Goal: Task Accomplishment & Management: Use online tool/utility

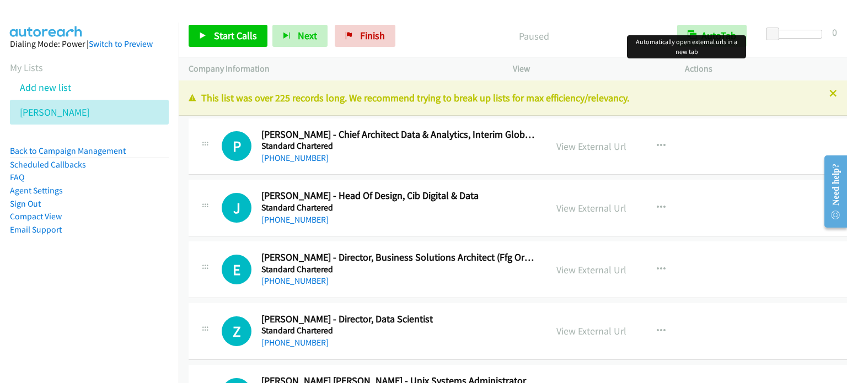
click at [182, 215] on td "J Callback Scheduled [PERSON_NAME] - Head Of Design, Cib Digital & Data Standar…" at bounding box center [526, 209] width 695 height 62
drag, startPoint x: 183, startPoint y: 163, endPoint x: 190, endPoint y: 163, distance: 6.6
click at [183, 163] on td "P Callback Scheduled [PERSON_NAME] - Chief Architect Data & Analytics, Interim …" at bounding box center [526, 147] width 695 height 62
drag, startPoint x: 182, startPoint y: 138, endPoint x: 593, endPoint y: 132, distance: 410.8
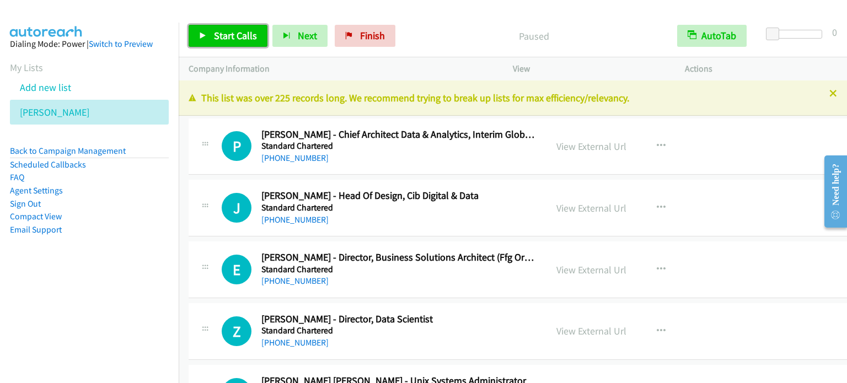
click at [229, 31] on span "Start Calls" at bounding box center [235, 35] width 43 height 13
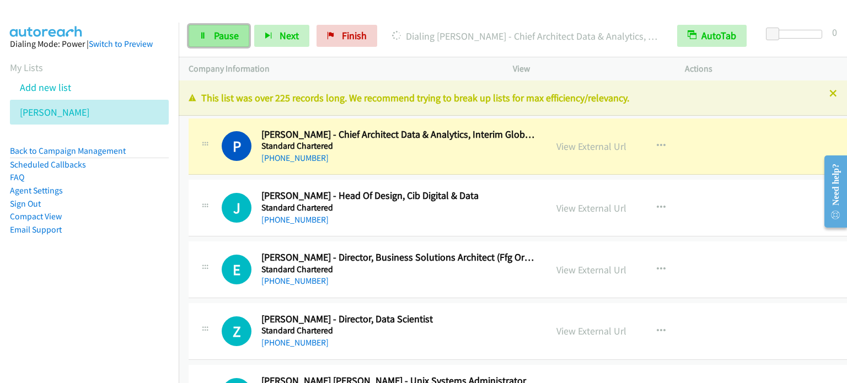
click at [208, 30] on link "Pause" at bounding box center [219, 36] width 61 height 22
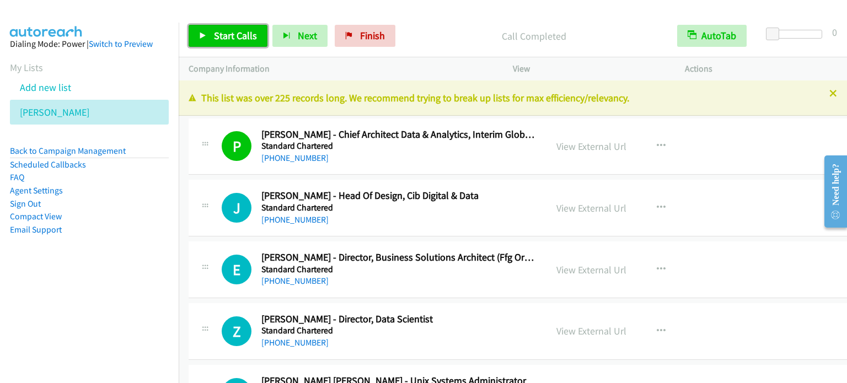
click at [243, 34] on span "Start Calls" at bounding box center [235, 35] width 43 height 13
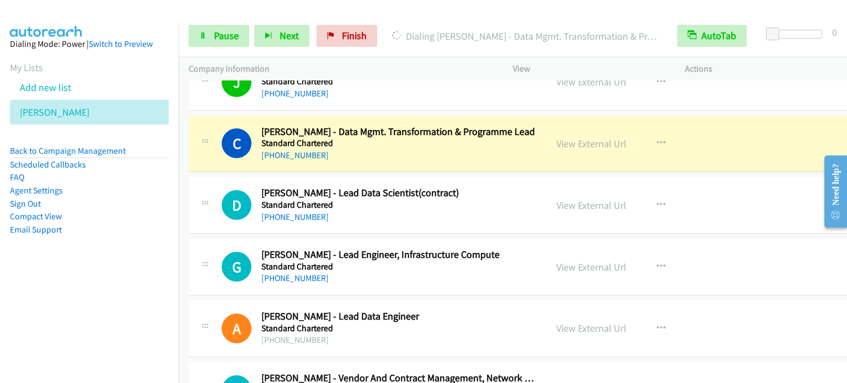
scroll to position [331, 0]
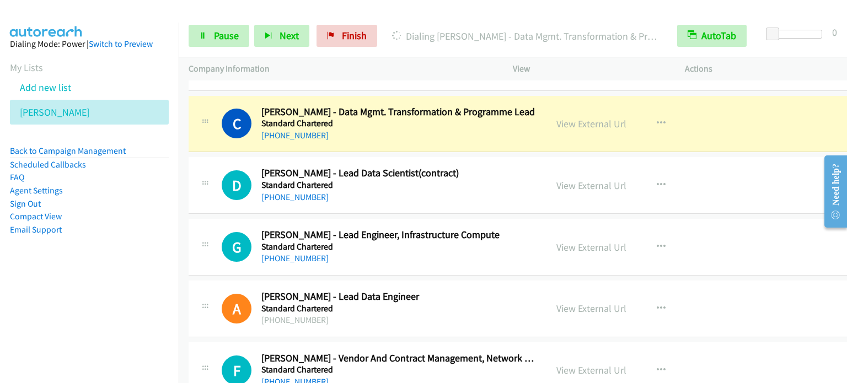
click at [183, 218] on td "G Callback Scheduled [PERSON_NAME] - Lead Engineer, Infrastructure Compute Stan…" at bounding box center [526, 248] width 695 height 62
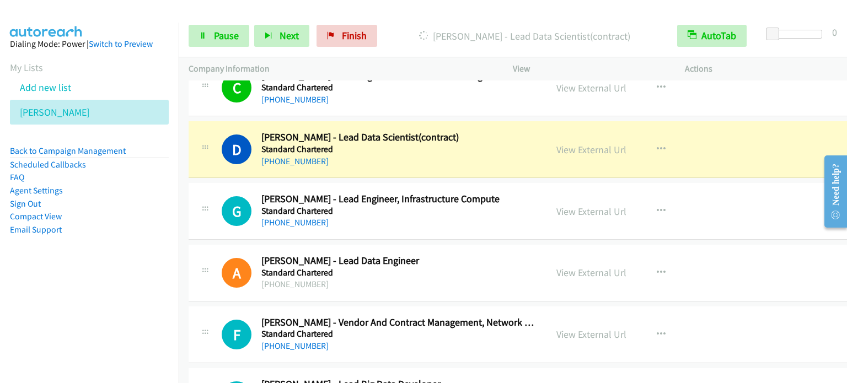
scroll to position [386, 0]
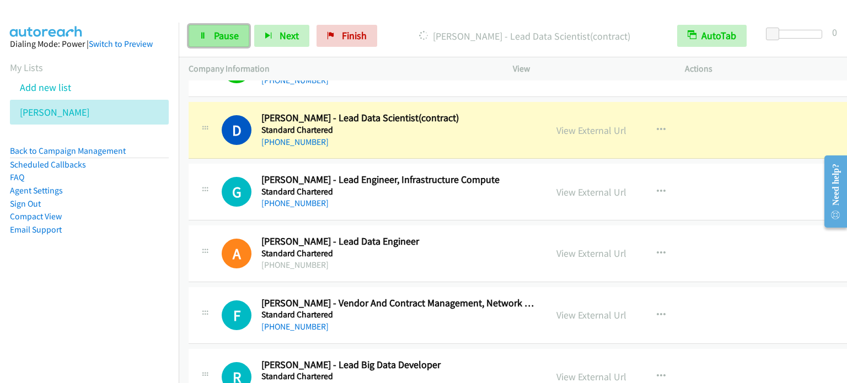
click at [235, 34] on span "Pause" at bounding box center [226, 35] width 25 height 13
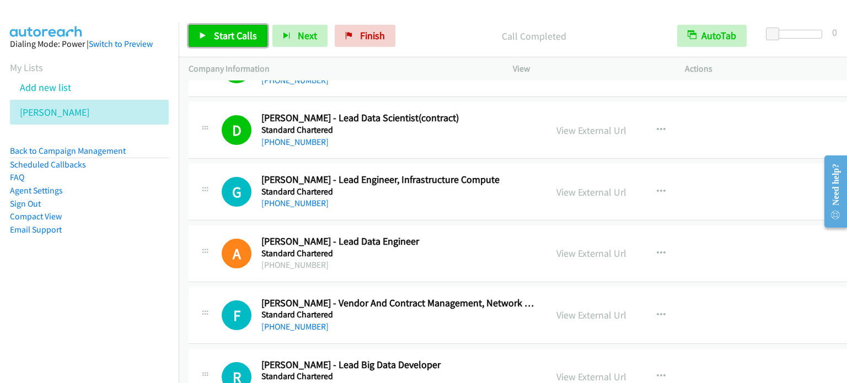
click at [212, 35] on link "Start Calls" at bounding box center [228, 36] width 79 height 22
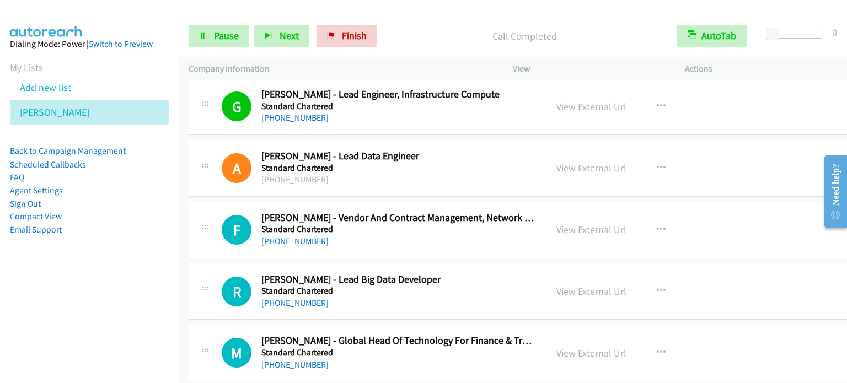
scroll to position [496, 0]
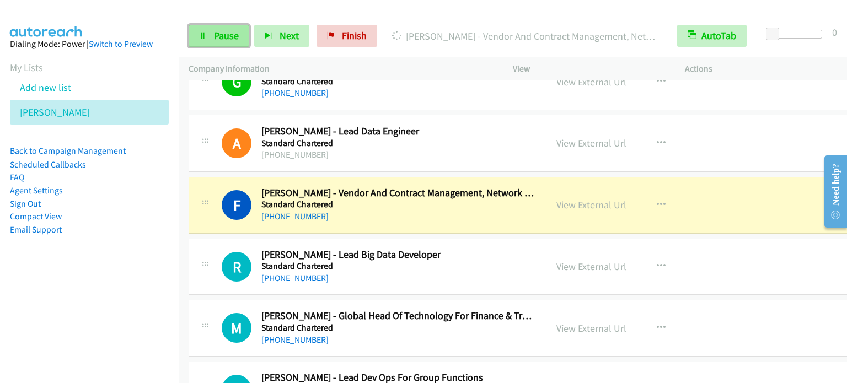
click at [220, 25] on link "Pause" at bounding box center [219, 36] width 61 height 22
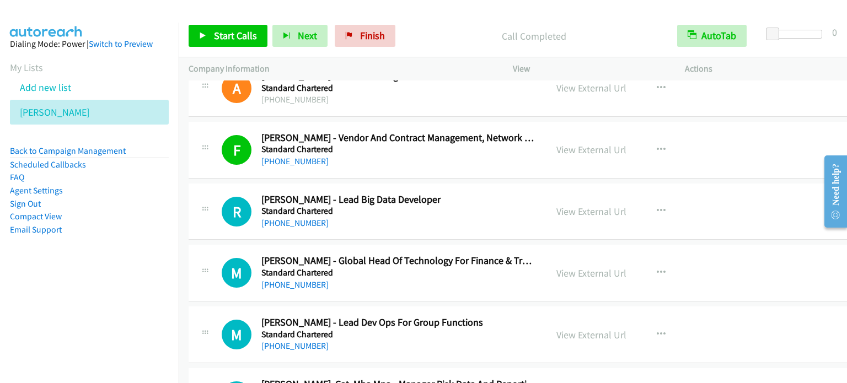
scroll to position [606, 0]
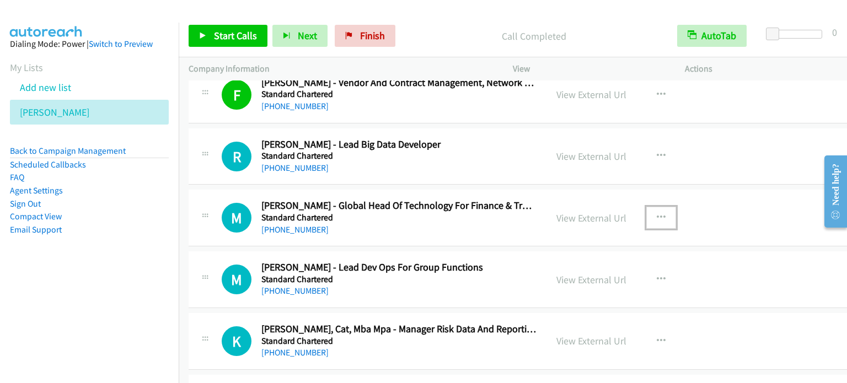
click at [649, 216] on button "button" at bounding box center [661, 218] width 30 height 22
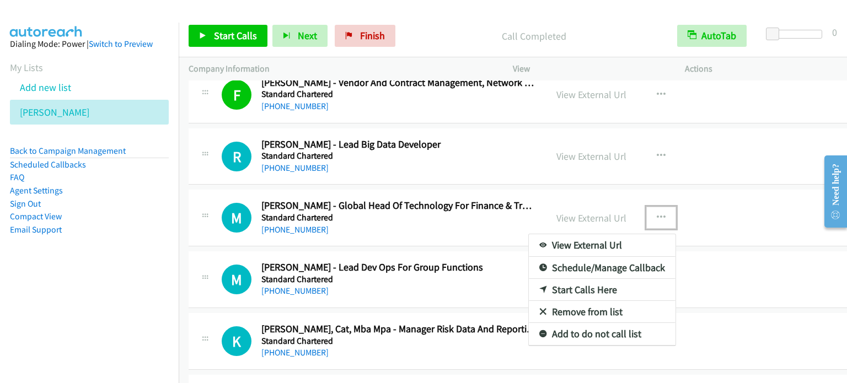
click at [589, 287] on link "Start Calls Here" at bounding box center [602, 290] width 147 height 22
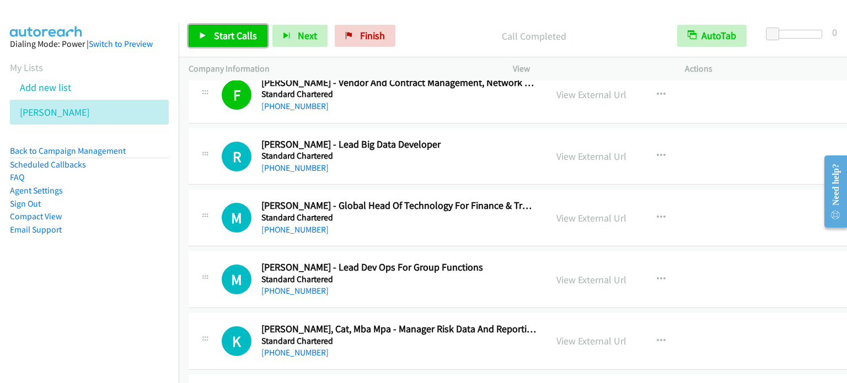
click at [252, 42] on link "Start Calls" at bounding box center [228, 36] width 79 height 22
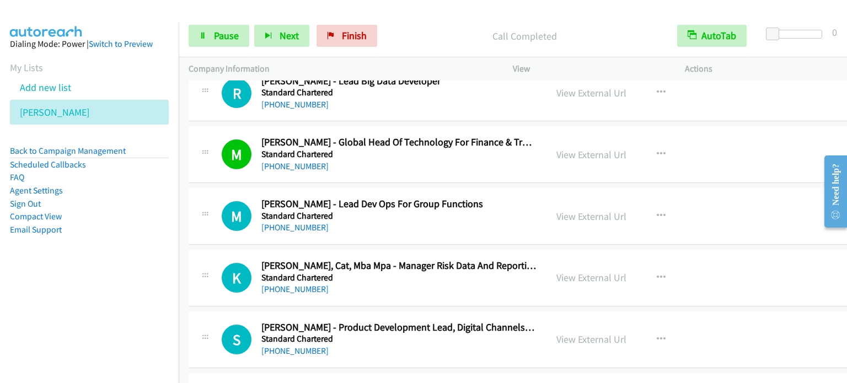
scroll to position [717, 0]
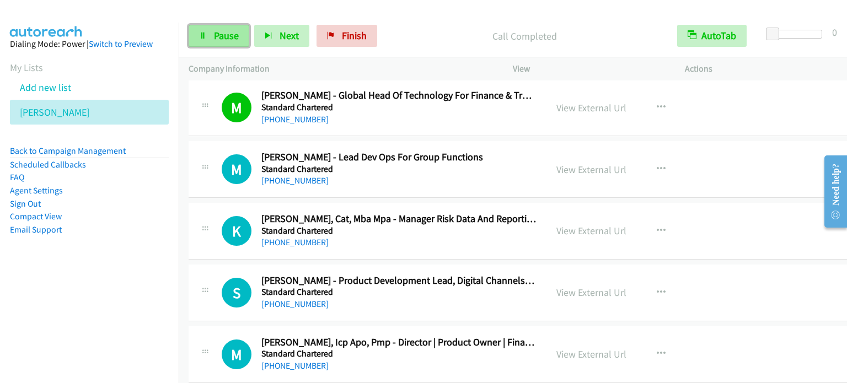
click at [224, 39] on span "Pause" at bounding box center [226, 35] width 25 height 13
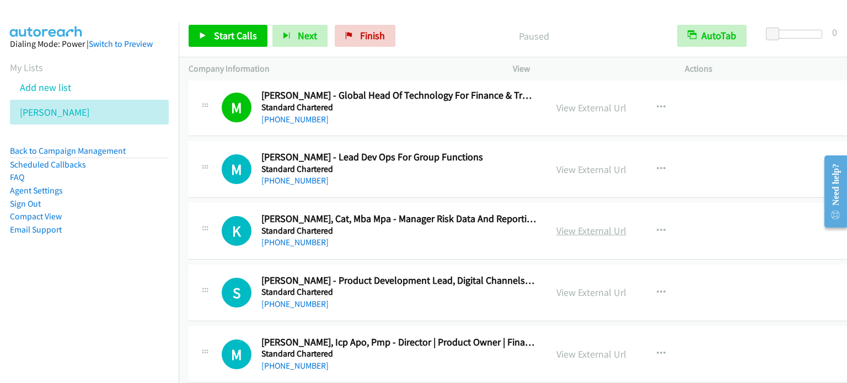
click at [578, 231] on link "View External Url" at bounding box center [591, 230] width 70 height 13
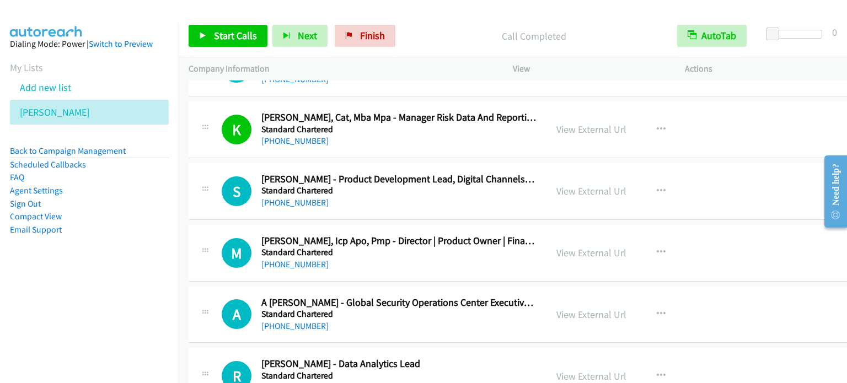
scroll to position [882, 0]
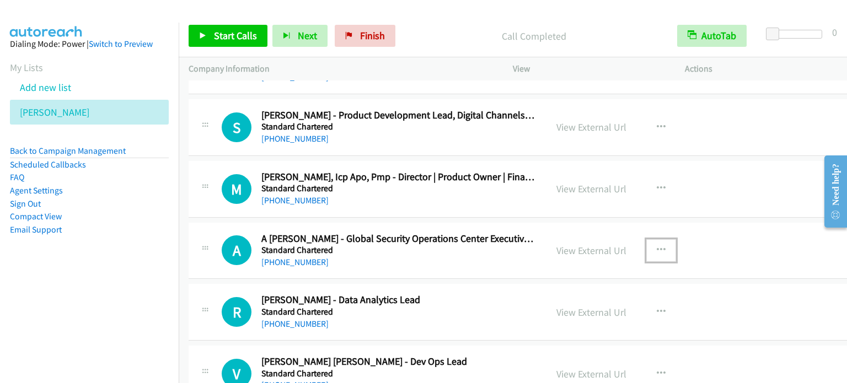
click at [657, 248] on icon "button" at bounding box center [661, 250] width 9 height 9
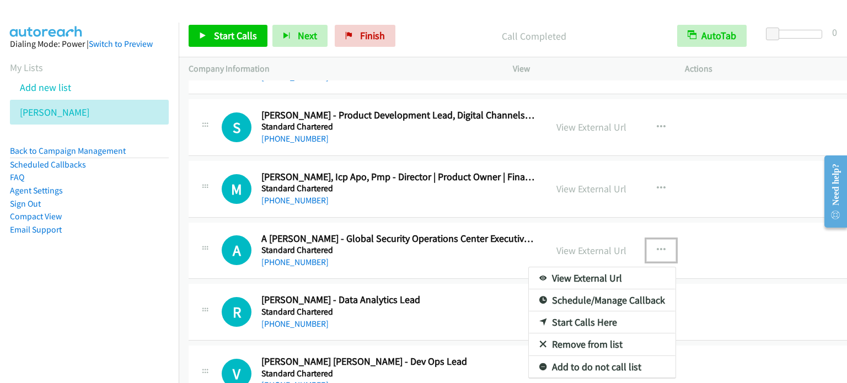
click at [584, 316] on link "Start Calls Here" at bounding box center [602, 323] width 147 height 22
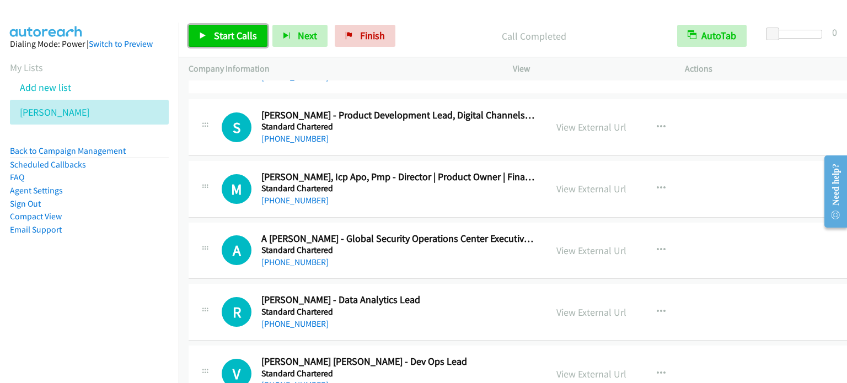
click at [230, 35] on span "Start Calls" at bounding box center [235, 35] width 43 height 13
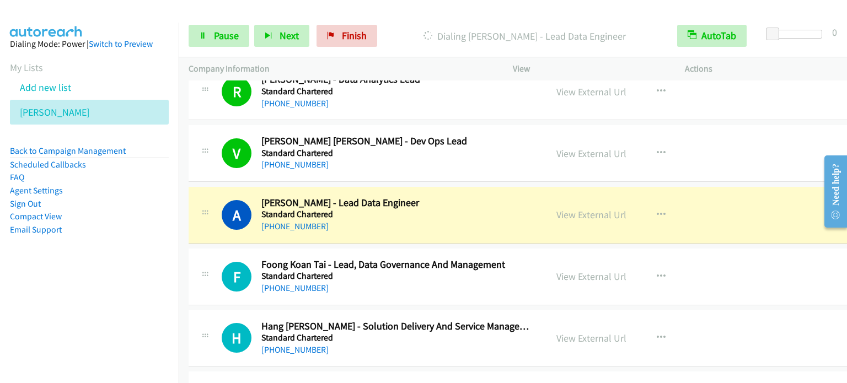
scroll to position [1158, 0]
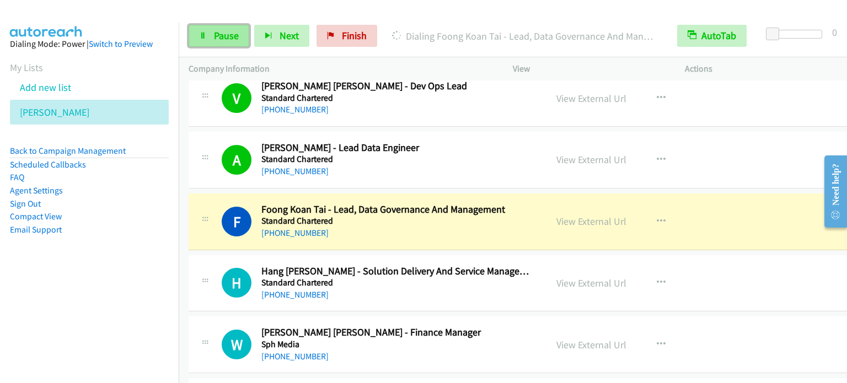
click at [222, 41] on span "Pause" at bounding box center [226, 35] width 25 height 13
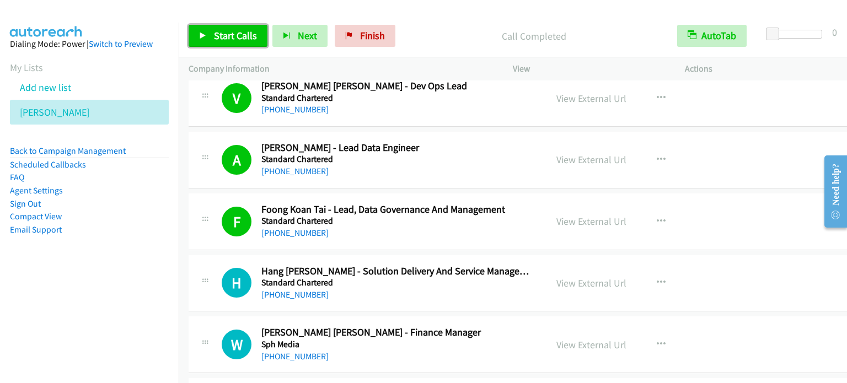
click at [243, 33] on span "Start Calls" at bounding box center [235, 35] width 43 height 13
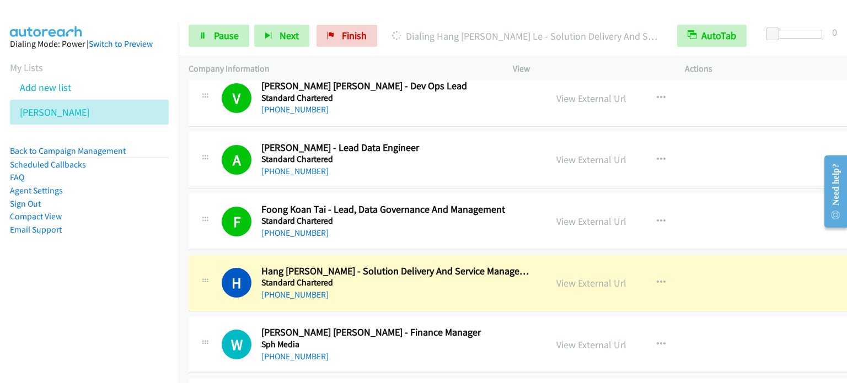
scroll to position [1268, 0]
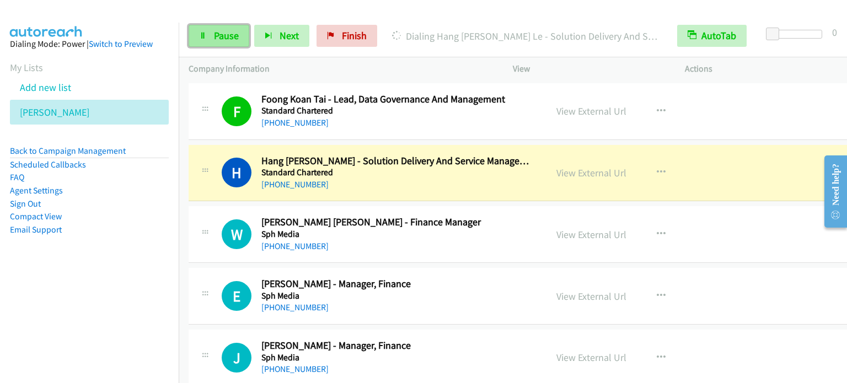
click at [233, 33] on span "Pause" at bounding box center [226, 35] width 25 height 13
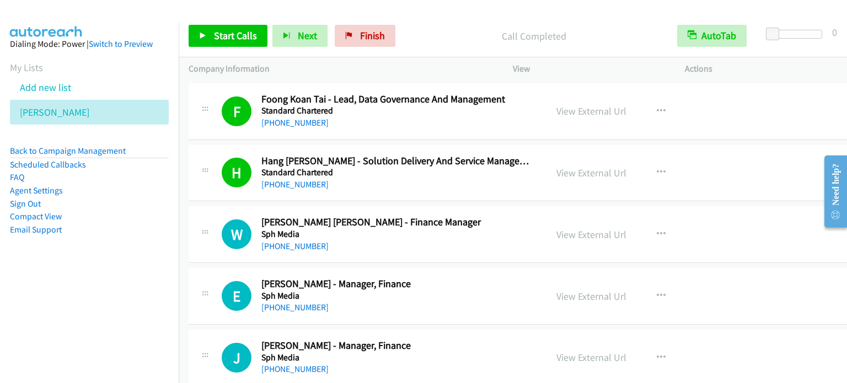
scroll to position [1378, 0]
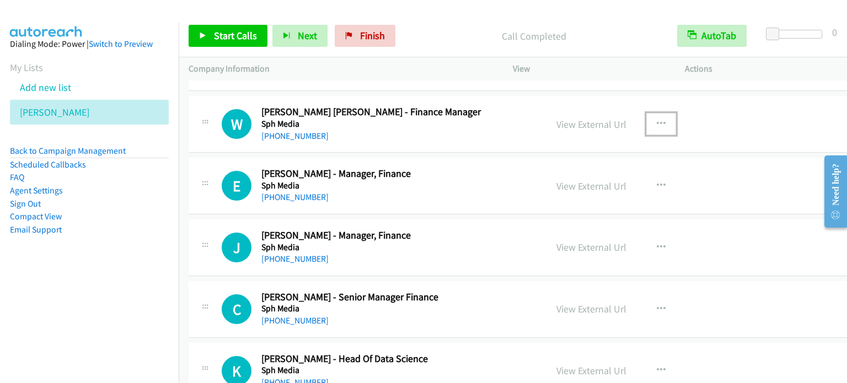
click at [657, 120] on icon "button" at bounding box center [661, 124] width 9 height 9
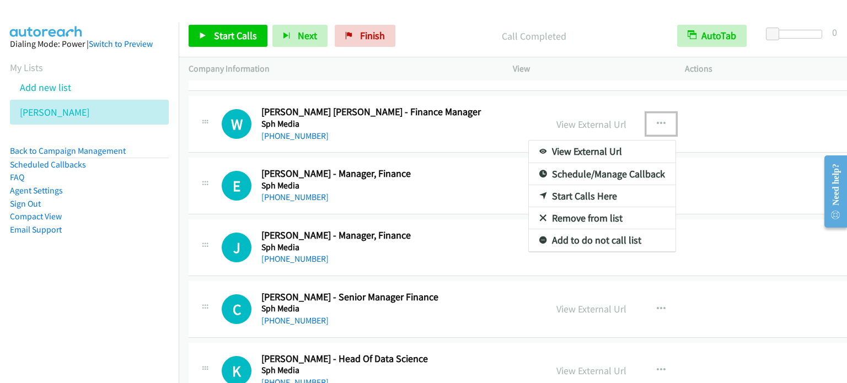
click at [588, 191] on link "Start Calls Here" at bounding box center [602, 196] width 147 height 22
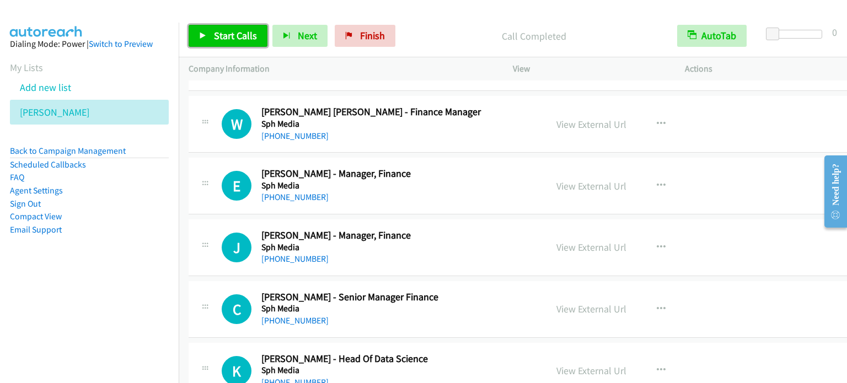
click at [240, 45] on link "Start Calls" at bounding box center [228, 36] width 79 height 22
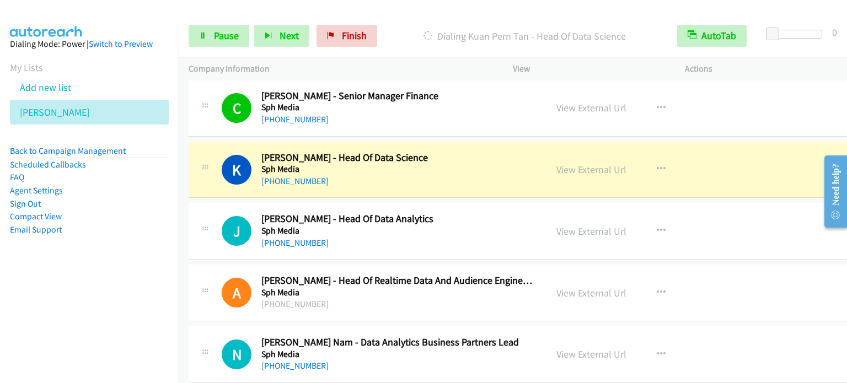
scroll to position [1599, 0]
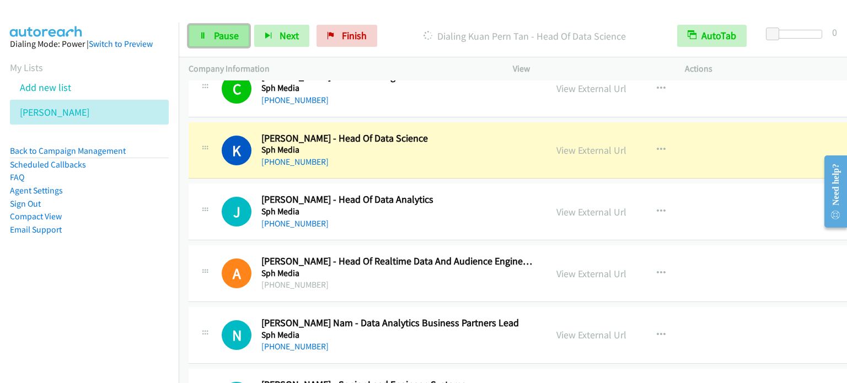
click at [225, 31] on span "Pause" at bounding box center [226, 35] width 25 height 13
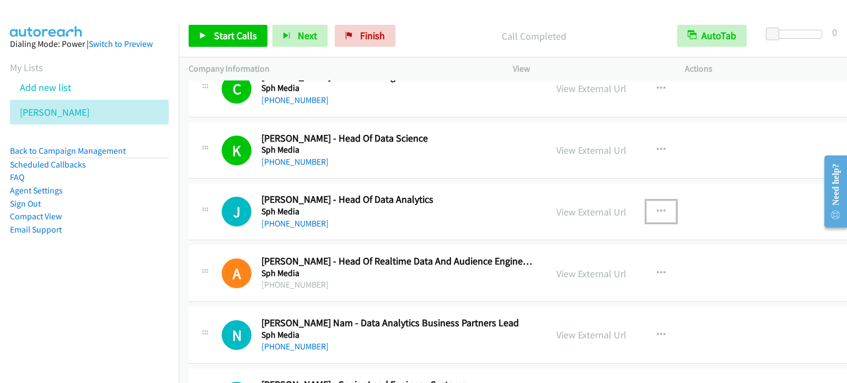
click at [647, 211] on button "button" at bounding box center [661, 212] width 30 height 22
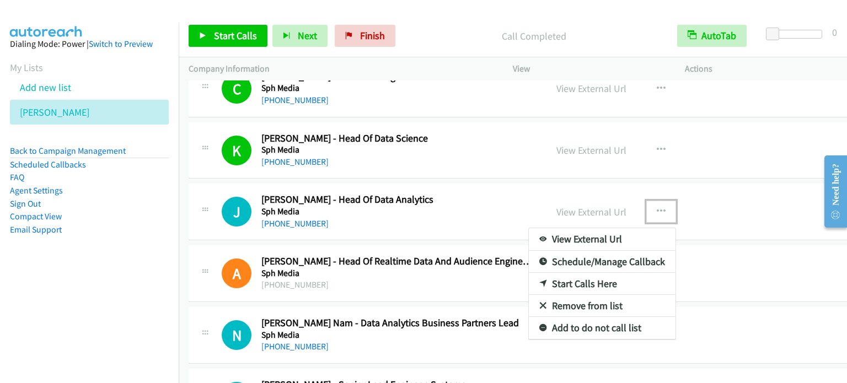
click at [581, 281] on link "Start Calls Here" at bounding box center [602, 284] width 147 height 22
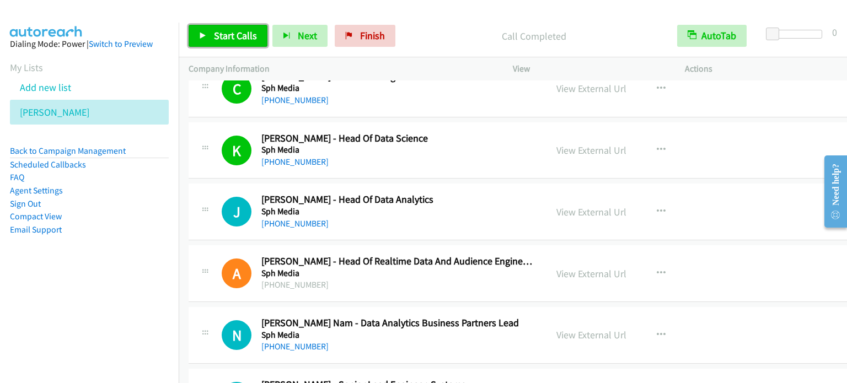
click at [225, 33] on span "Start Calls" at bounding box center [235, 35] width 43 height 13
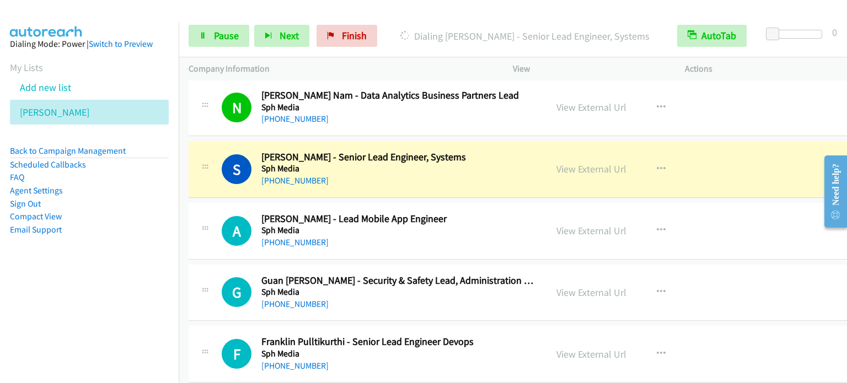
scroll to position [1875, 0]
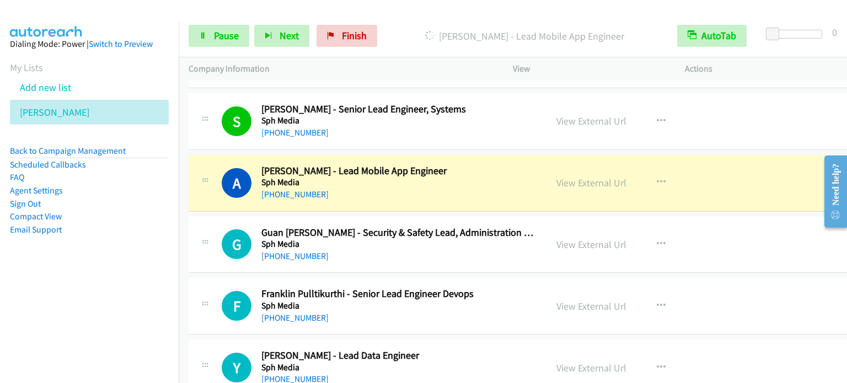
click at [185, 163] on td "A Callback Scheduled [PERSON_NAME] - Lead Mobile App Engineer Sph Media [GEOGRA…" at bounding box center [526, 183] width 695 height 62
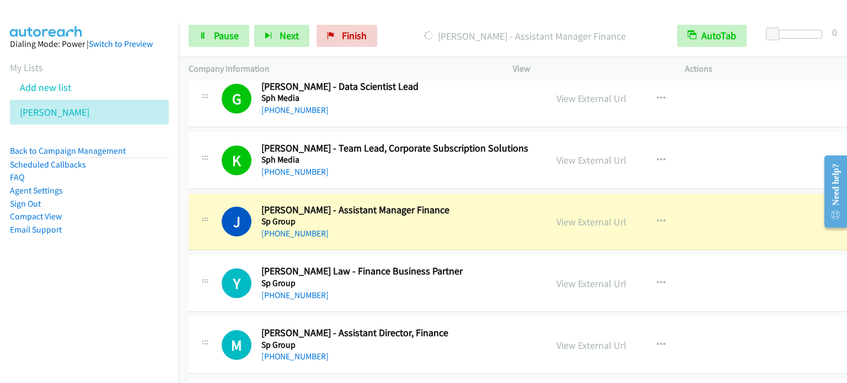
scroll to position [2261, 0]
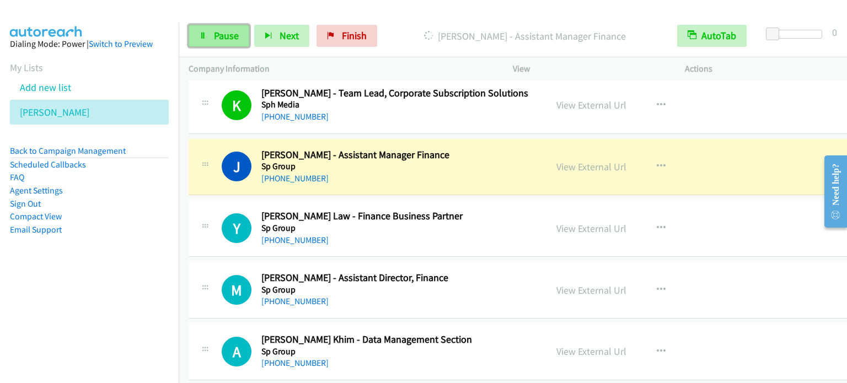
drag, startPoint x: 225, startPoint y: 40, endPoint x: 227, endPoint y: 33, distance: 7.5
click at [224, 39] on span "Pause" at bounding box center [226, 35] width 25 height 13
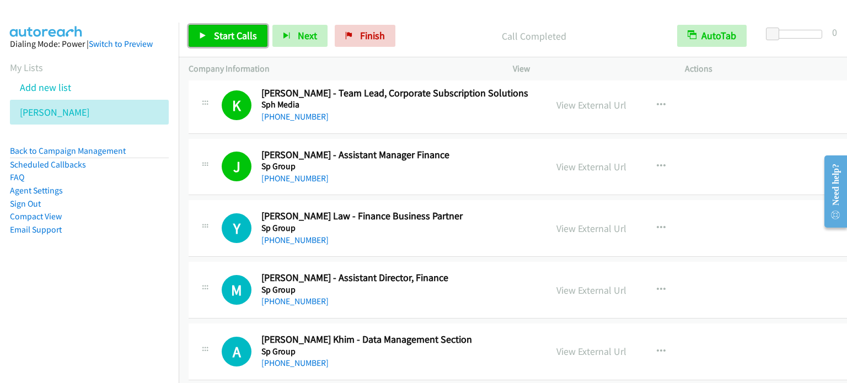
click at [224, 40] on span "Start Calls" at bounding box center [235, 35] width 43 height 13
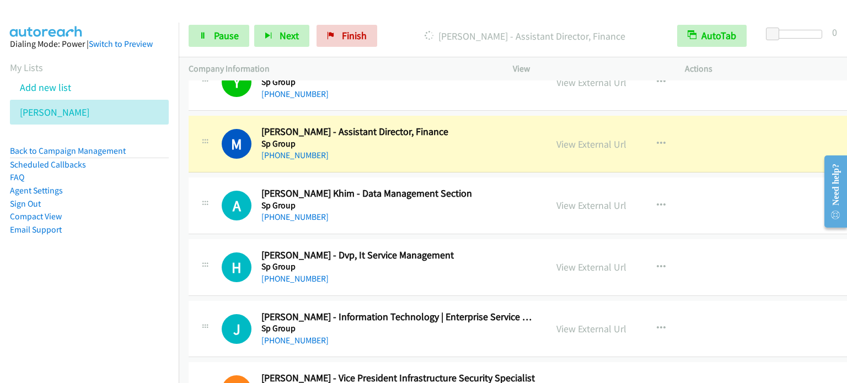
scroll to position [2426, 0]
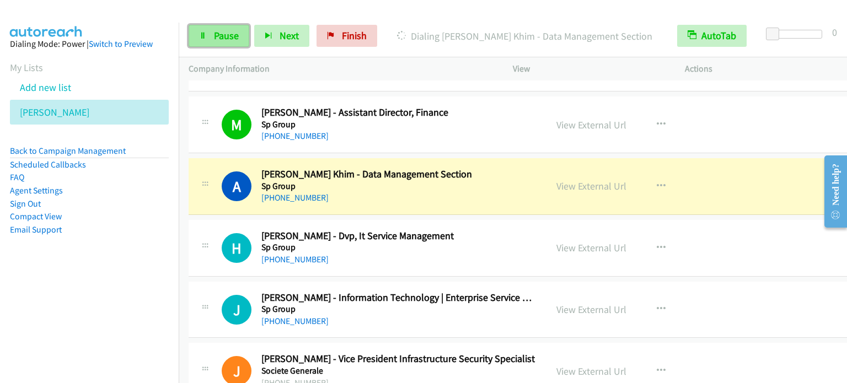
click at [219, 40] on span "Pause" at bounding box center [226, 35] width 25 height 13
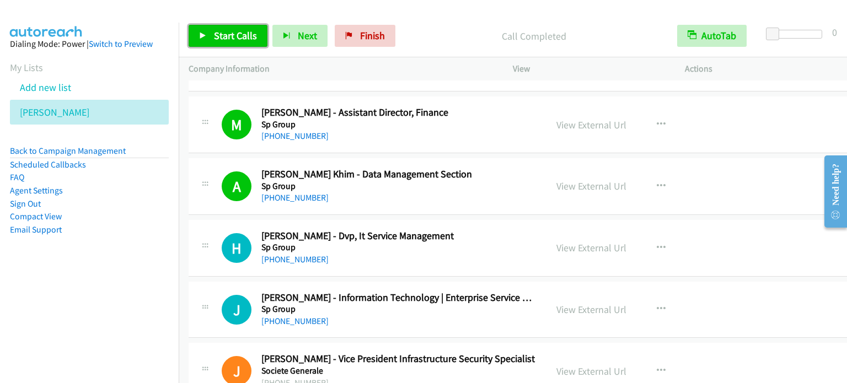
click at [230, 39] on span "Start Calls" at bounding box center [235, 35] width 43 height 13
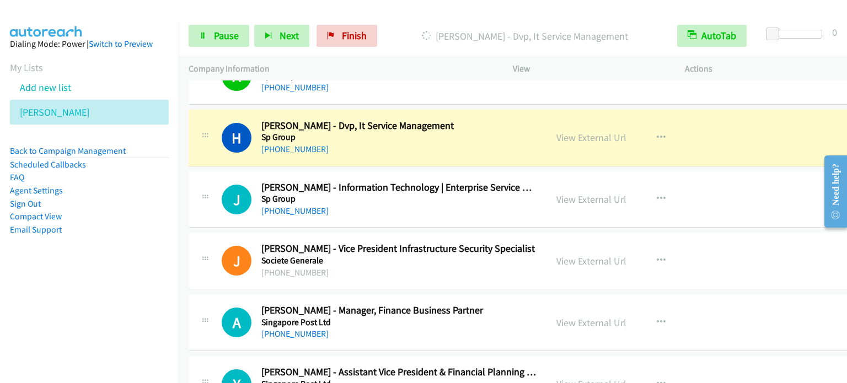
scroll to position [2591, 0]
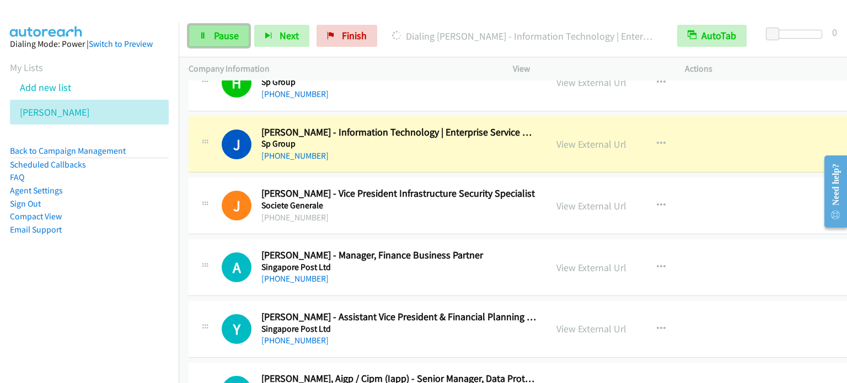
click at [216, 33] on span "Pause" at bounding box center [226, 35] width 25 height 13
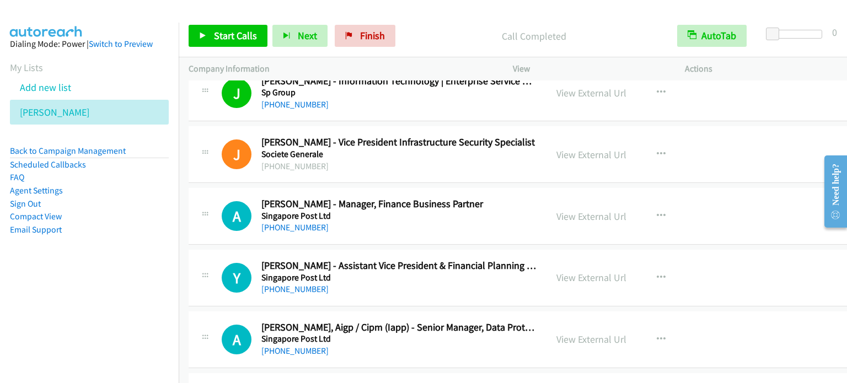
scroll to position [2702, 0]
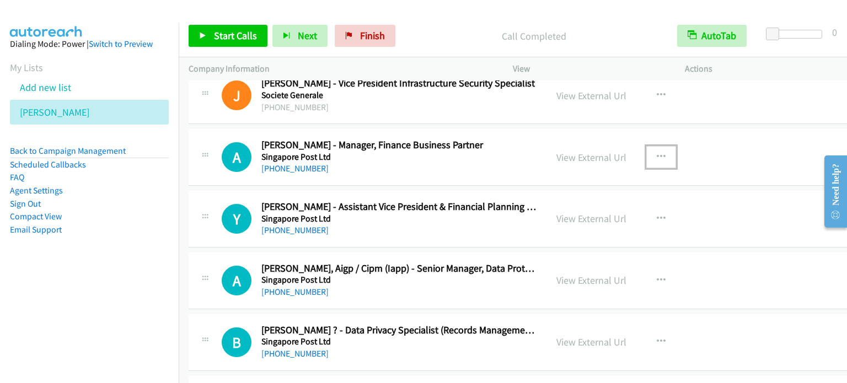
click at [647, 152] on button "button" at bounding box center [661, 157] width 30 height 22
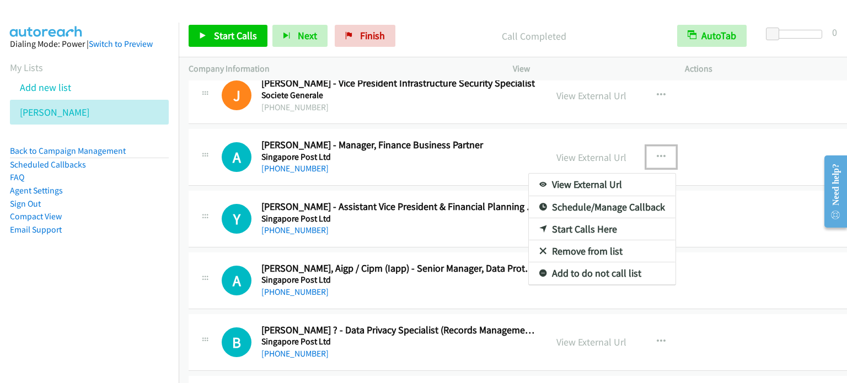
click at [571, 224] on link "Start Calls Here" at bounding box center [602, 229] width 147 height 22
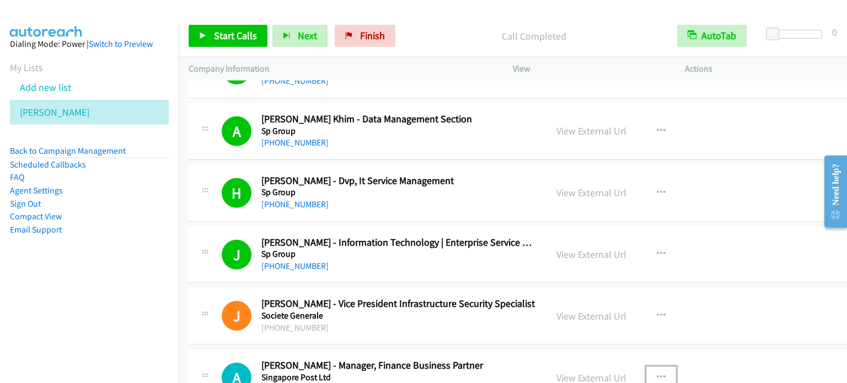
scroll to position [2591, 0]
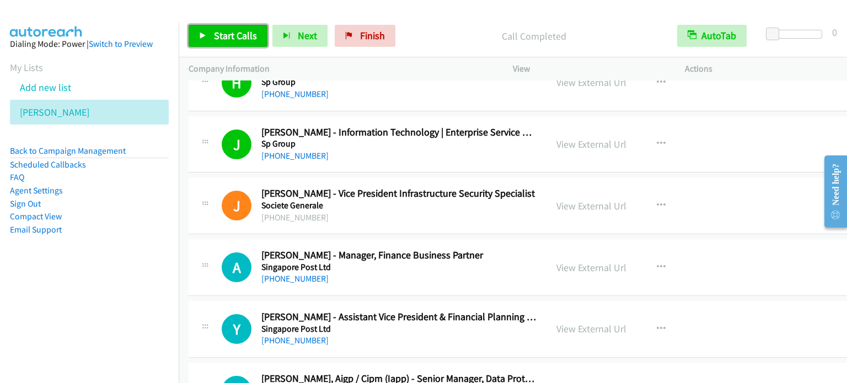
click at [234, 37] on span "Start Calls" at bounding box center [235, 35] width 43 height 13
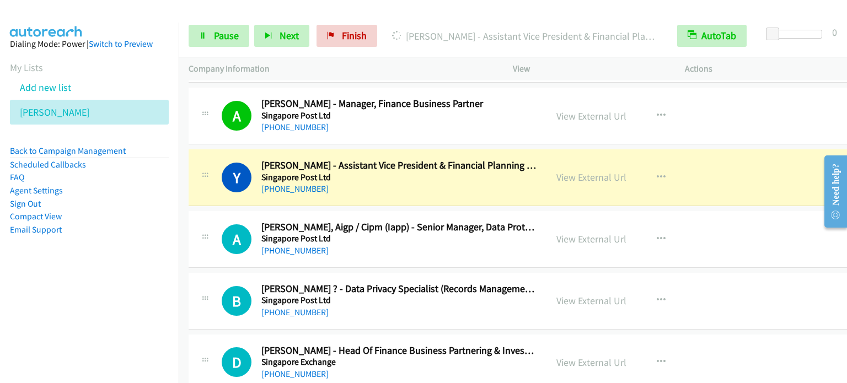
scroll to position [2757, 0]
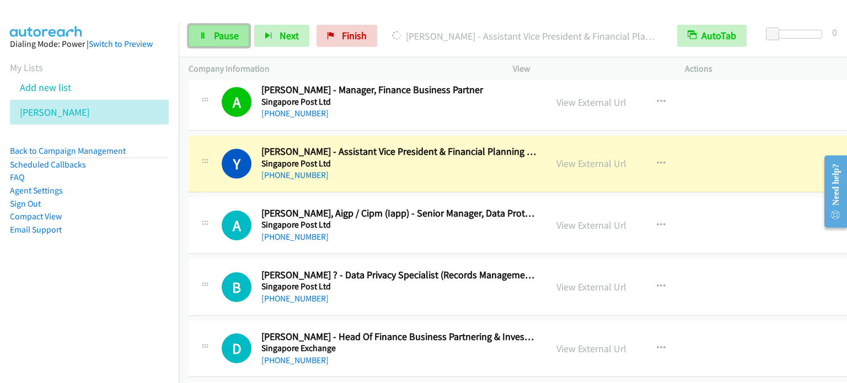
click at [209, 30] on link "Pause" at bounding box center [219, 36] width 61 height 22
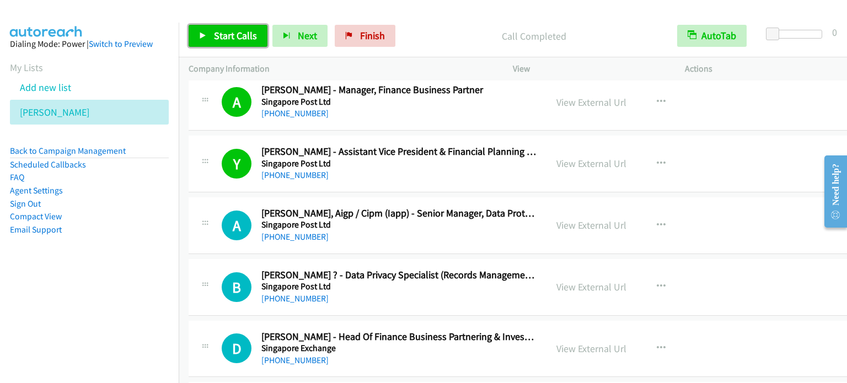
click at [234, 32] on span "Start Calls" at bounding box center [235, 35] width 43 height 13
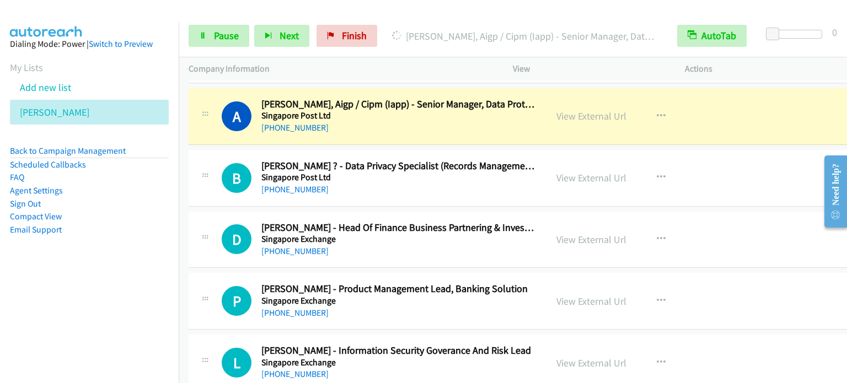
scroll to position [2867, 0]
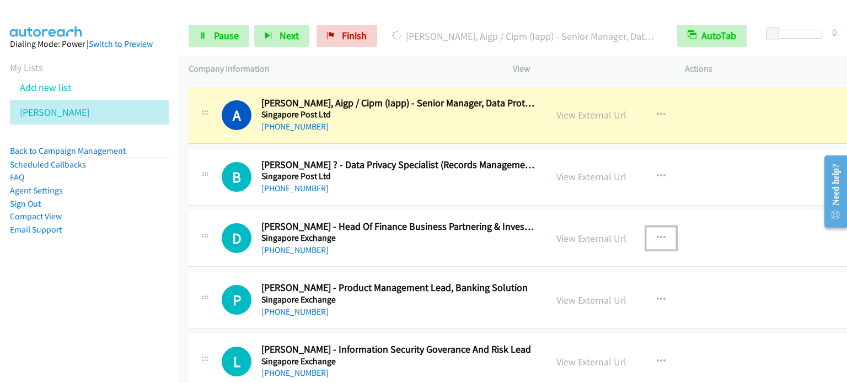
drag, startPoint x: 649, startPoint y: 230, endPoint x: 644, endPoint y: 233, distance: 5.7
click at [648, 231] on button "button" at bounding box center [661, 238] width 30 height 22
click at [646, 294] on div at bounding box center [423, 191] width 847 height 383
click at [657, 296] on icon "button" at bounding box center [661, 300] width 9 height 9
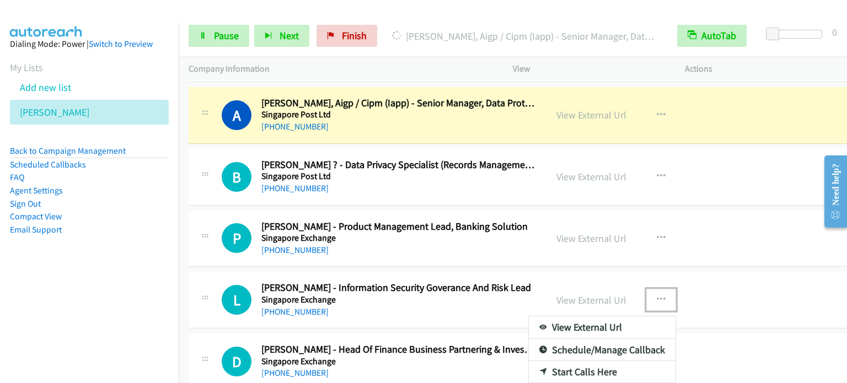
click at [588, 364] on link "Start Calls Here" at bounding box center [602, 372] width 147 height 22
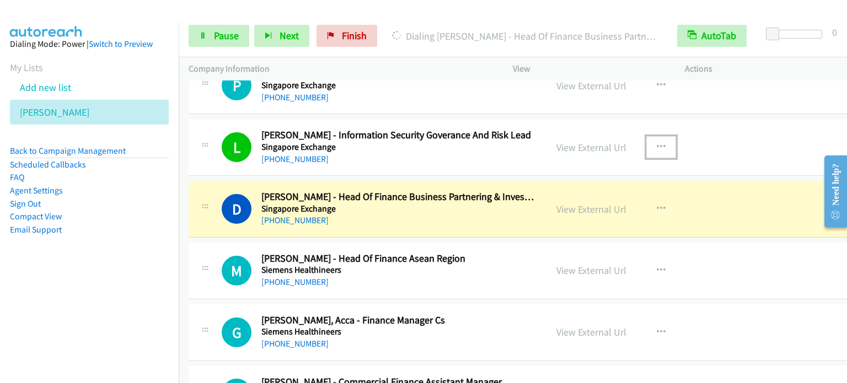
scroll to position [3032, 0]
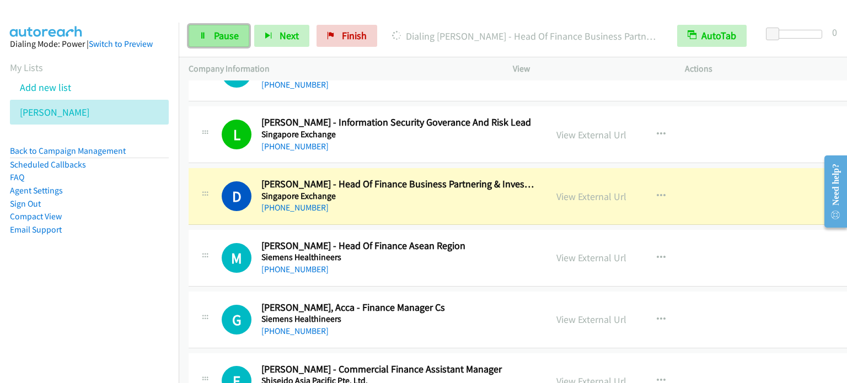
click at [225, 46] on link "Pause" at bounding box center [219, 36] width 61 height 22
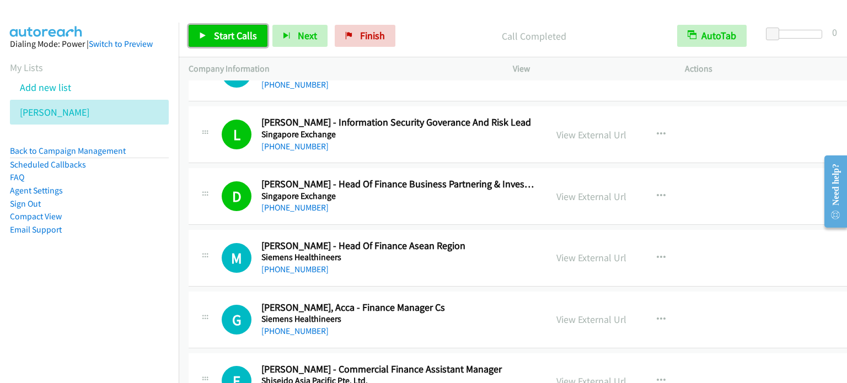
click at [254, 29] on span "Start Calls" at bounding box center [235, 35] width 43 height 13
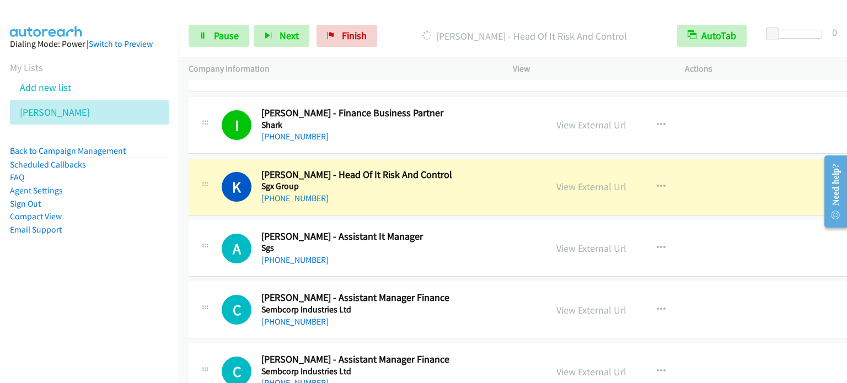
scroll to position [3529, 0]
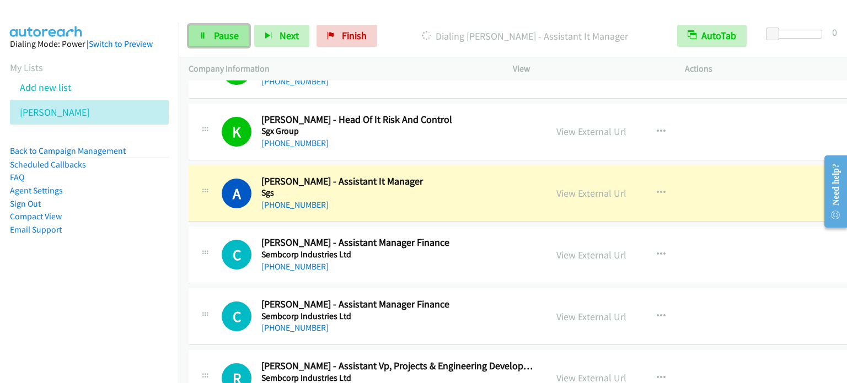
click at [232, 34] on span "Pause" at bounding box center [226, 35] width 25 height 13
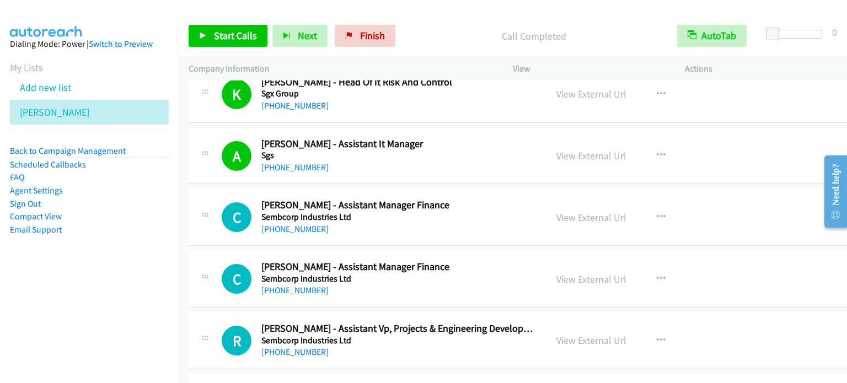
scroll to position [3584, 0]
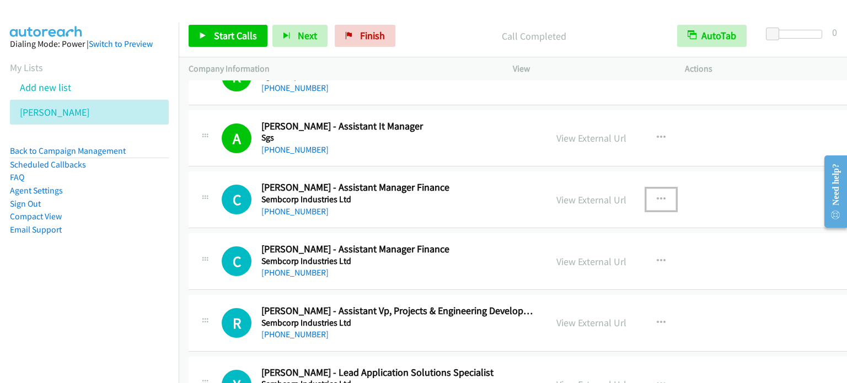
click at [649, 191] on button "button" at bounding box center [661, 200] width 30 height 22
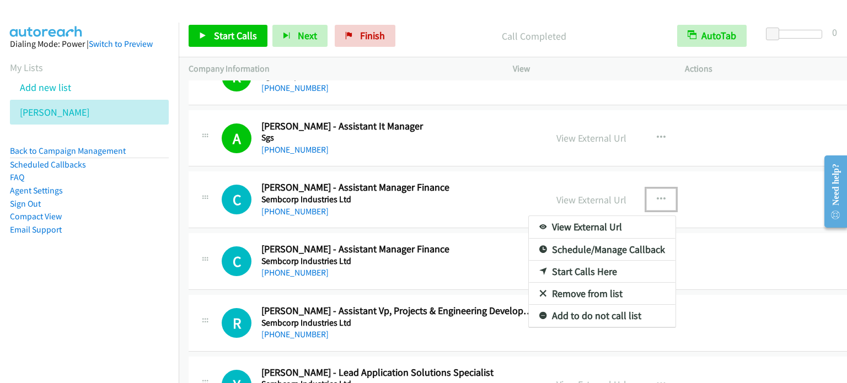
click at [588, 266] on link "Start Calls Here" at bounding box center [602, 272] width 147 height 22
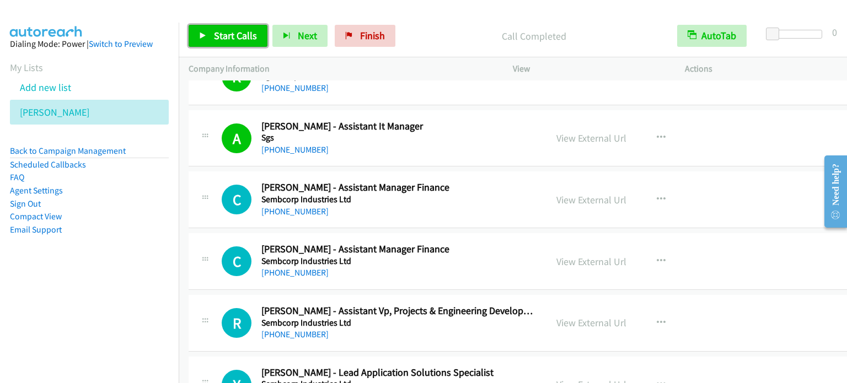
click at [233, 29] on span "Start Calls" at bounding box center [235, 35] width 43 height 13
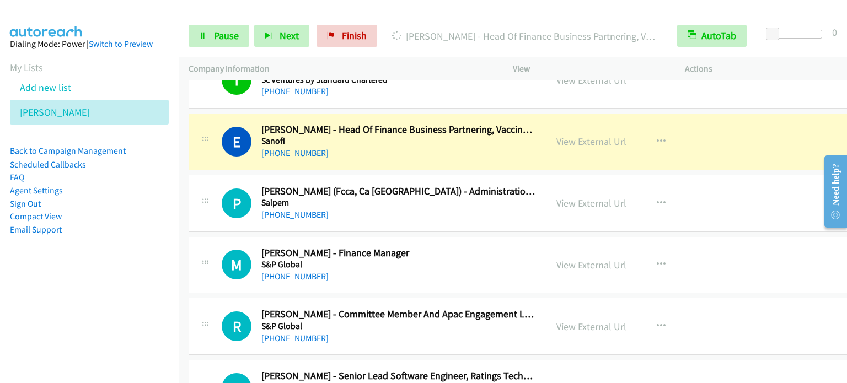
scroll to position [4190, 0]
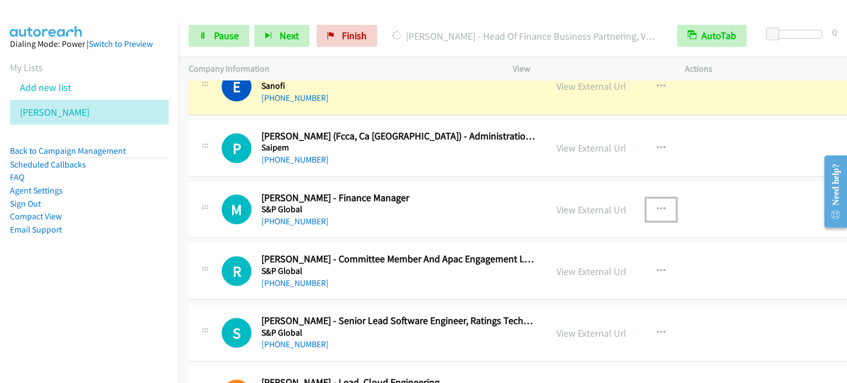
click at [657, 205] on icon "button" at bounding box center [661, 209] width 9 height 9
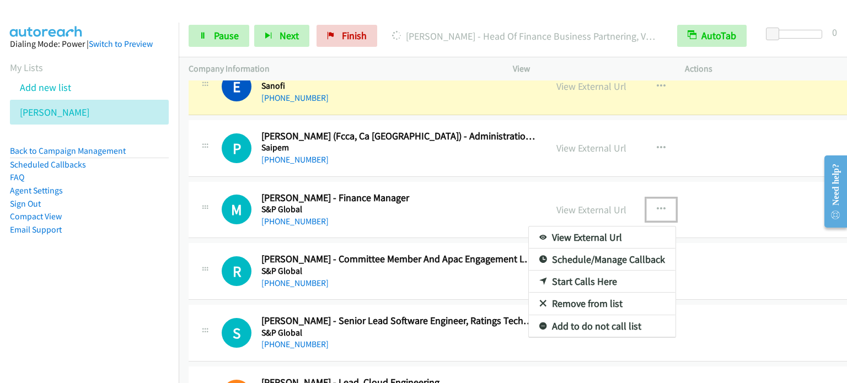
click at [598, 271] on link "Start Calls Here" at bounding box center [602, 282] width 147 height 22
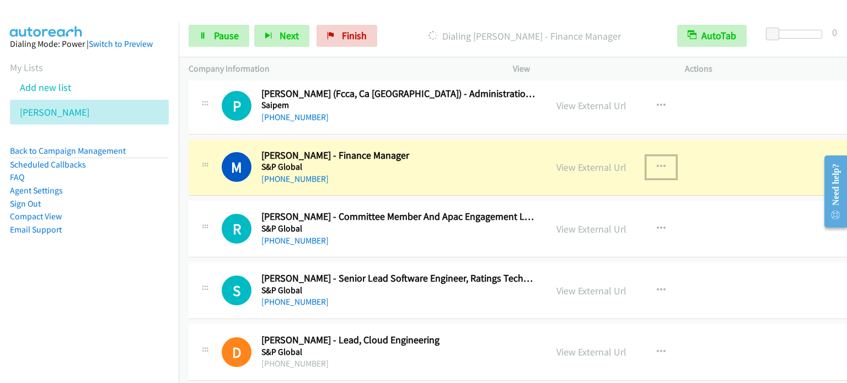
scroll to position [4245, 0]
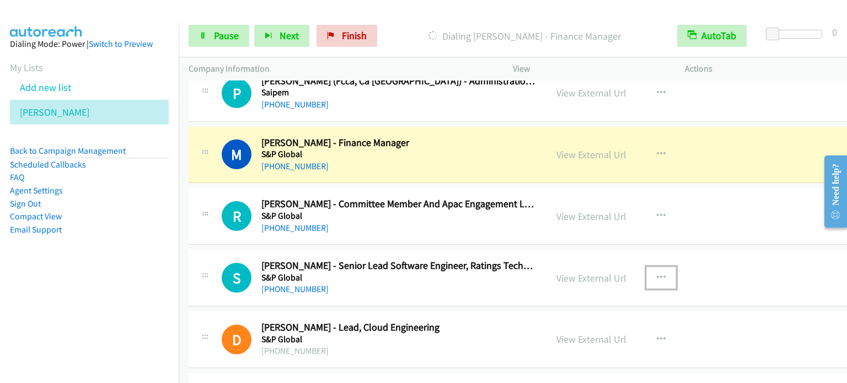
click at [657, 273] on icon "button" at bounding box center [661, 277] width 9 height 9
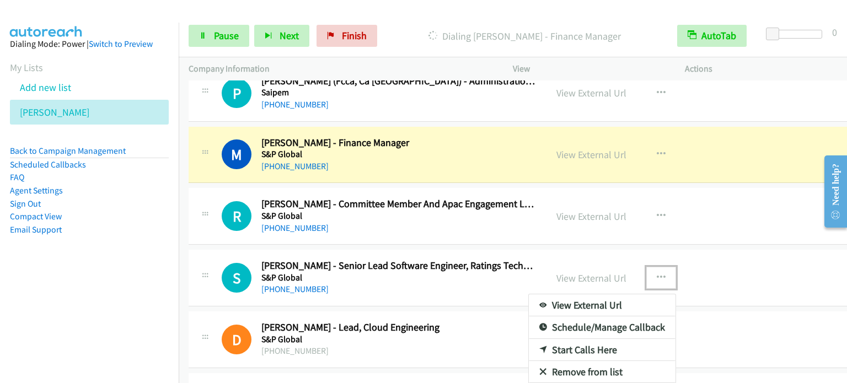
click at [561, 343] on link "Start Calls Here" at bounding box center [602, 350] width 147 height 22
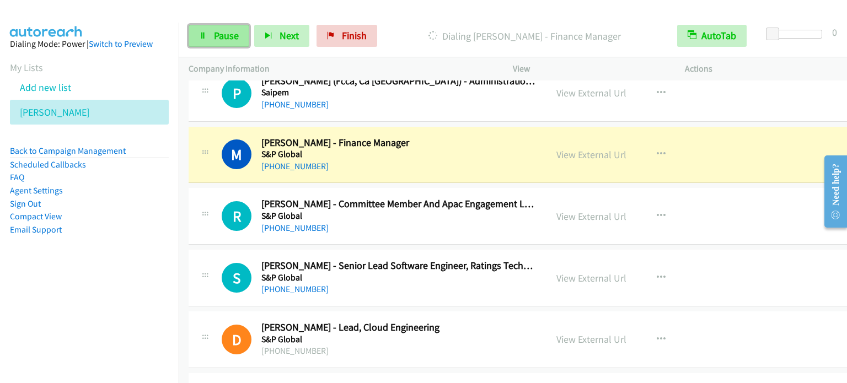
click at [217, 35] on span "Pause" at bounding box center [226, 35] width 25 height 13
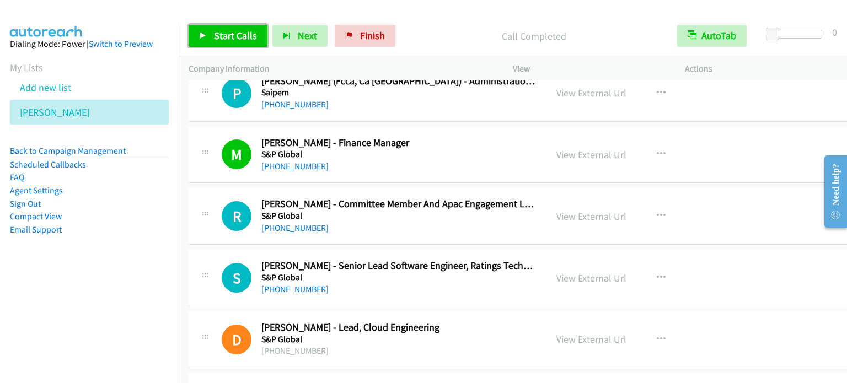
click at [234, 37] on span "Start Calls" at bounding box center [235, 35] width 43 height 13
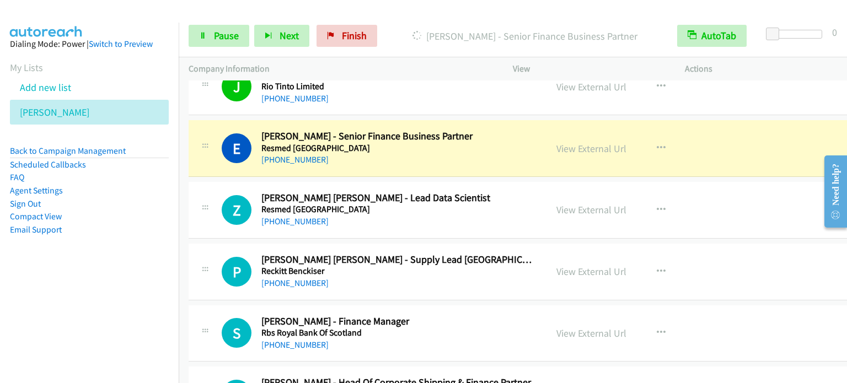
scroll to position [5072, 0]
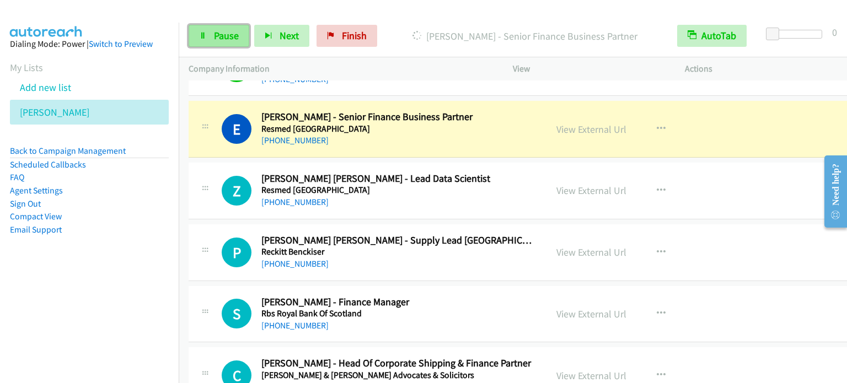
click at [229, 37] on span "Pause" at bounding box center [226, 35] width 25 height 13
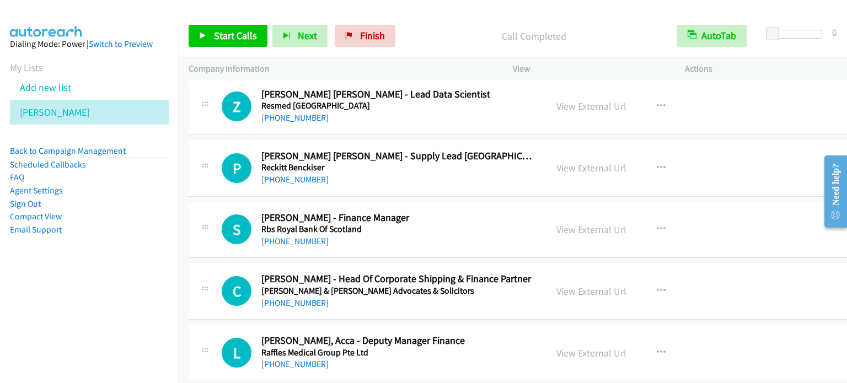
scroll to position [5183, 0]
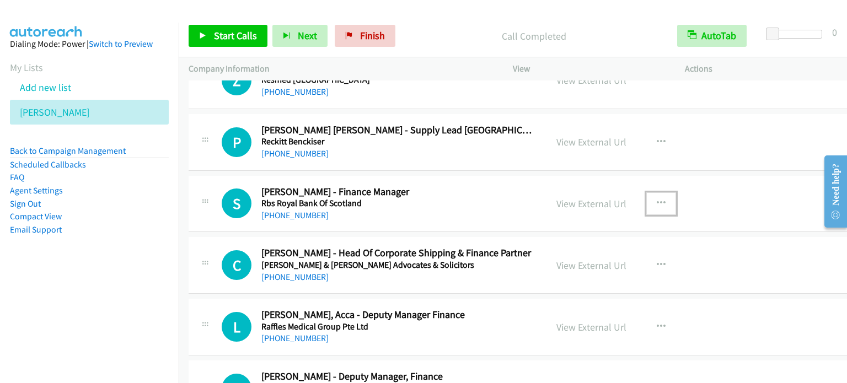
click at [646, 198] on button "button" at bounding box center [661, 203] width 30 height 22
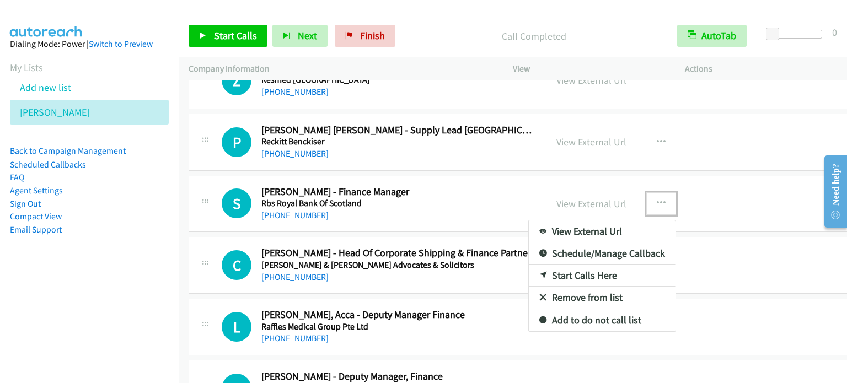
click at [604, 266] on link "Start Calls Here" at bounding box center [602, 276] width 147 height 22
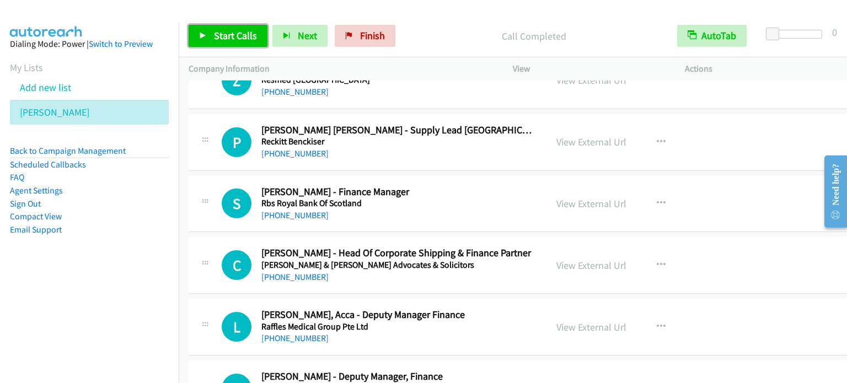
click at [218, 30] on span "Start Calls" at bounding box center [235, 35] width 43 height 13
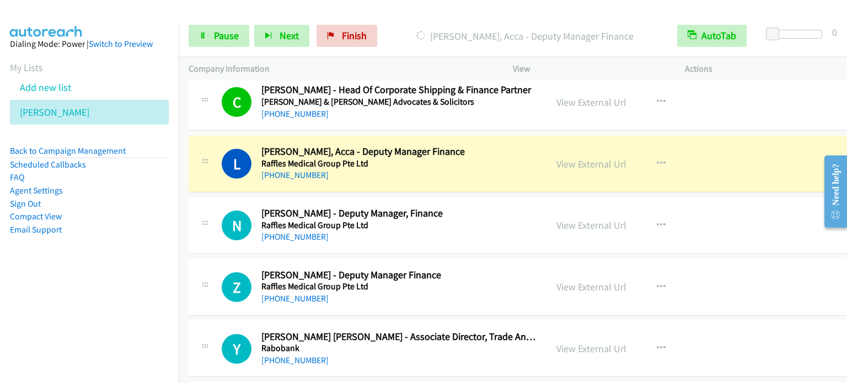
scroll to position [5348, 0]
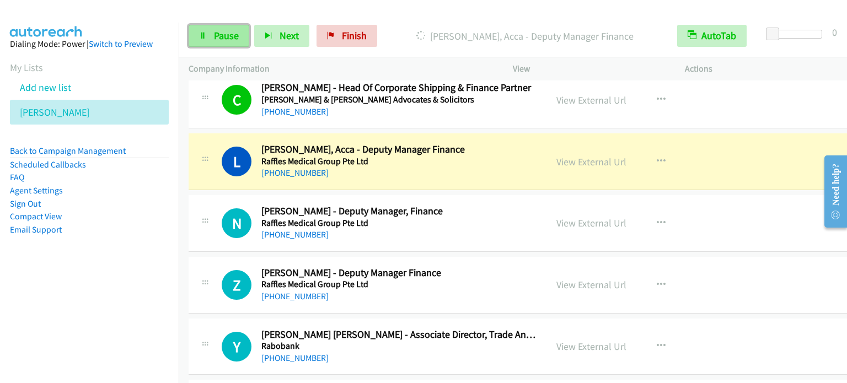
click at [226, 35] on span "Pause" at bounding box center [226, 35] width 25 height 13
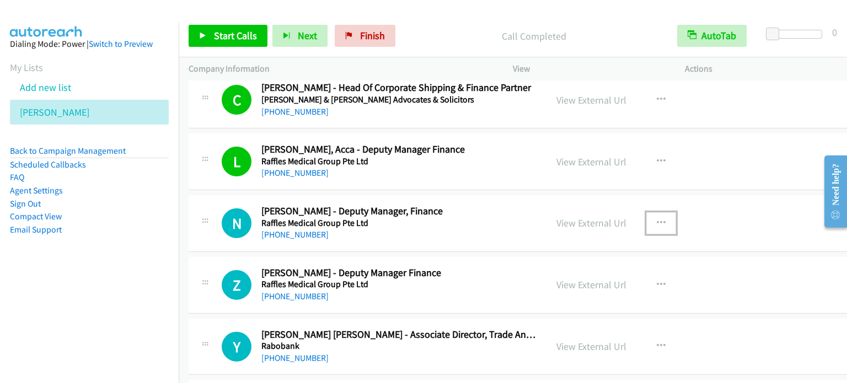
click at [647, 212] on button "button" at bounding box center [661, 223] width 30 height 22
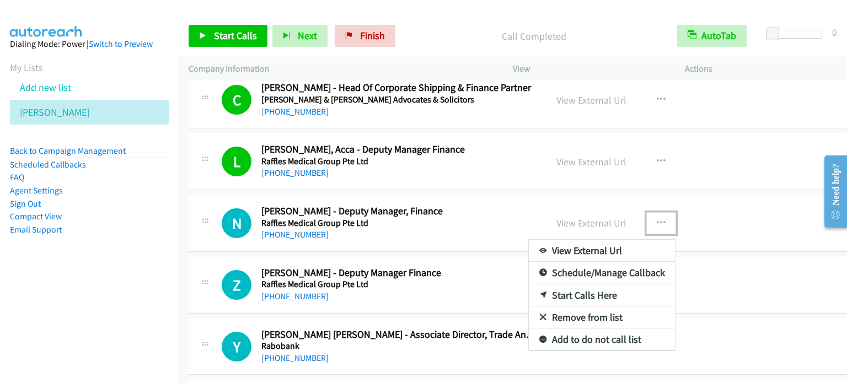
click at [591, 289] on link "Start Calls Here" at bounding box center [602, 296] width 147 height 22
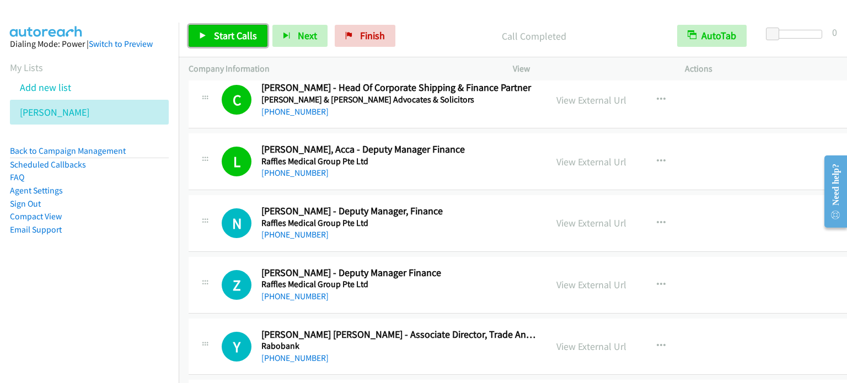
click at [222, 30] on span "Start Calls" at bounding box center [235, 35] width 43 height 13
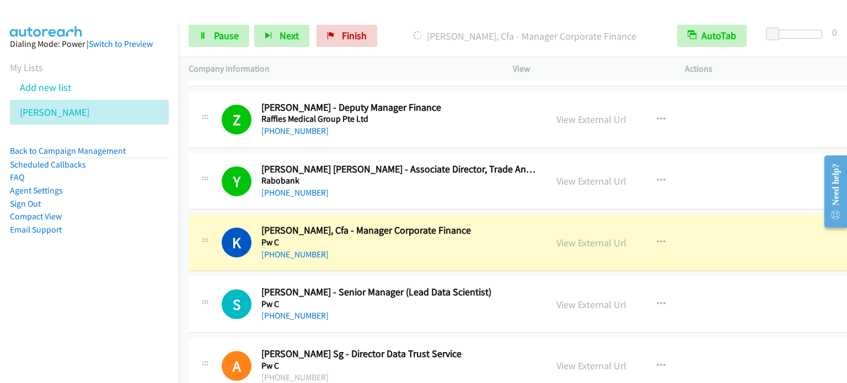
scroll to position [5569, 0]
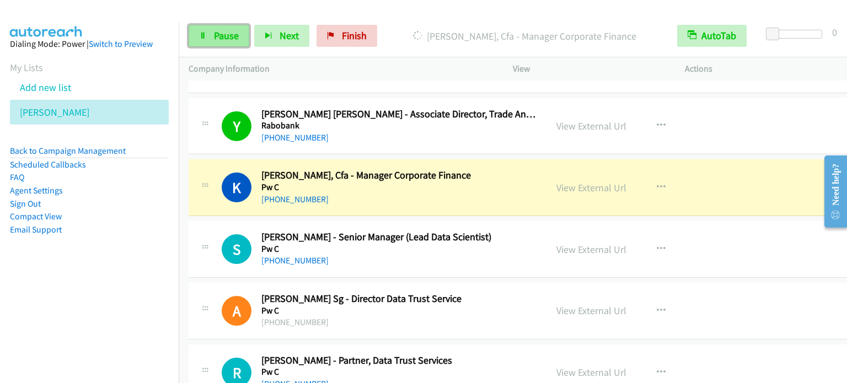
click at [223, 36] on span "Pause" at bounding box center [226, 35] width 25 height 13
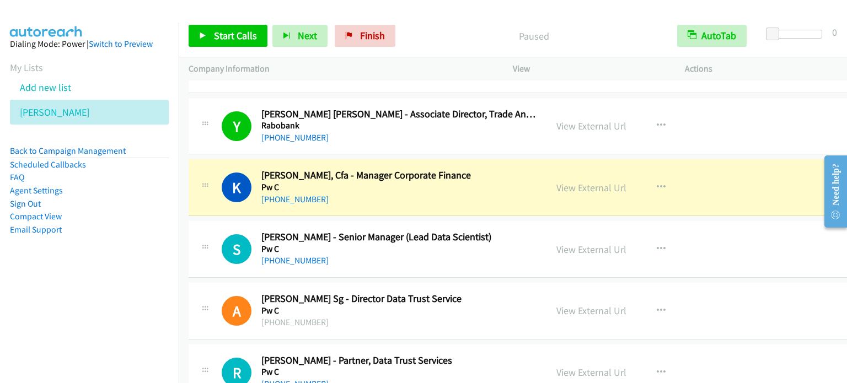
scroll to position [5624, 0]
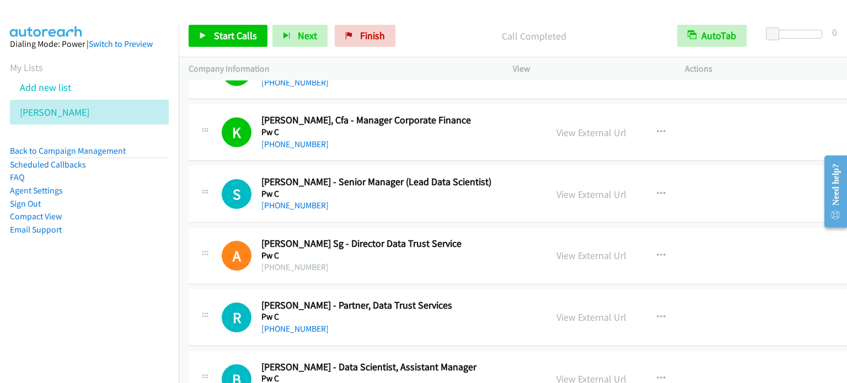
drag, startPoint x: 580, startPoint y: 186, endPoint x: 461, endPoint y: 1, distance: 219.8
click at [575, 188] on link "View External Url" at bounding box center [591, 194] width 70 height 13
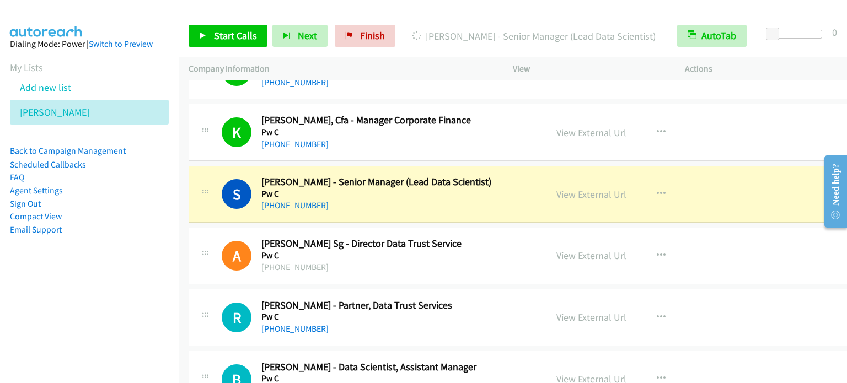
scroll to position [5734, 0]
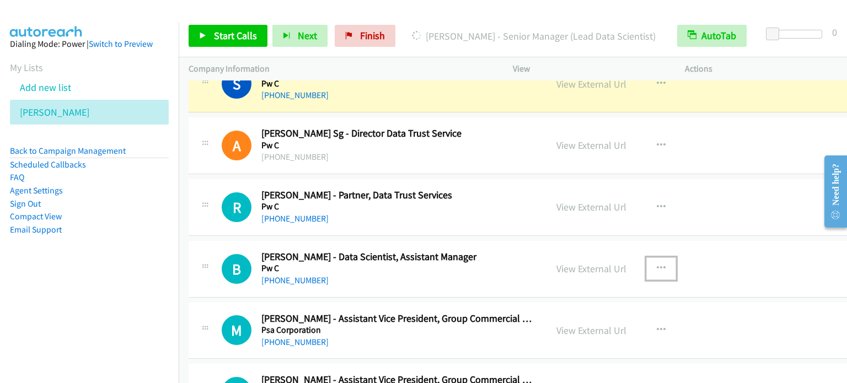
click at [648, 257] on button "button" at bounding box center [661, 268] width 30 height 22
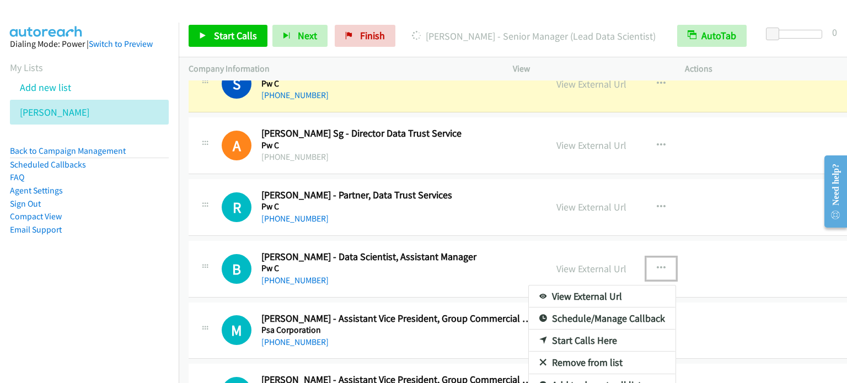
click at [584, 331] on link "Start Calls Here" at bounding box center [602, 341] width 147 height 22
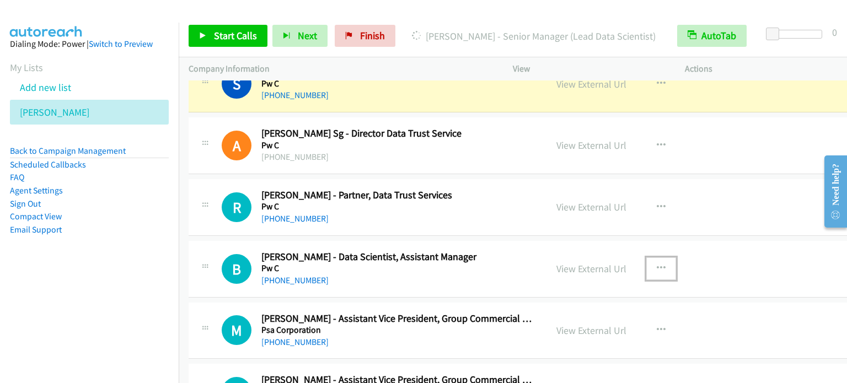
click at [657, 264] on icon "button" at bounding box center [661, 268] width 9 height 9
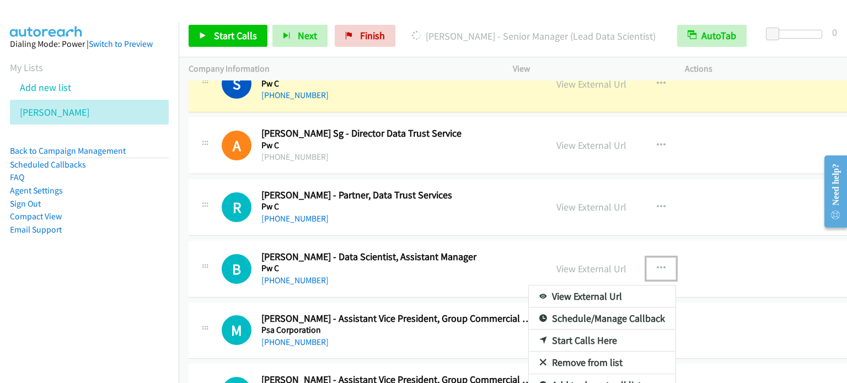
click at [595, 330] on link "Start Calls Here" at bounding box center [602, 341] width 147 height 22
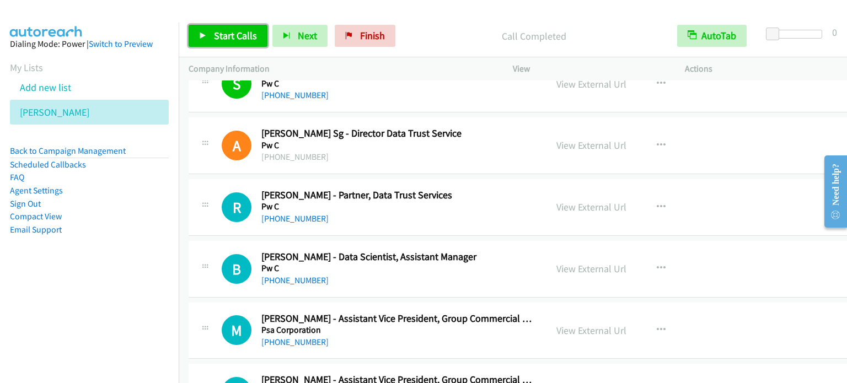
click at [231, 34] on span "Start Calls" at bounding box center [235, 35] width 43 height 13
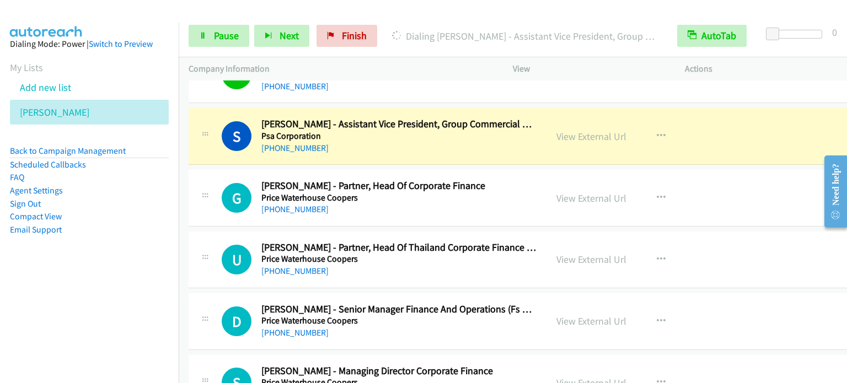
scroll to position [6010, 0]
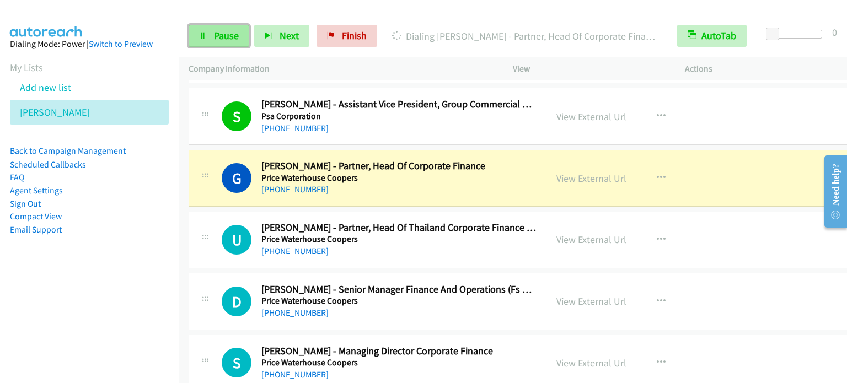
click at [207, 35] on link "Pause" at bounding box center [219, 36] width 61 height 22
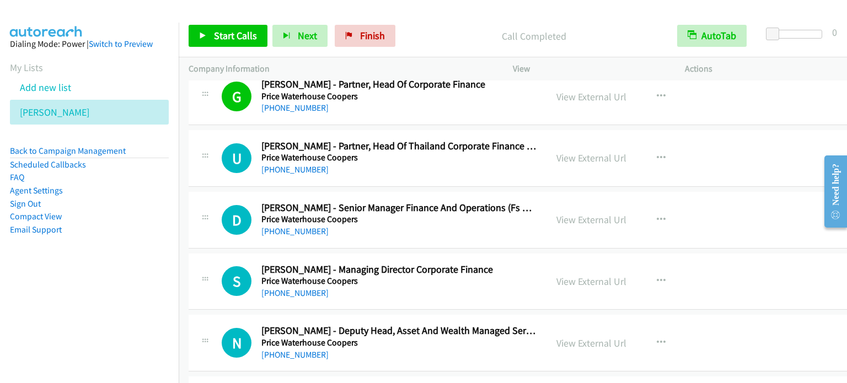
scroll to position [6065, 0]
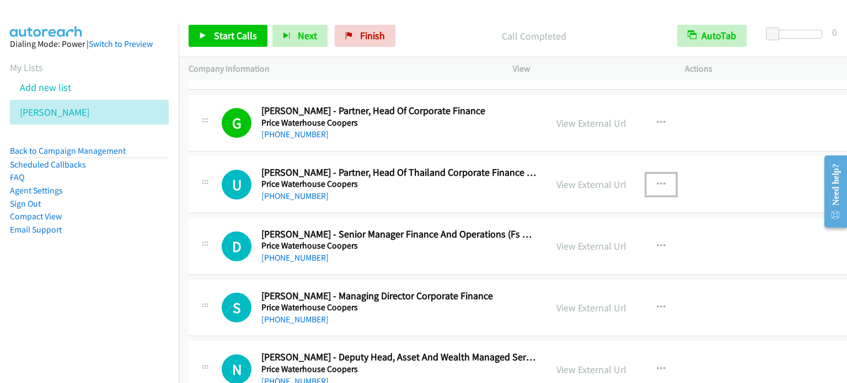
click at [647, 174] on button "button" at bounding box center [661, 185] width 30 height 22
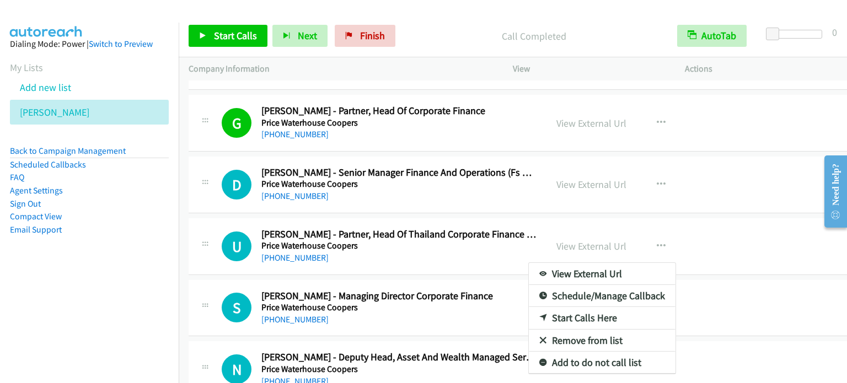
click at [641, 169] on div at bounding box center [423, 191] width 847 height 383
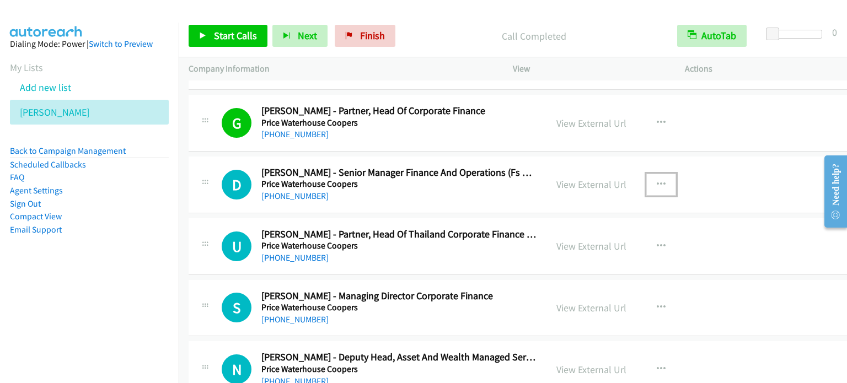
click at [657, 180] on icon "button" at bounding box center [661, 184] width 9 height 9
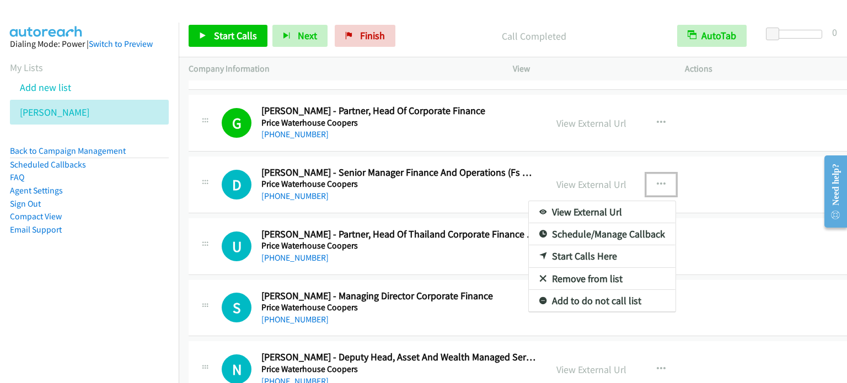
click at [589, 247] on link "Start Calls Here" at bounding box center [602, 256] width 147 height 22
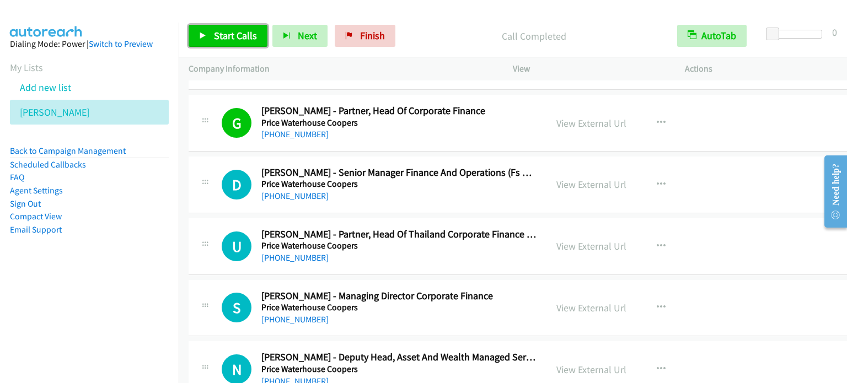
click at [212, 34] on link "Start Calls" at bounding box center [228, 36] width 79 height 22
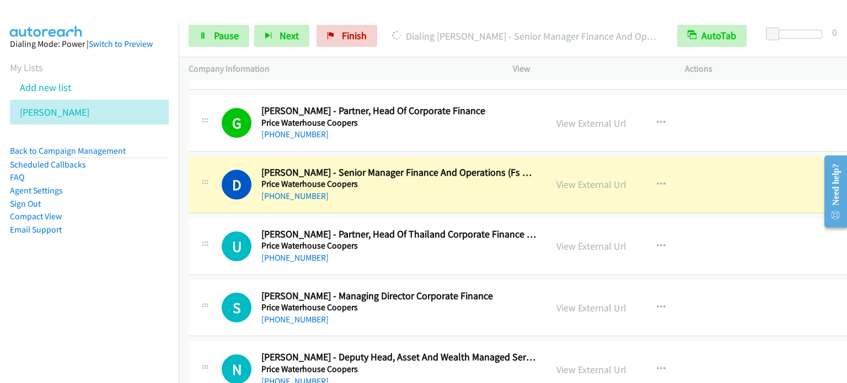
scroll to position [6120, 0]
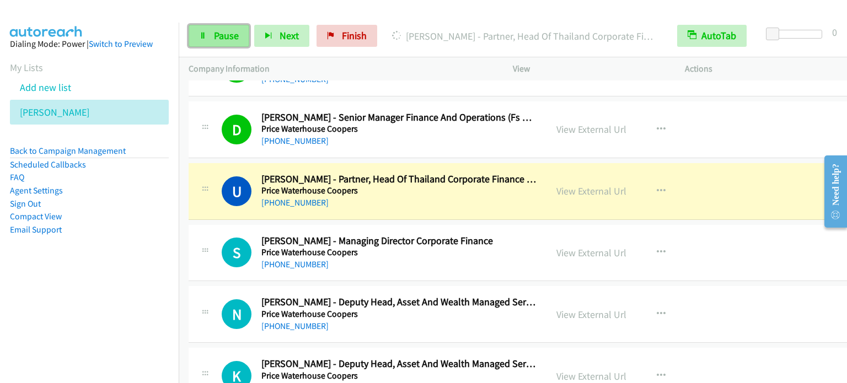
click at [237, 41] on span "Pause" at bounding box center [226, 35] width 25 height 13
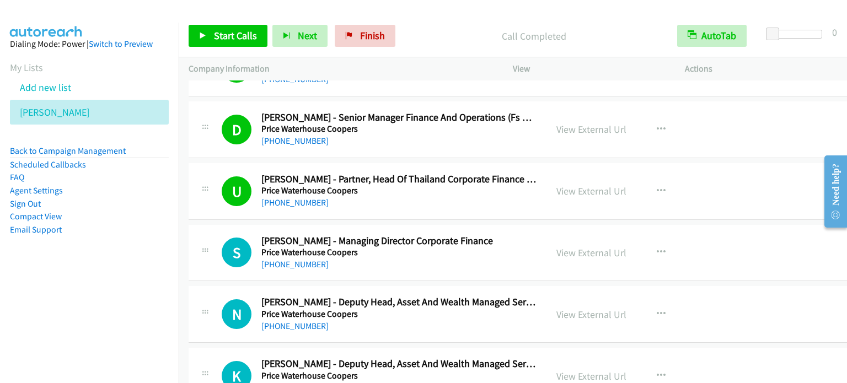
scroll to position [6175, 0]
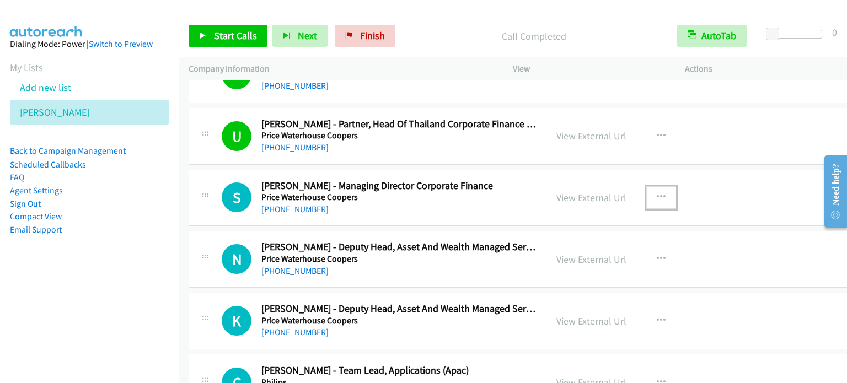
click at [657, 193] on icon "button" at bounding box center [661, 197] width 9 height 9
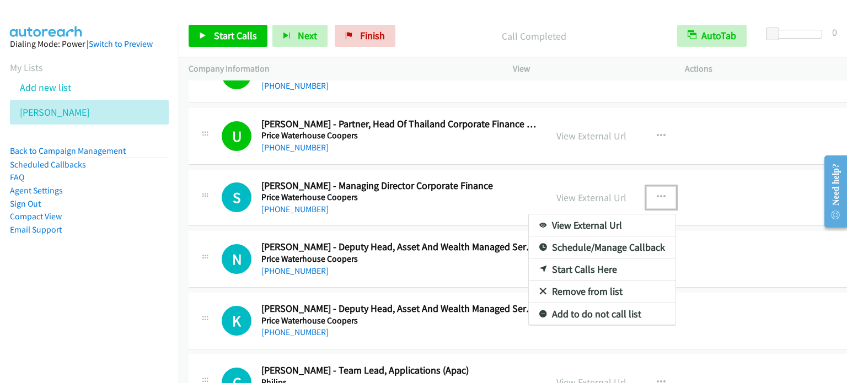
click at [602, 259] on link "Start Calls Here" at bounding box center [602, 270] width 147 height 22
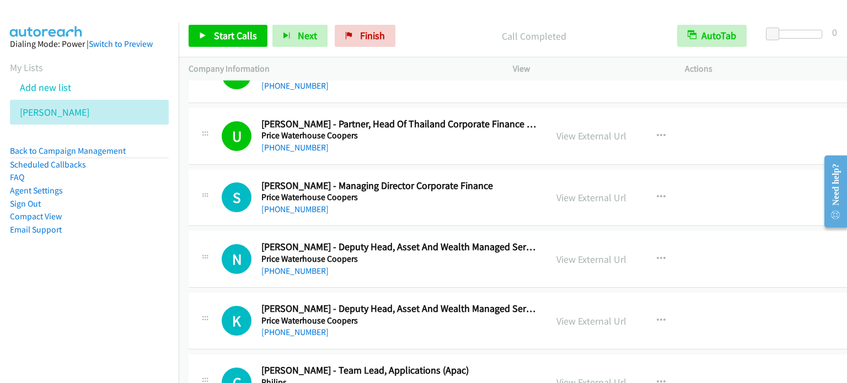
click at [235, 22] on div "Start Calls Pause Next Finish Call Completed AutoTab AutoTab 0" at bounding box center [513, 36] width 668 height 42
click at [231, 28] on link "Start Calls" at bounding box center [228, 36] width 79 height 22
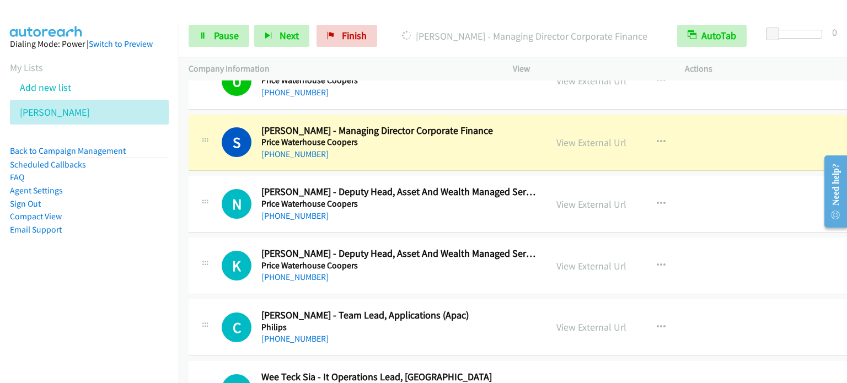
scroll to position [6285, 0]
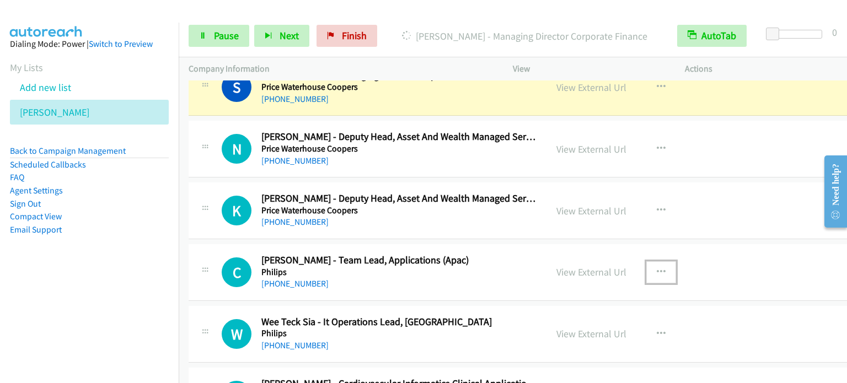
click at [653, 261] on button "button" at bounding box center [661, 272] width 30 height 22
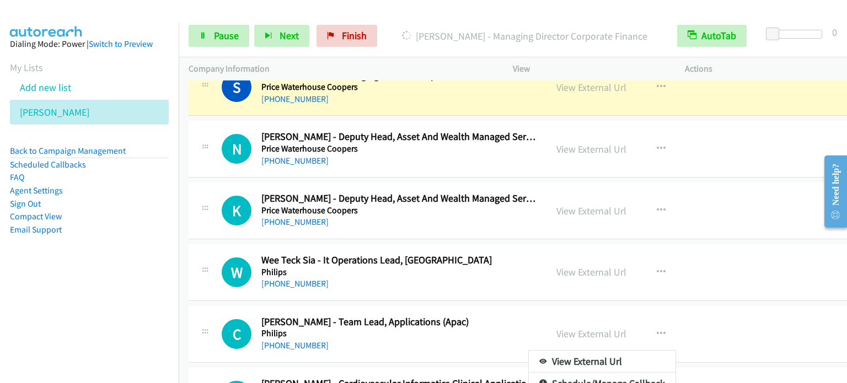
click at [645, 257] on div at bounding box center [423, 191] width 847 height 383
click at [657, 268] on icon "button" at bounding box center [661, 272] width 9 height 9
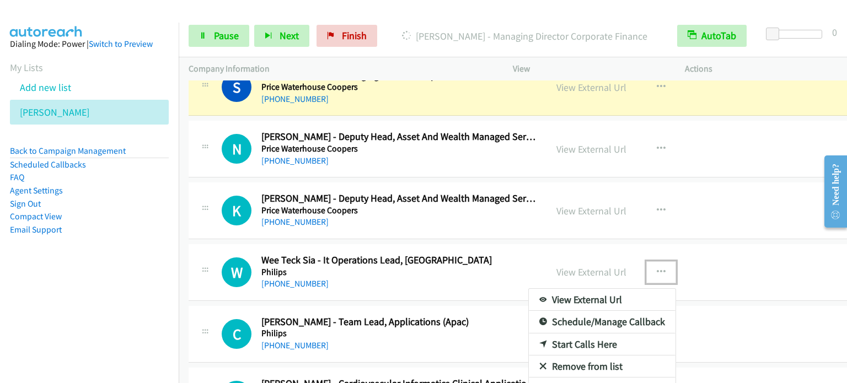
click at [573, 334] on link "Start Calls Here" at bounding box center [602, 345] width 147 height 22
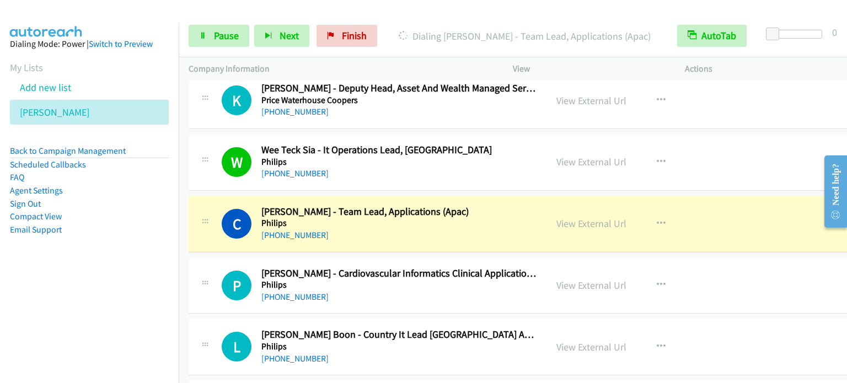
scroll to position [6506, 0]
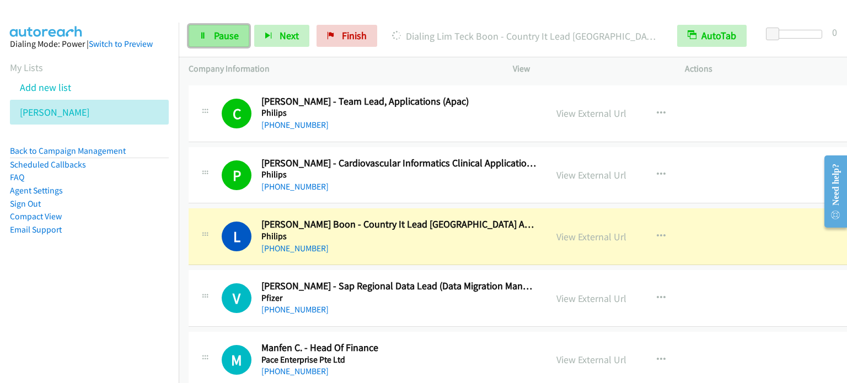
click at [214, 34] on span "Pause" at bounding box center [226, 35] width 25 height 13
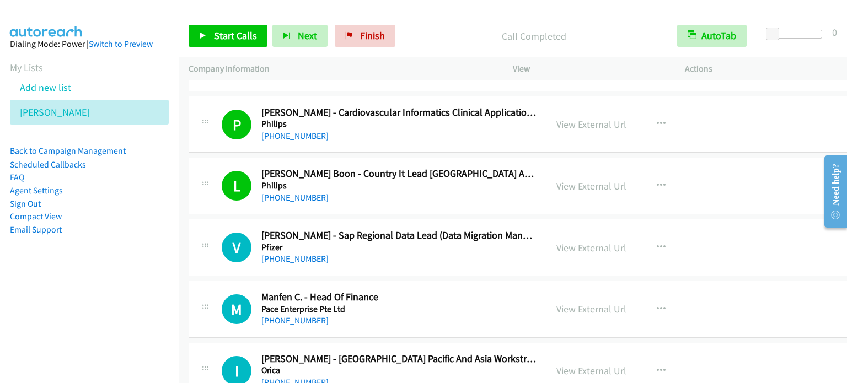
scroll to position [6616, 0]
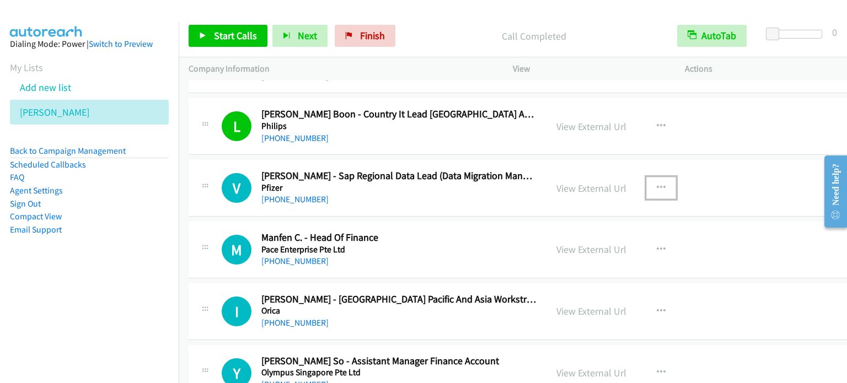
click at [647, 177] on button "button" at bounding box center [661, 188] width 30 height 22
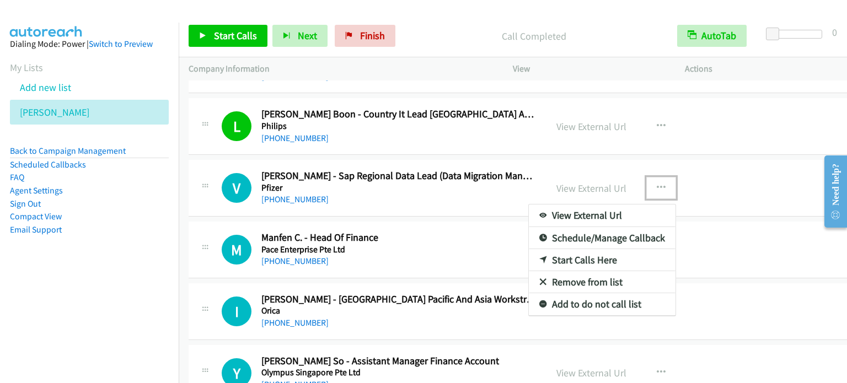
click at [573, 249] on link "Start Calls Here" at bounding box center [602, 260] width 147 height 22
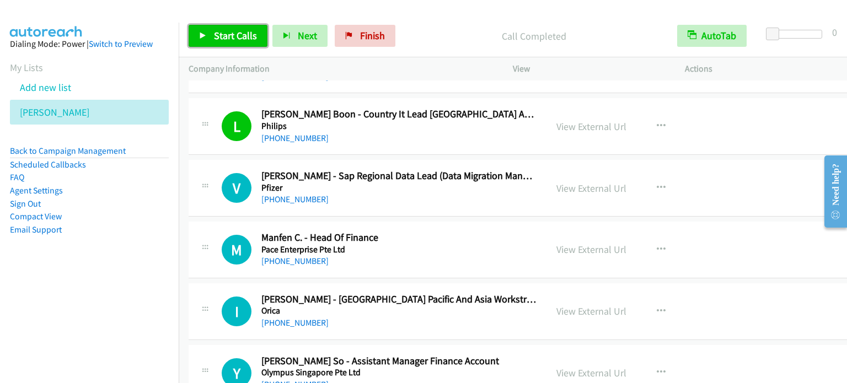
click at [216, 29] on span "Start Calls" at bounding box center [235, 35] width 43 height 13
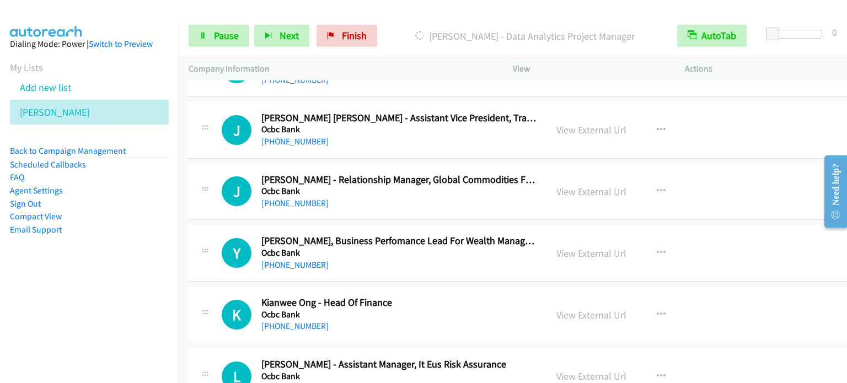
scroll to position [7278, 0]
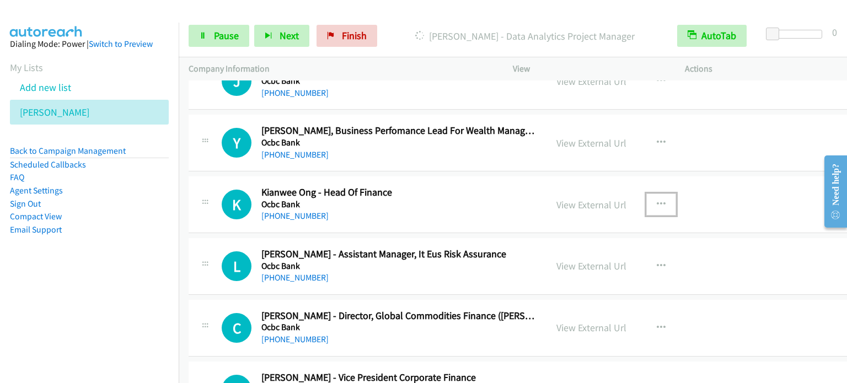
click at [657, 200] on icon "button" at bounding box center [661, 204] width 9 height 9
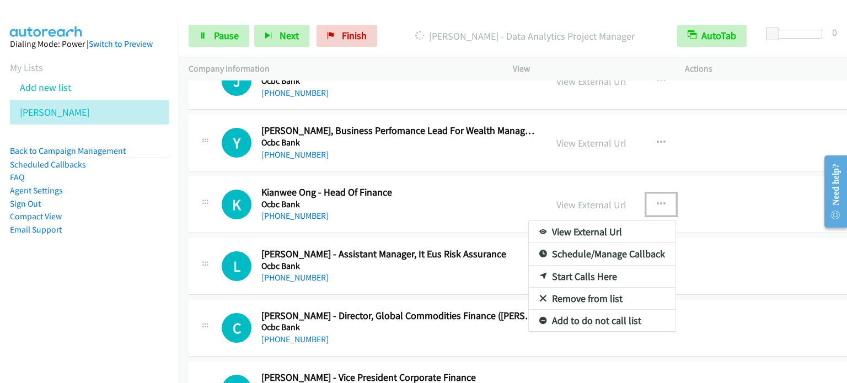
click at [580, 266] on link "Start Calls Here" at bounding box center [602, 277] width 147 height 22
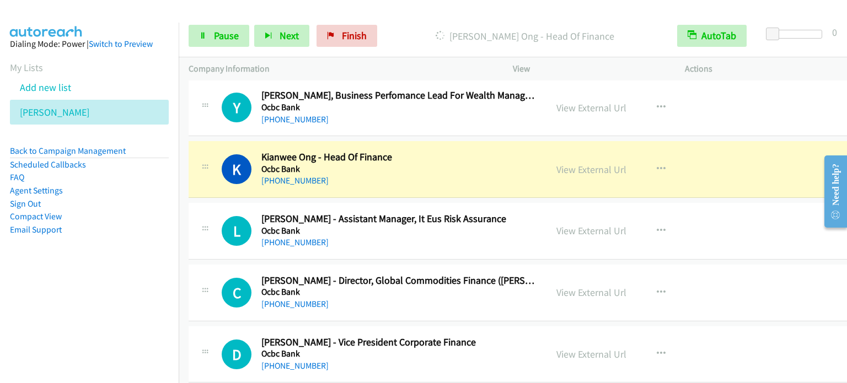
scroll to position [7333, 0]
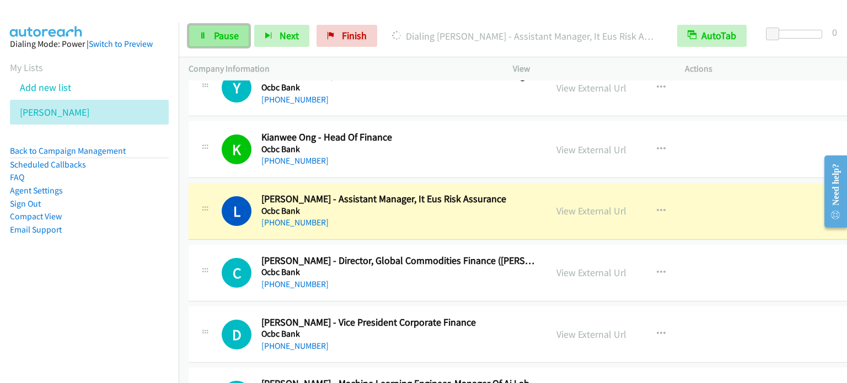
click at [230, 38] on span "Pause" at bounding box center [226, 35] width 25 height 13
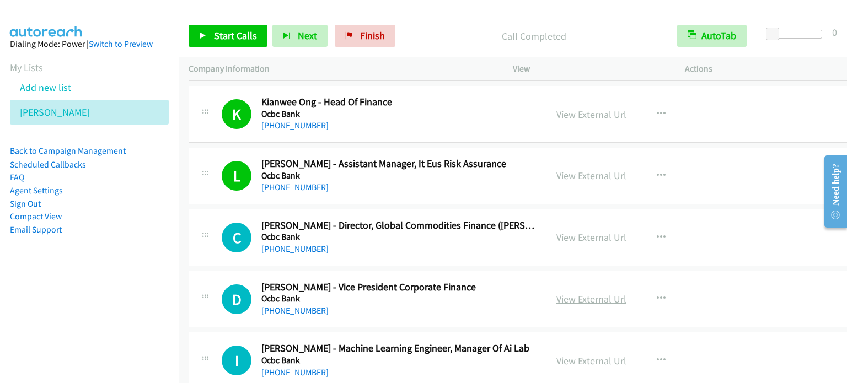
scroll to position [7388, 0]
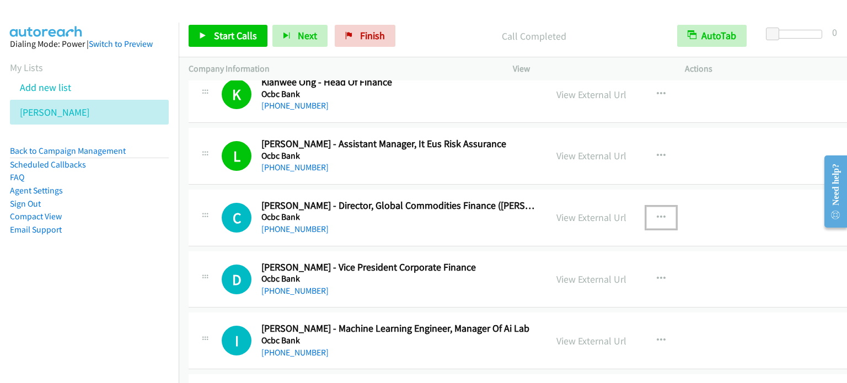
click at [657, 213] on icon "button" at bounding box center [661, 217] width 9 height 9
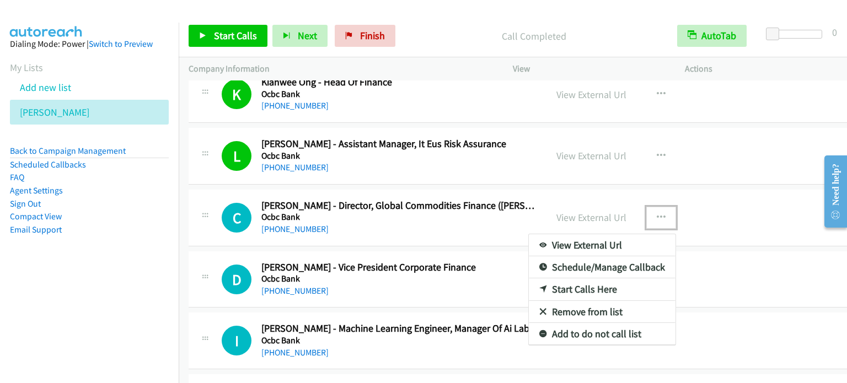
click at [579, 280] on link "Start Calls Here" at bounding box center [602, 289] width 147 height 22
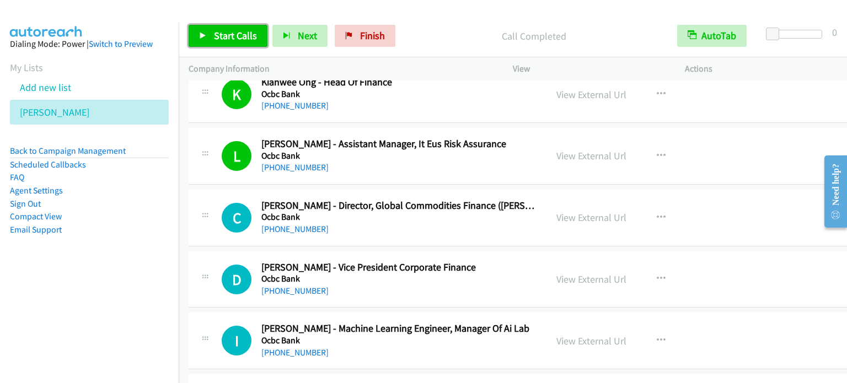
click at [245, 37] on span "Start Calls" at bounding box center [235, 35] width 43 height 13
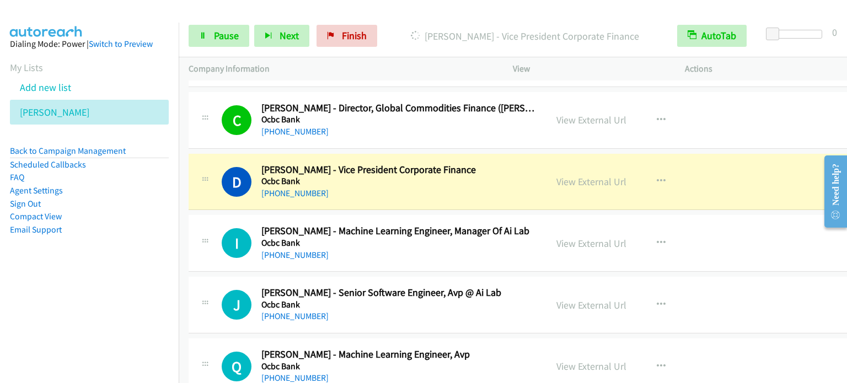
scroll to position [7498, 0]
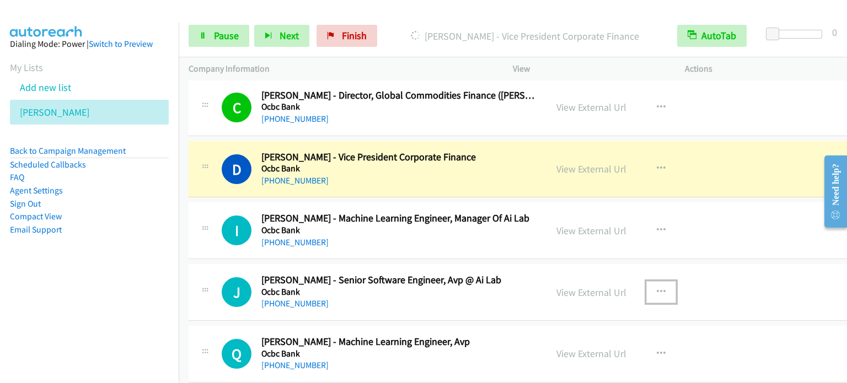
drag, startPoint x: 644, startPoint y: 277, endPoint x: 636, endPoint y: 280, distance: 8.2
click at [657, 288] on icon "button" at bounding box center [661, 292] width 9 height 9
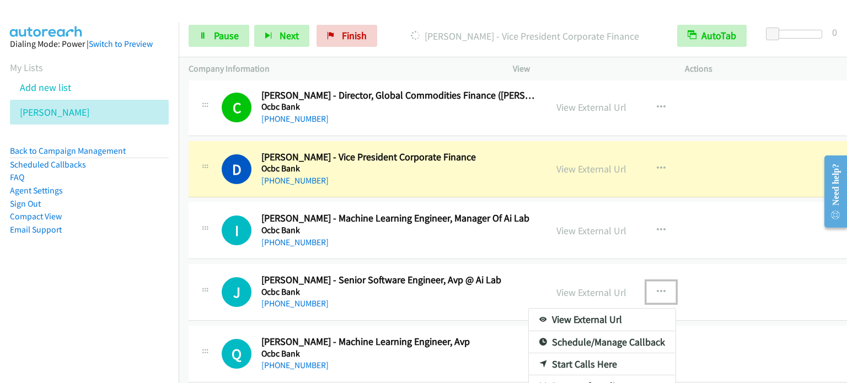
click at [565, 353] on link "Start Calls Here" at bounding box center [602, 364] width 147 height 22
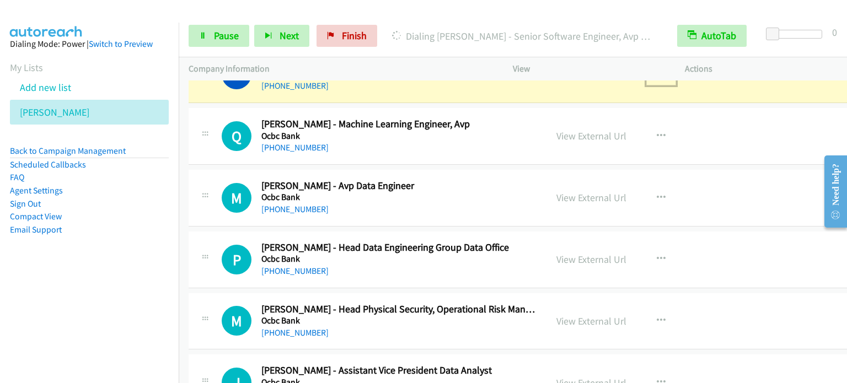
scroll to position [7719, 0]
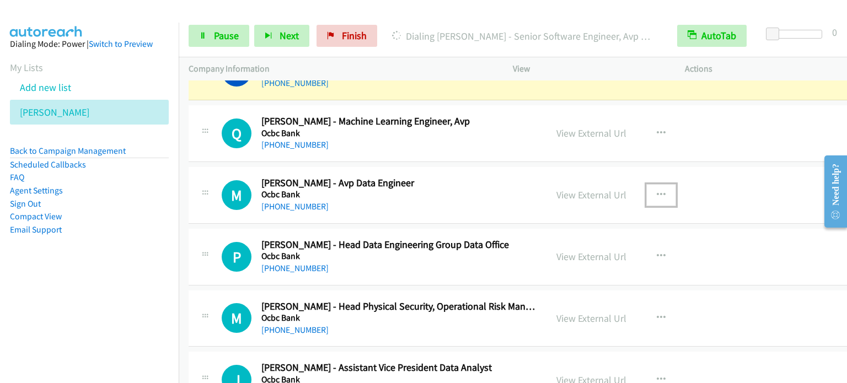
click at [651, 184] on button "button" at bounding box center [661, 195] width 30 height 22
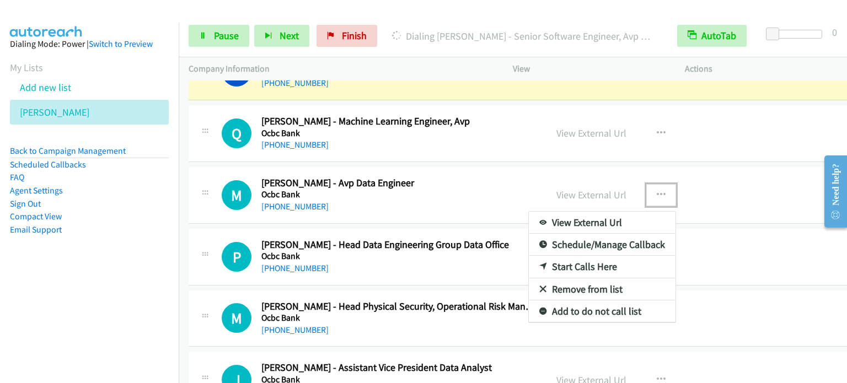
click at [567, 256] on link "Start Calls Here" at bounding box center [602, 267] width 147 height 22
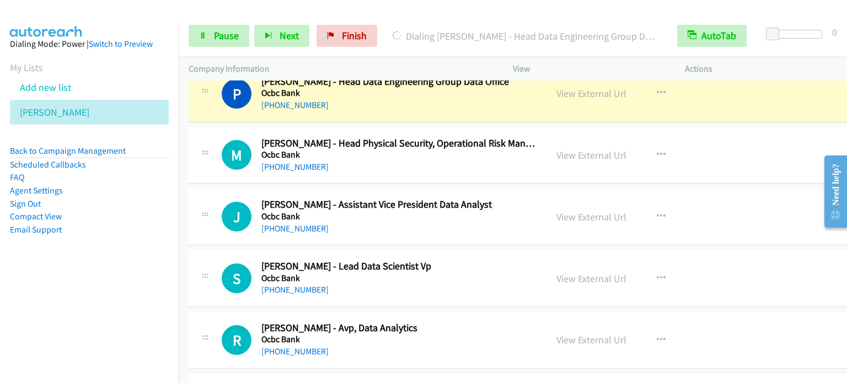
scroll to position [7884, 0]
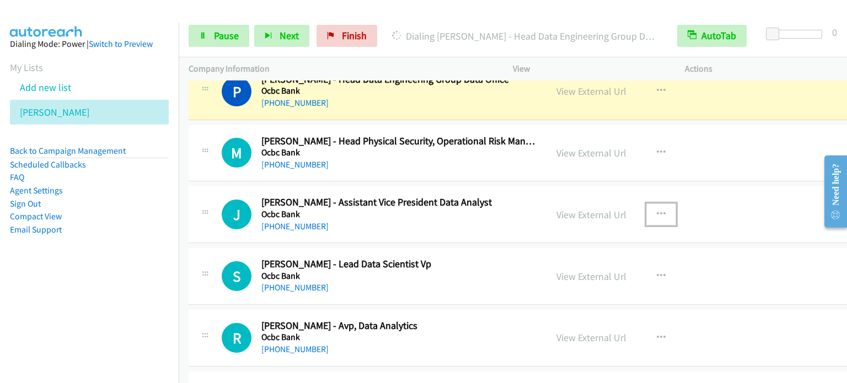
click at [646, 203] on button "button" at bounding box center [661, 214] width 30 height 22
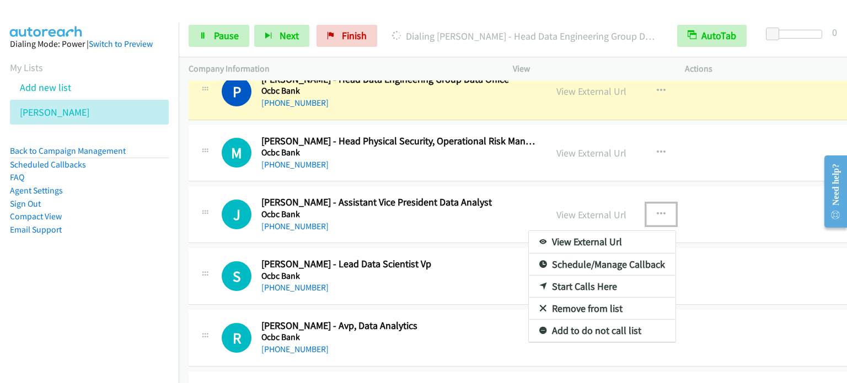
click at [581, 276] on link "Start Calls Here" at bounding box center [602, 287] width 147 height 22
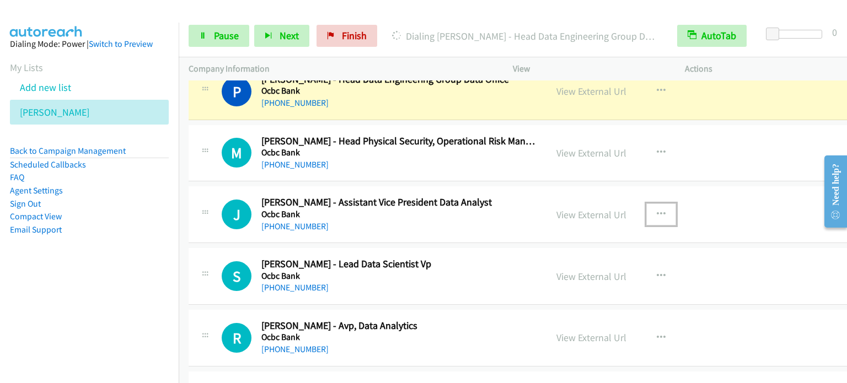
scroll to position [7774, 0]
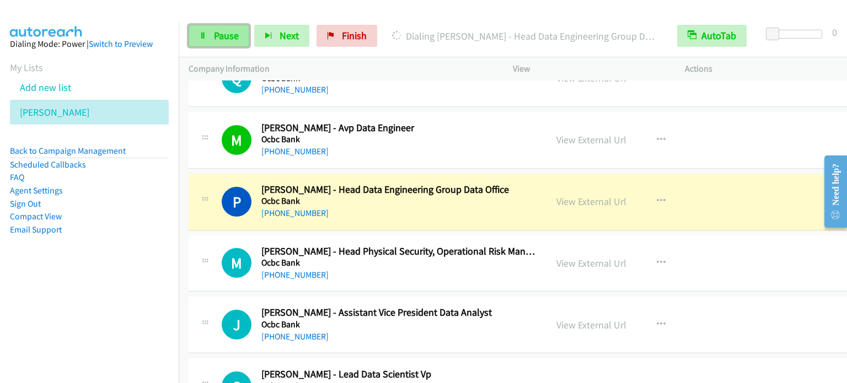
click at [223, 39] on span "Pause" at bounding box center [226, 35] width 25 height 13
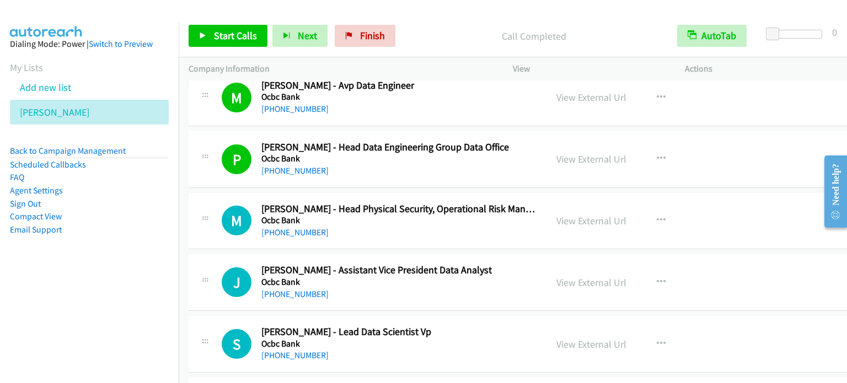
scroll to position [7829, 0]
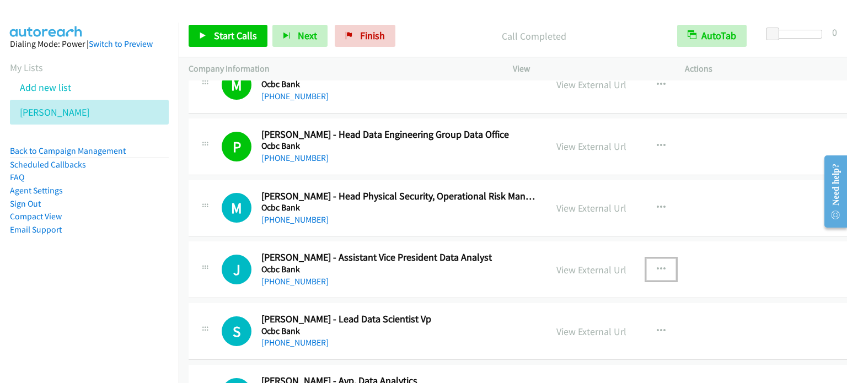
click at [657, 265] on icon "button" at bounding box center [661, 269] width 9 height 9
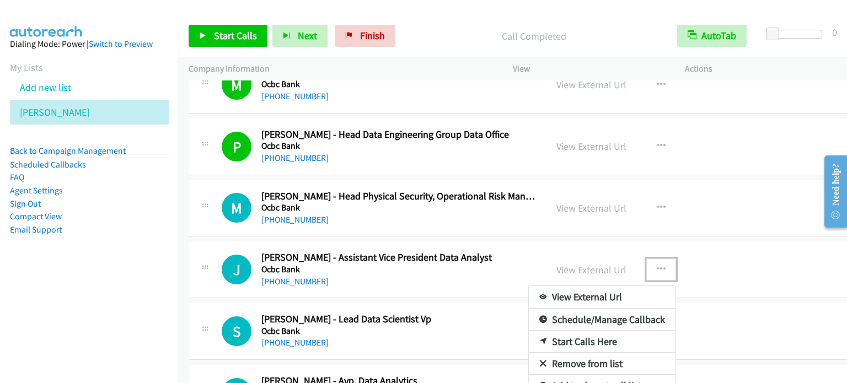
click at [575, 331] on link "Start Calls Here" at bounding box center [602, 342] width 147 height 22
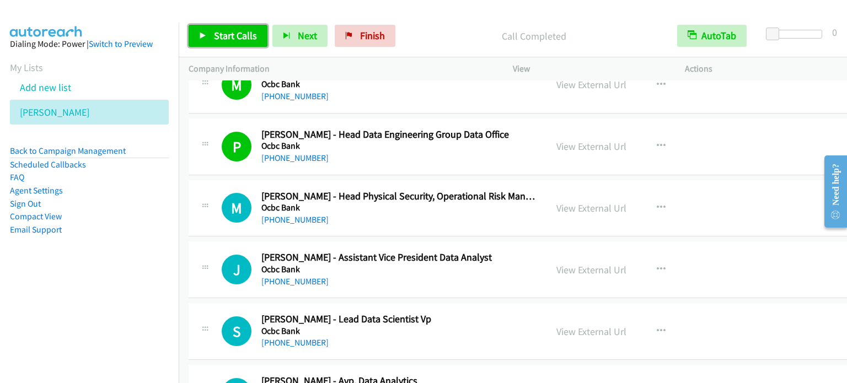
click at [216, 40] on span "Start Calls" at bounding box center [235, 35] width 43 height 13
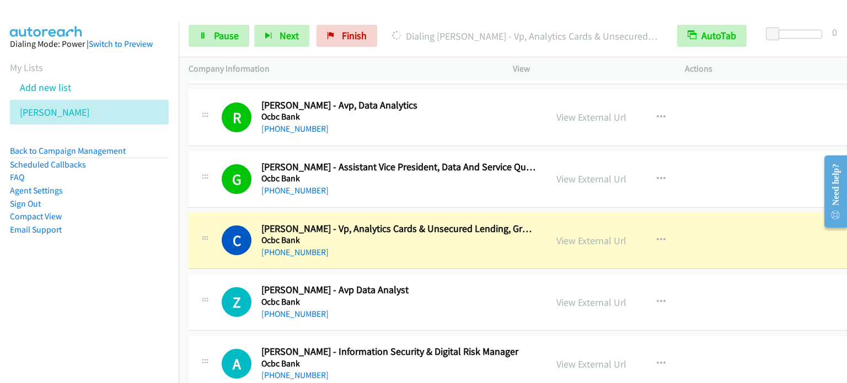
scroll to position [8160, 0]
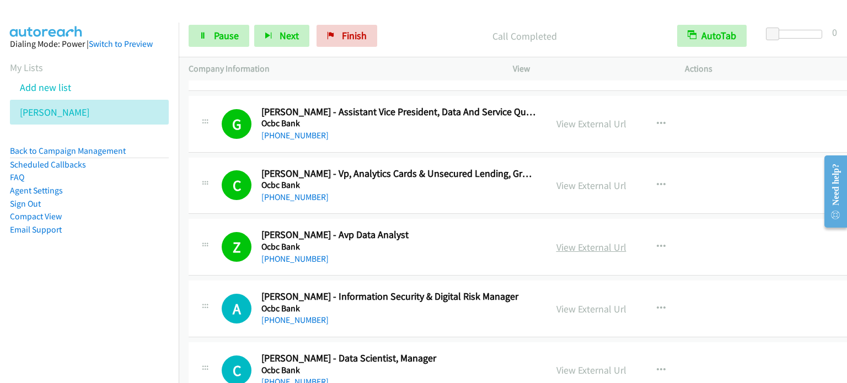
click at [602, 241] on link "View External Url" at bounding box center [591, 247] width 70 height 13
click at [218, 41] on link "Pause" at bounding box center [219, 36] width 61 height 22
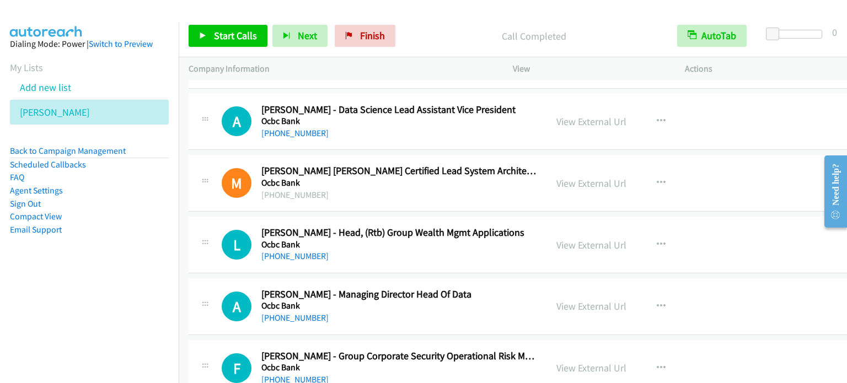
scroll to position [8932, 0]
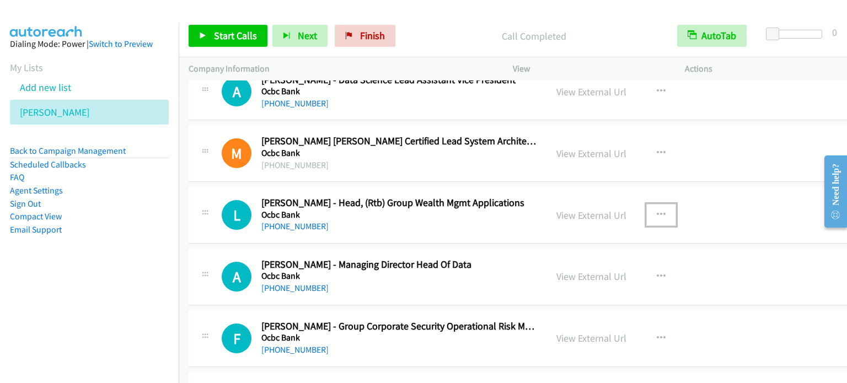
click at [648, 204] on button "button" at bounding box center [661, 215] width 30 height 22
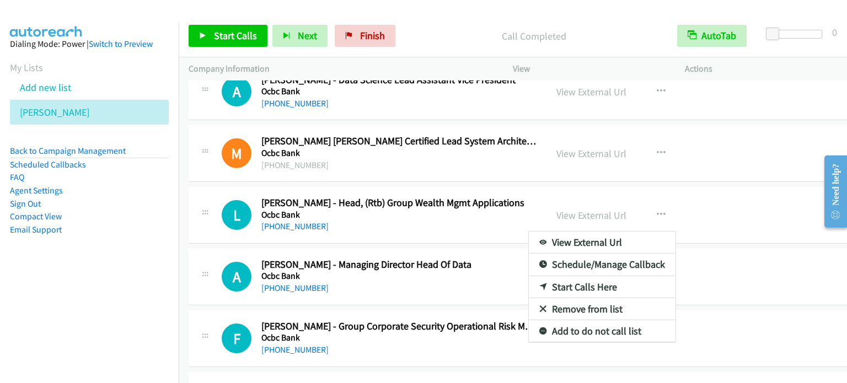
click at [572, 276] on link "Start Calls Here" at bounding box center [602, 287] width 147 height 22
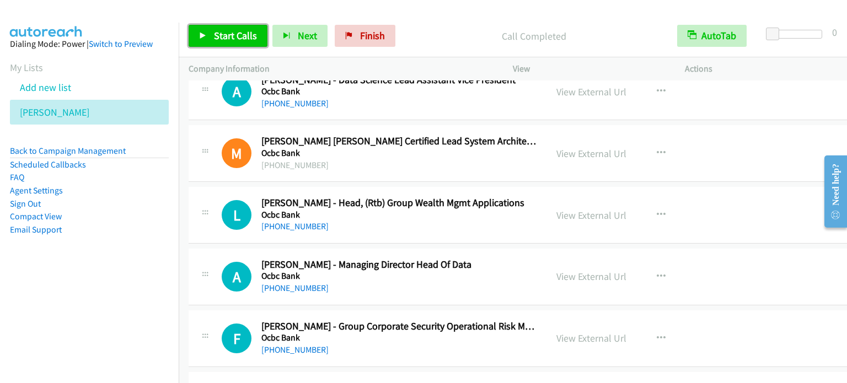
click at [245, 44] on link "Start Calls" at bounding box center [228, 36] width 79 height 22
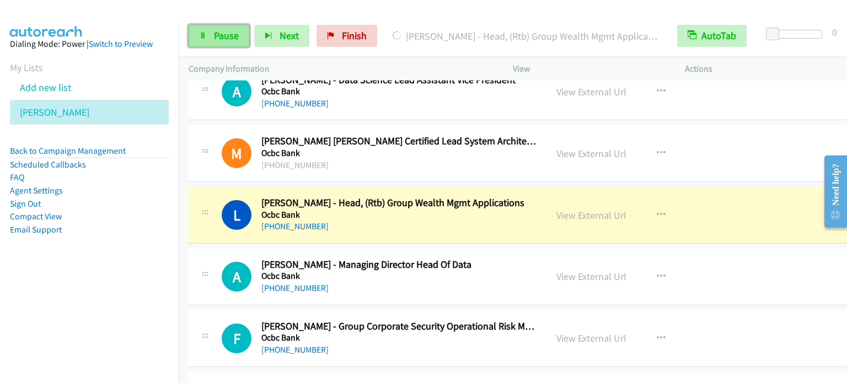
click at [214, 45] on link "Pause" at bounding box center [219, 36] width 61 height 22
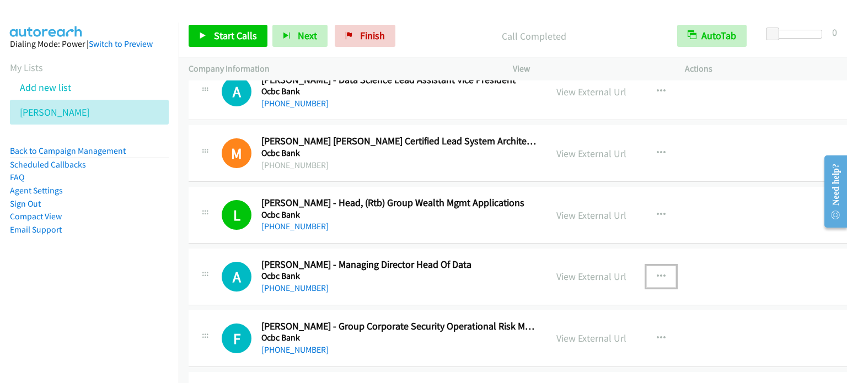
click at [646, 266] on button "button" at bounding box center [661, 277] width 30 height 22
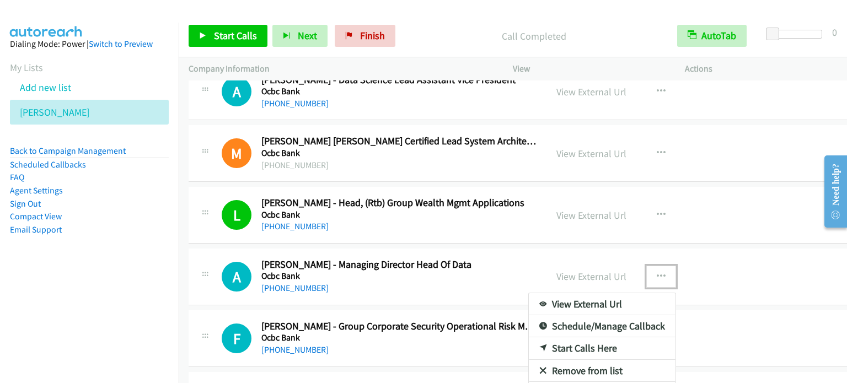
click at [549, 337] on link "Start Calls Here" at bounding box center [602, 348] width 147 height 22
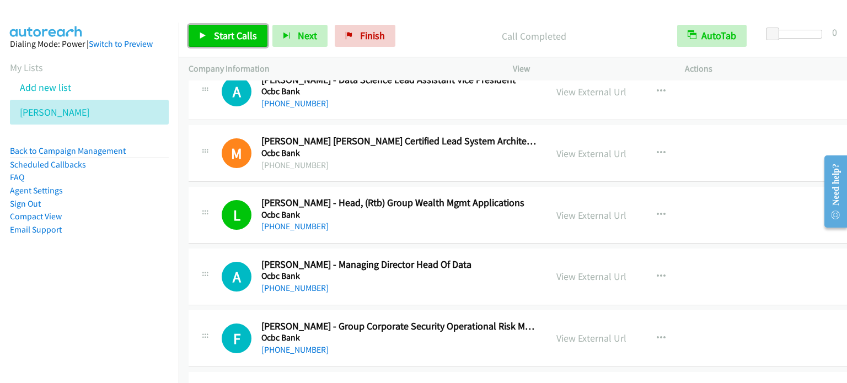
click at [249, 33] on span "Start Calls" at bounding box center [235, 35] width 43 height 13
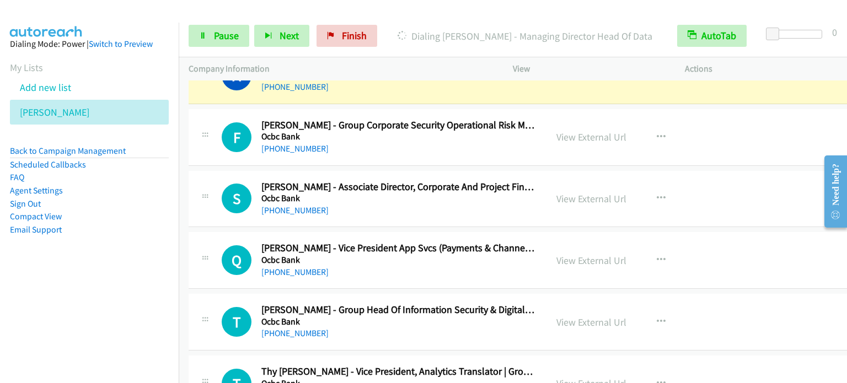
scroll to position [9153, 0]
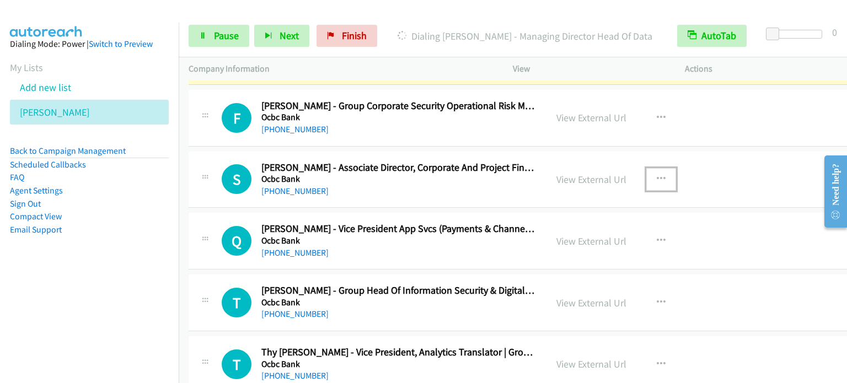
click at [652, 168] on button "button" at bounding box center [661, 179] width 30 height 22
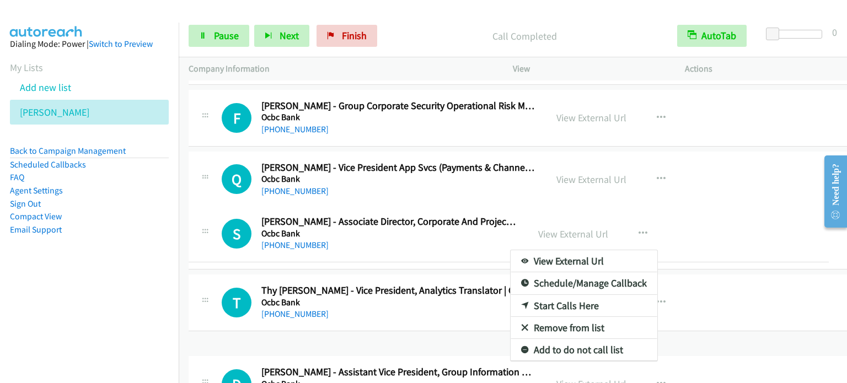
scroll to position [9142, 0]
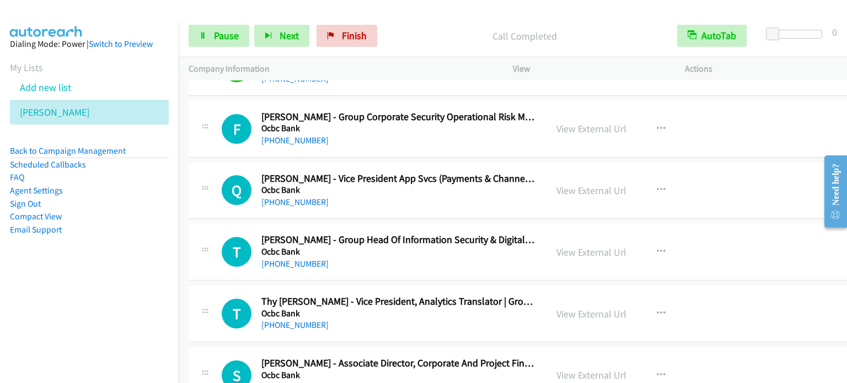
click at [646, 231] on div at bounding box center [423, 191] width 847 height 383
click at [657, 248] on icon "button" at bounding box center [661, 252] width 9 height 9
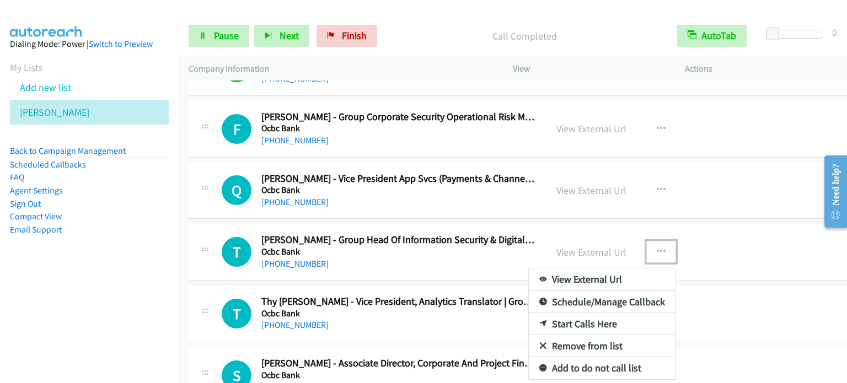
click at [565, 313] on link "Start Calls Here" at bounding box center [602, 324] width 147 height 22
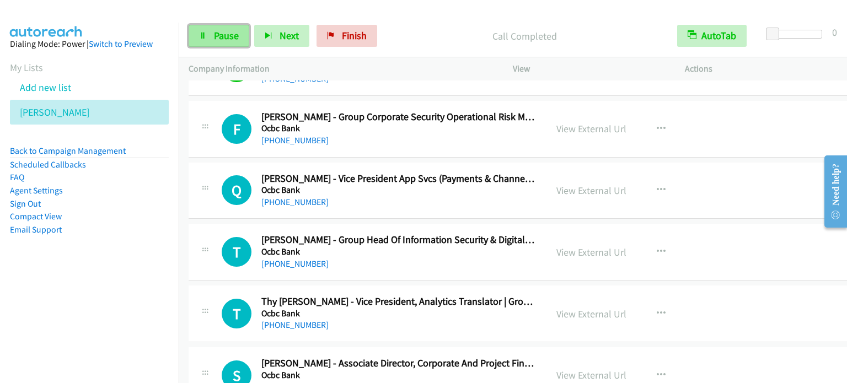
click at [218, 28] on link "Pause" at bounding box center [219, 36] width 61 height 22
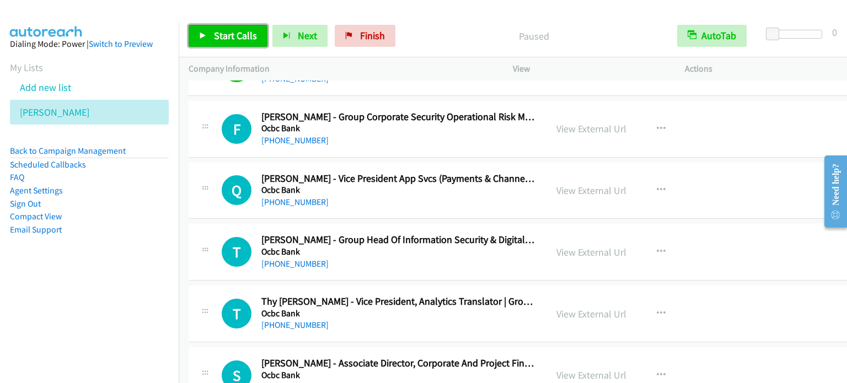
click at [214, 37] on span "Start Calls" at bounding box center [235, 35] width 43 height 13
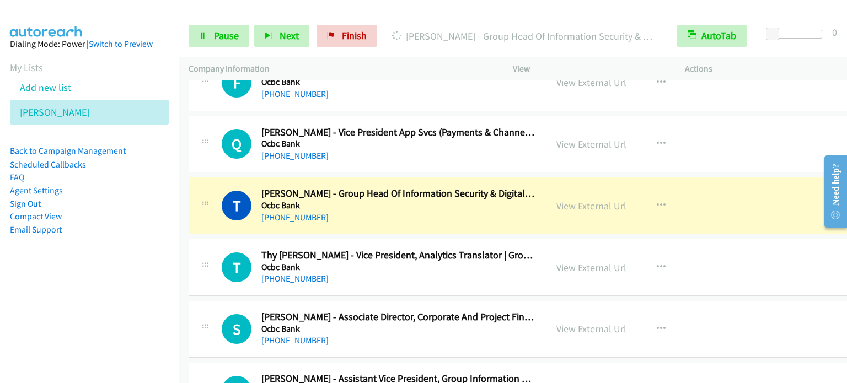
scroll to position [9252, 0]
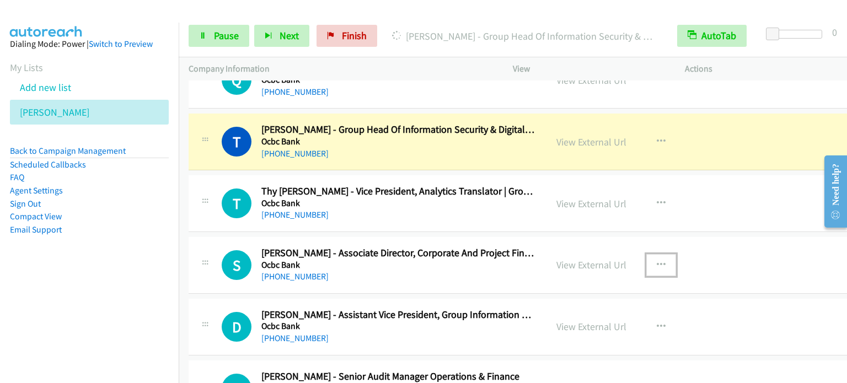
click at [657, 261] on icon "button" at bounding box center [661, 265] width 9 height 9
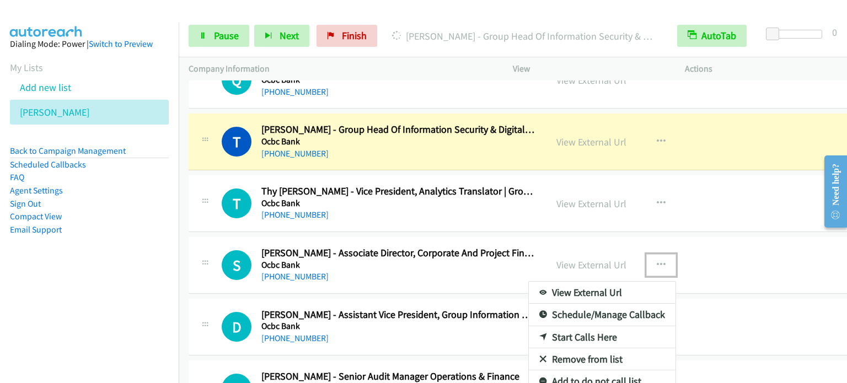
click at [556, 326] on link "Start Calls Here" at bounding box center [602, 337] width 147 height 22
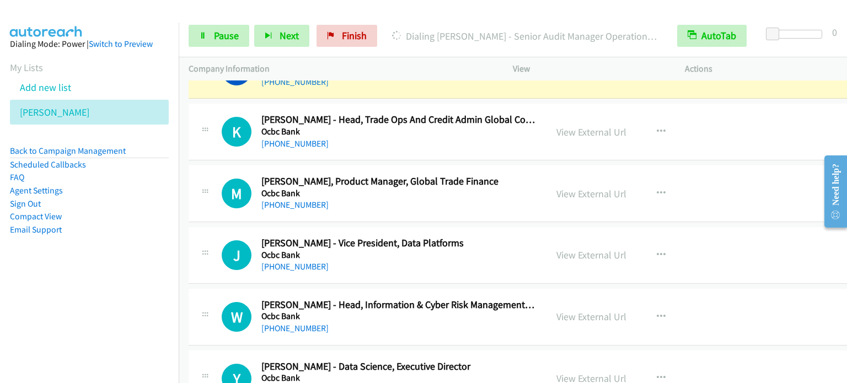
scroll to position [9583, 0]
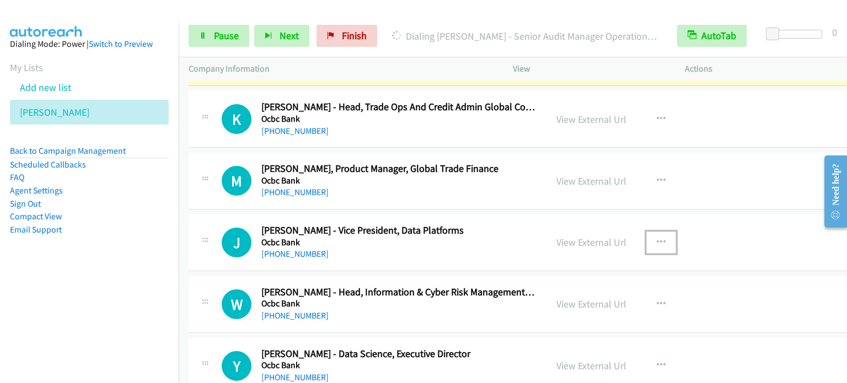
click at [657, 238] on icon "button" at bounding box center [661, 242] width 9 height 9
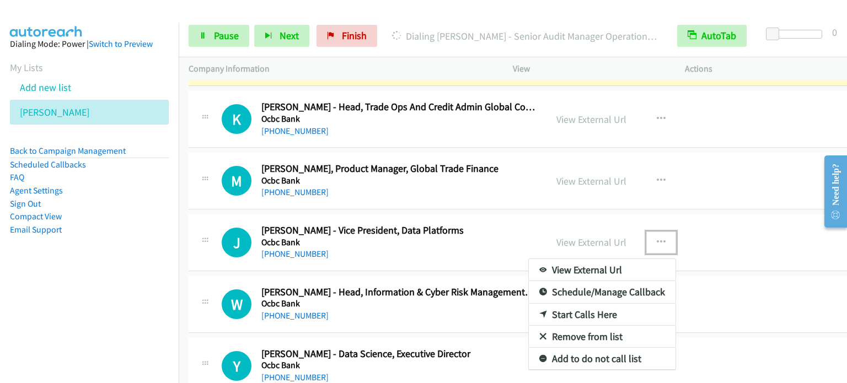
click at [576, 304] on link "Start Calls Here" at bounding box center [602, 315] width 147 height 22
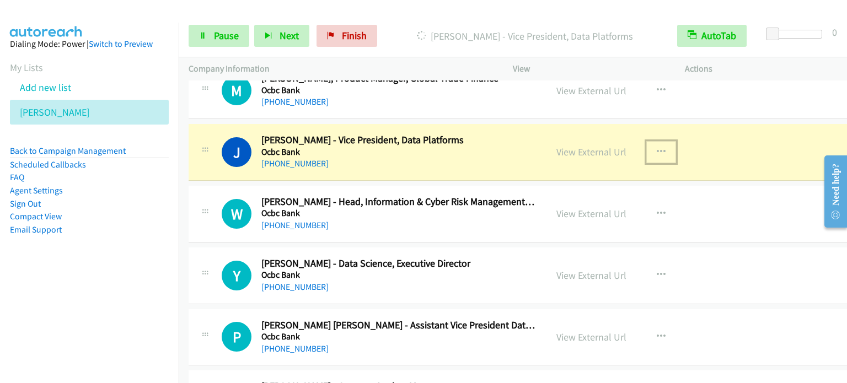
scroll to position [9693, 0]
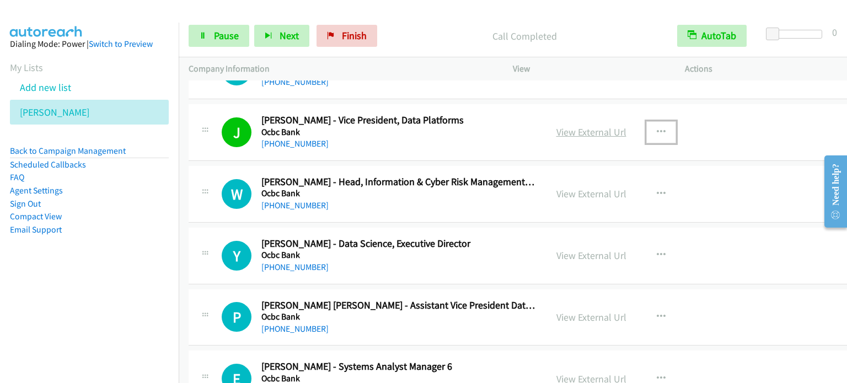
click at [593, 126] on link "View External Url" at bounding box center [591, 132] width 70 height 13
click at [592, 187] on link "View External Url" at bounding box center [591, 193] width 70 height 13
click at [225, 37] on span "Pause" at bounding box center [226, 35] width 25 height 13
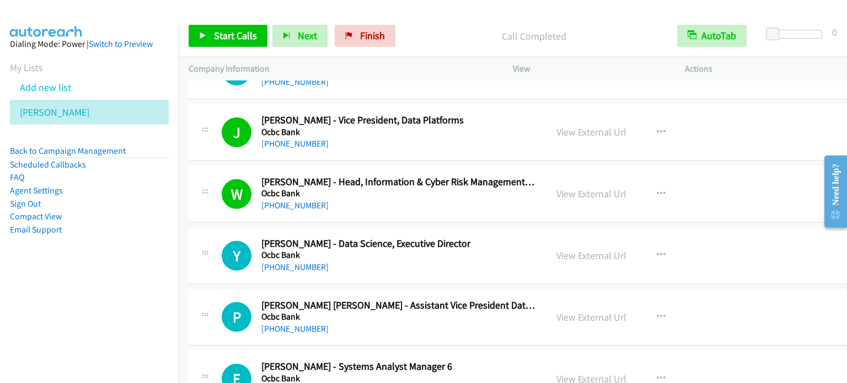
scroll to position [9748, 0]
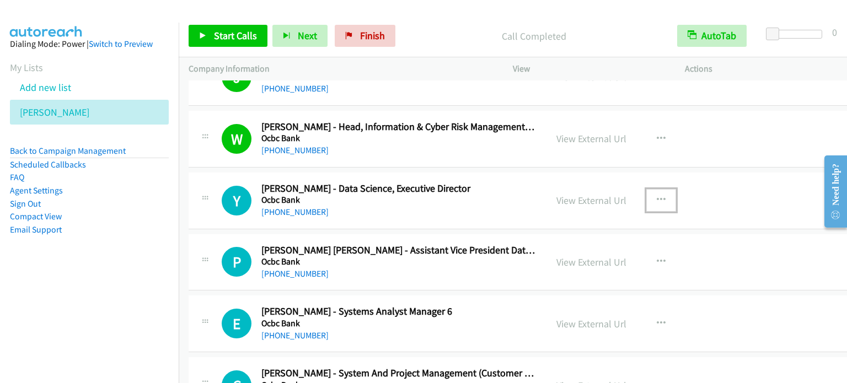
click at [657, 196] on icon "button" at bounding box center [661, 200] width 9 height 9
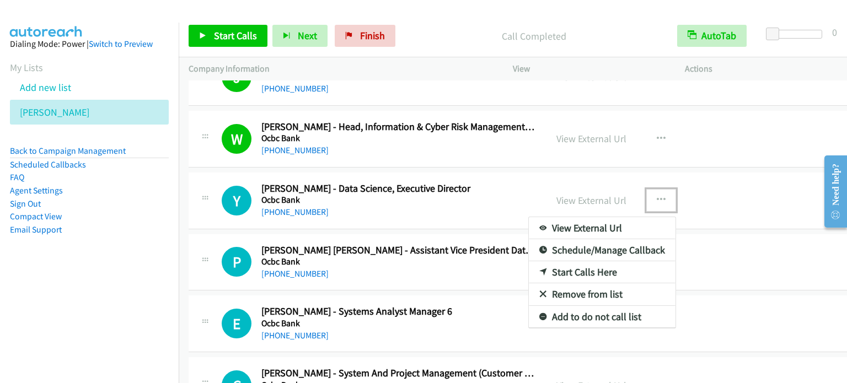
click at [572, 261] on link "Start Calls Here" at bounding box center [602, 272] width 147 height 22
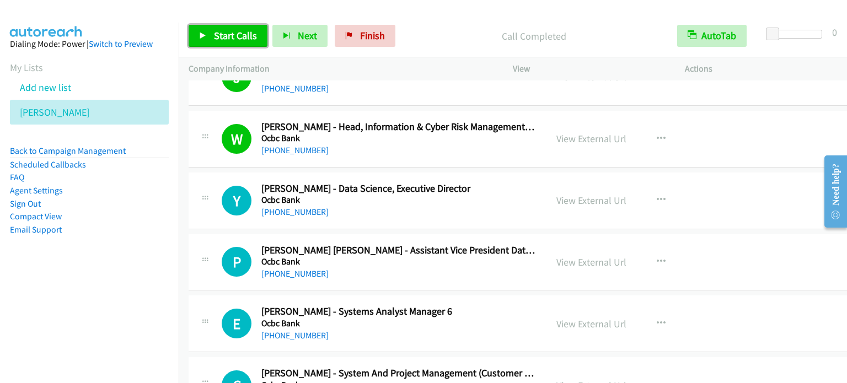
click at [218, 33] on span "Start Calls" at bounding box center [235, 35] width 43 height 13
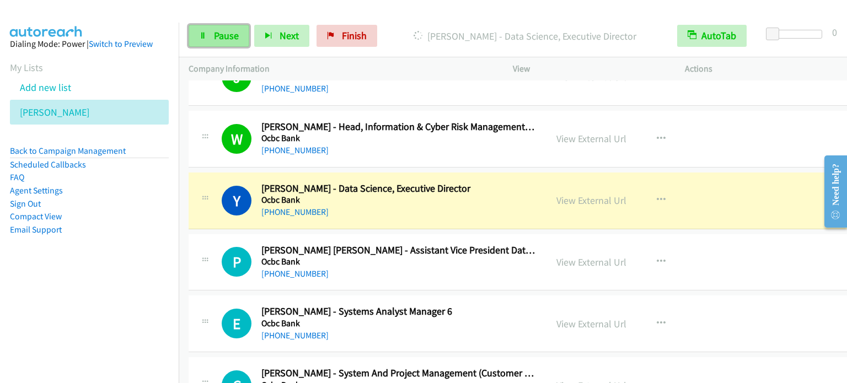
click at [225, 37] on span "Pause" at bounding box center [226, 35] width 25 height 13
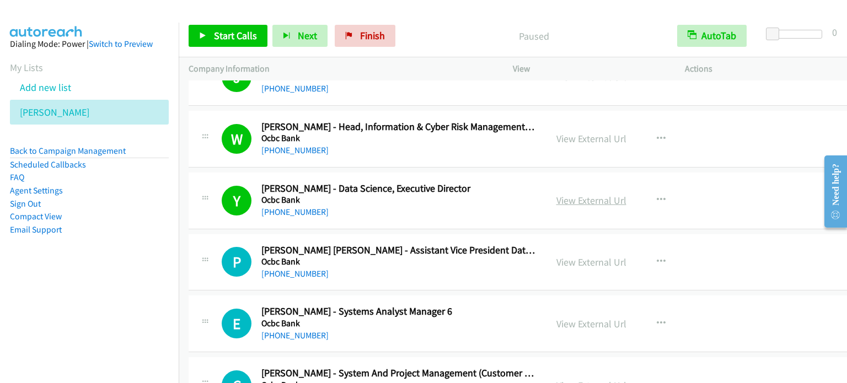
click at [598, 194] on link "View External Url" at bounding box center [591, 200] width 70 height 13
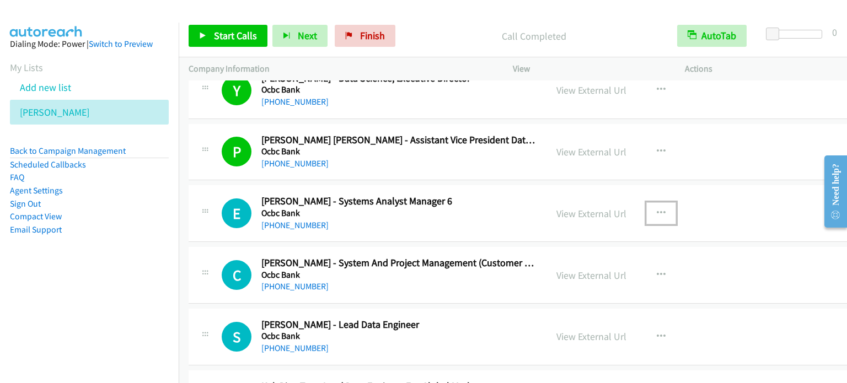
click at [648, 202] on button "button" at bounding box center [661, 213] width 30 height 22
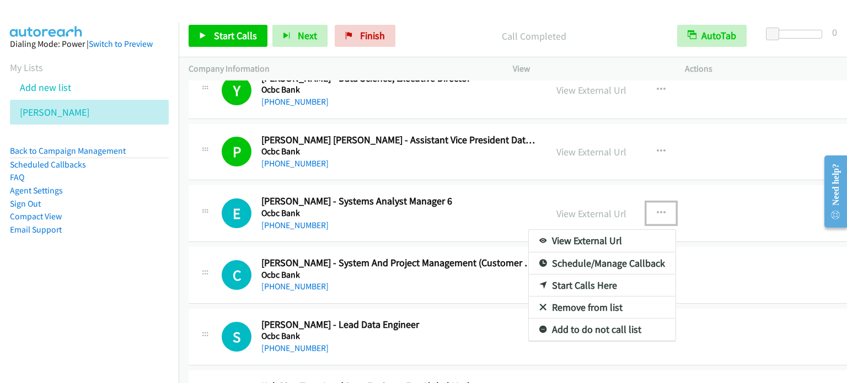
click at [566, 275] on link "Start Calls Here" at bounding box center [602, 286] width 147 height 22
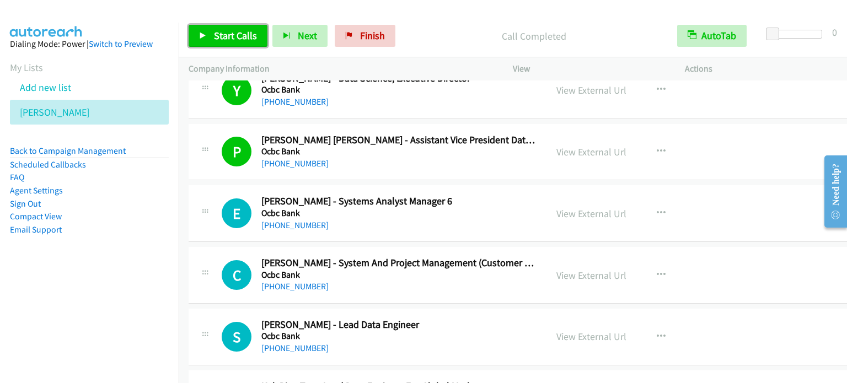
click at [229, 40] on span "Start Calls" at bounding box center [235, 35] width 43 height 13
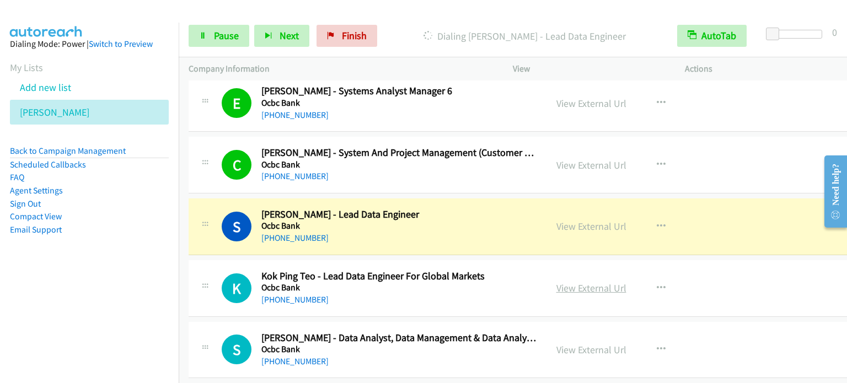
scroll to position [10024, 0]
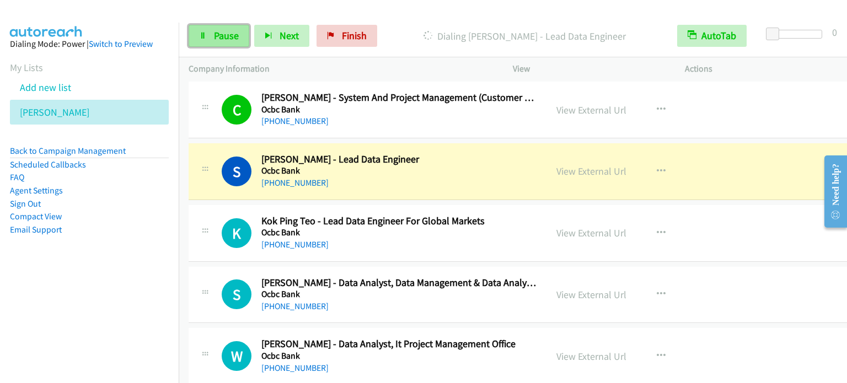
click at [229, 36] on span "Pause" at bounding box center [226, 35] width 25 height 13
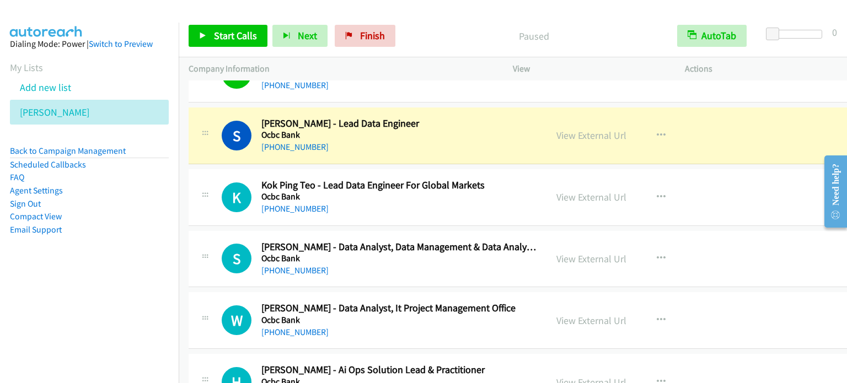
scroll to position [10134, 0]
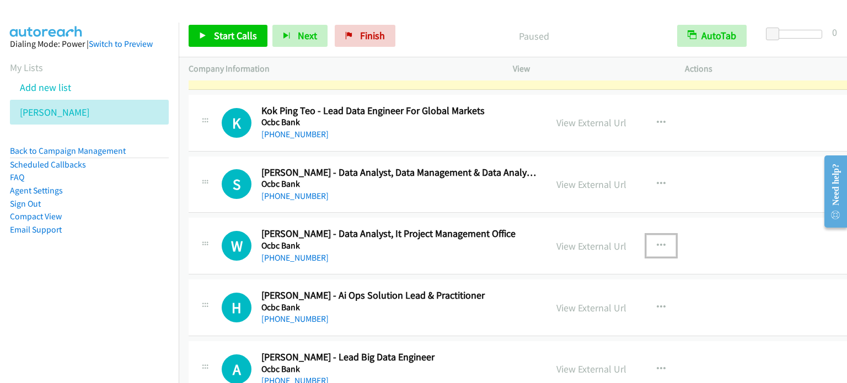
click at [657, 241] on icon "button" at bounding box center [661, 245] width 9 height 9
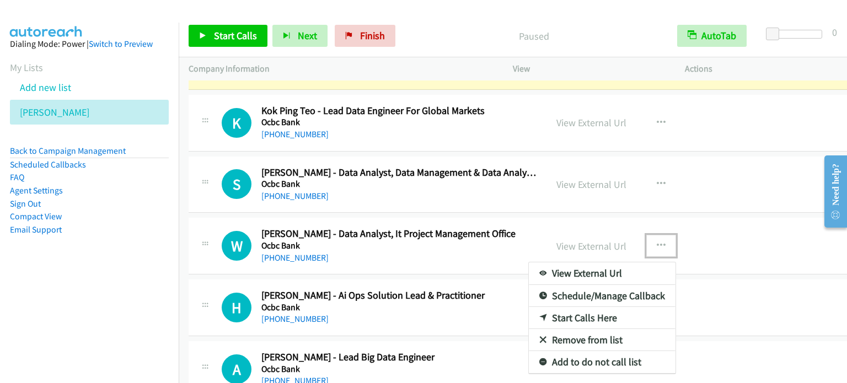
click at [568, 307] on link "Start Calls Here" at bounding box center [602, 318] width 147 height 22
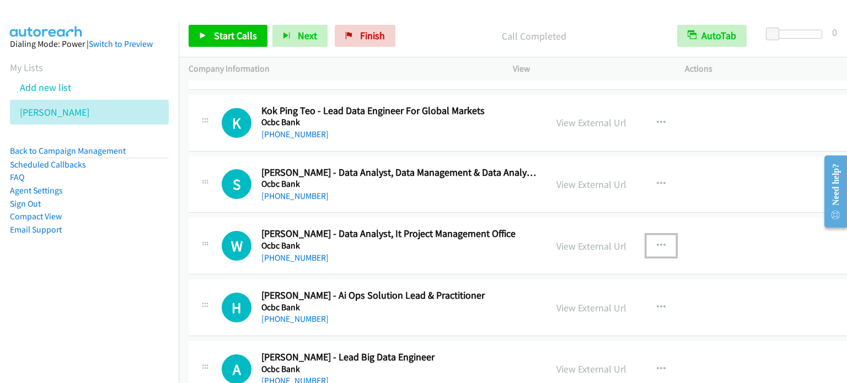
click at [657, 241] on icon "button" at bounding box center [661, 245] width 9 height 9
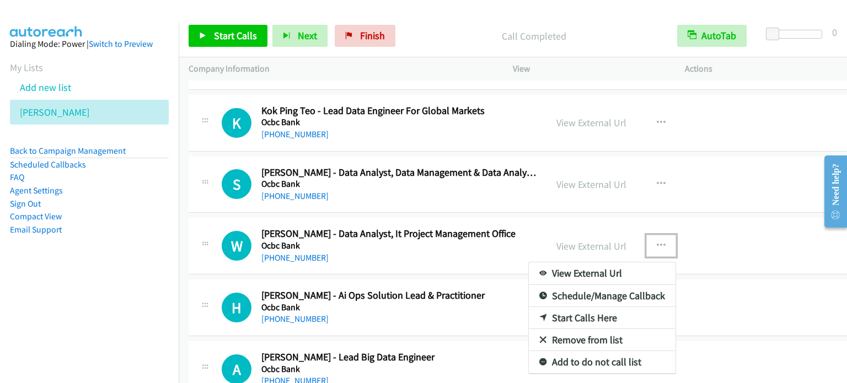
click at [571, 307] on link "Start Calls Here" at bounding box center [602, 318] width 147 height 22
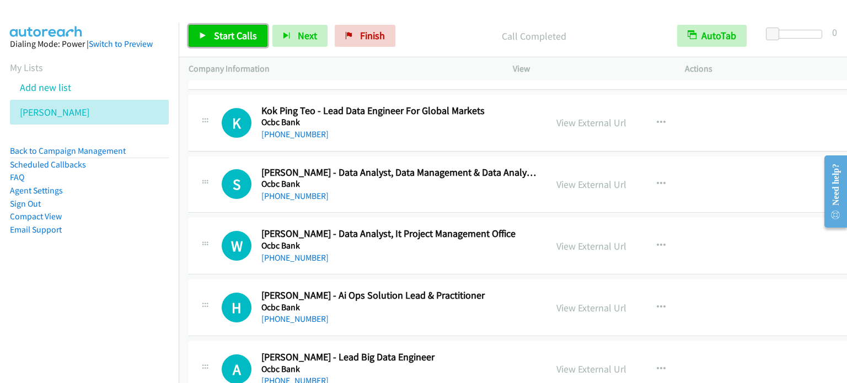
click at [238, 33] on span "Start Calls" at bounding box center [235, 35] width 43 height 13
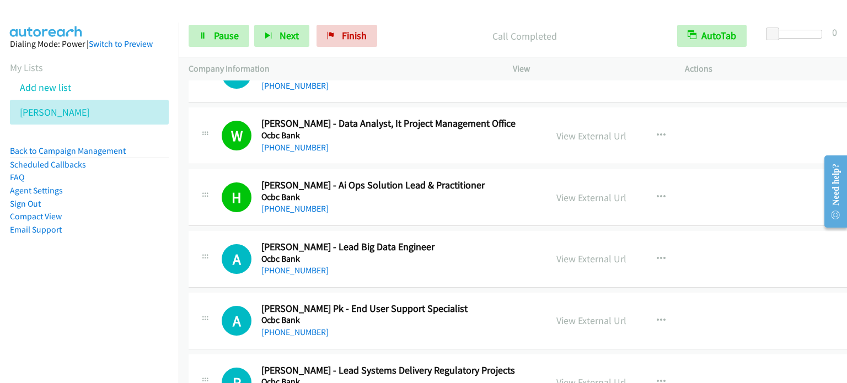
scroll to position [10355, 0]
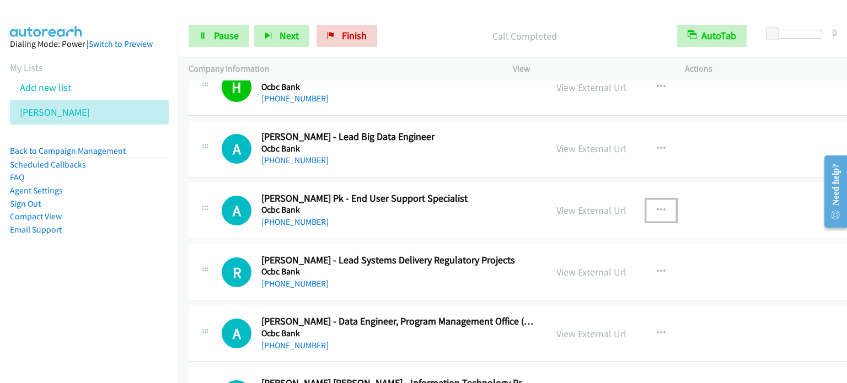
click at [657, 206] on icon "button" at bounding box center [661, 210] width 9 height 9
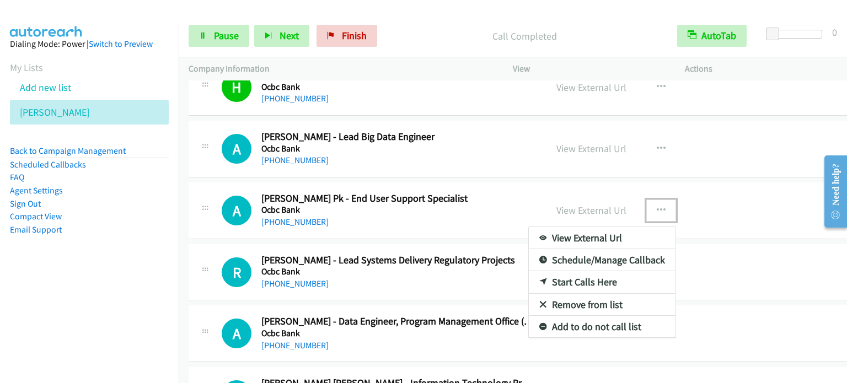
click at [559, 271] on link "Start Calls Here" at bounding box center [602, 282] width 147 height 22
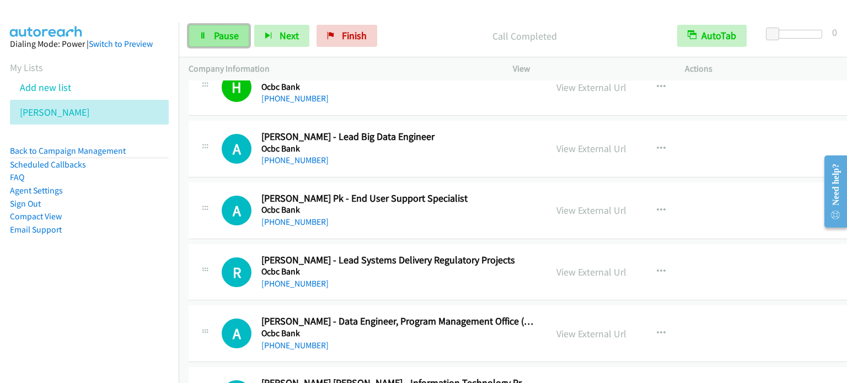
click at [219, 33] on span "Pause" at bounding box center [226, 35] width 25 height 13
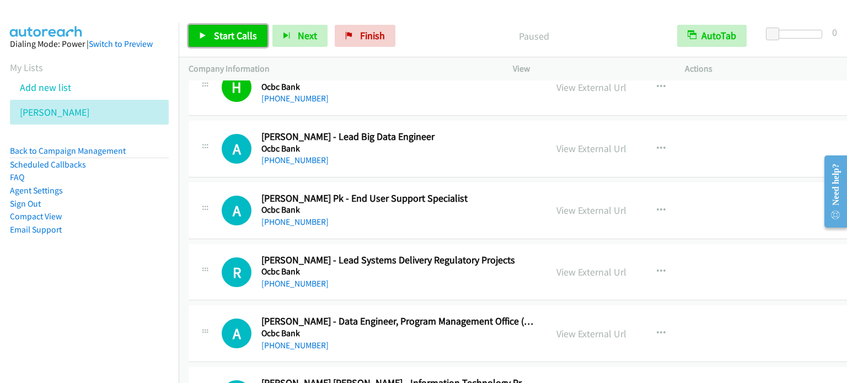
click at [219, 33] on span "Start Calls" at bounding box center [235, 35] width 43 height 13
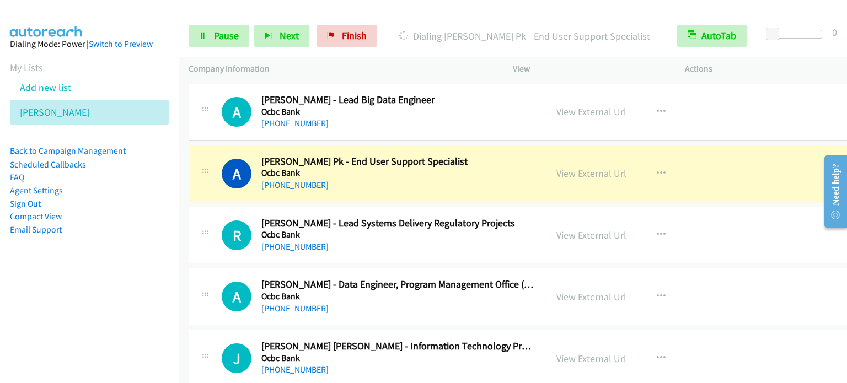
scroll to position [10410, 0]
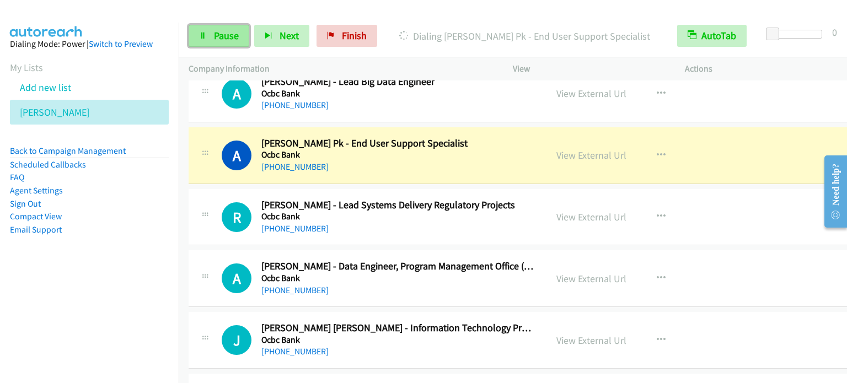
click at [207, 35] on link "Pause" at bounding box center [219, 36] width 61 height 22
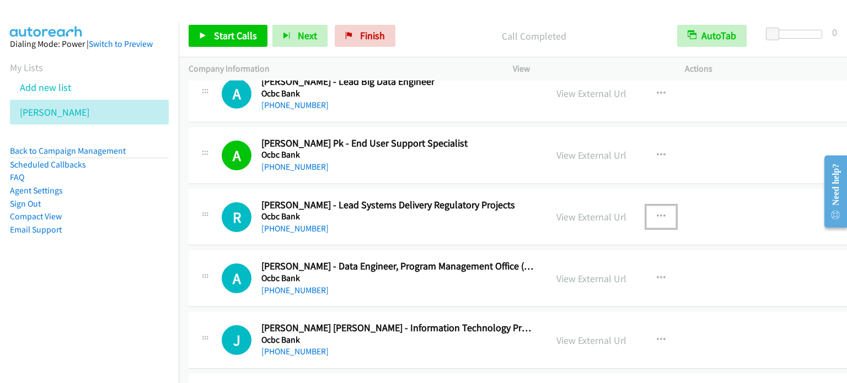
click at [657, 212] on icon "button" at bounding box center [661, 216] width 9 height 9
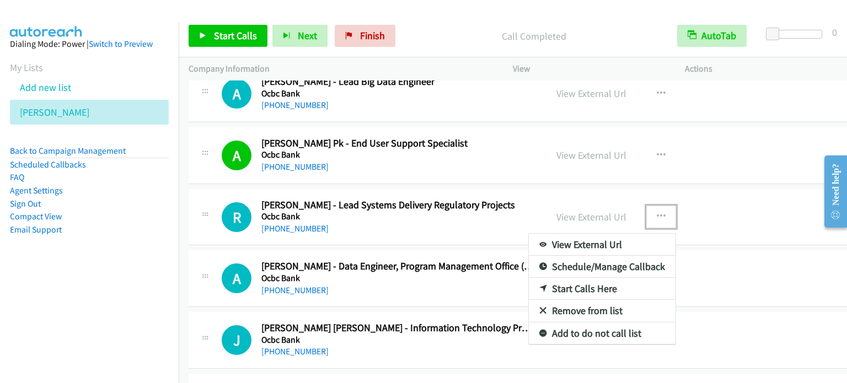
click at [584, 278] on link "Start Calls Here" at bounding box center [602, 289] width 147 height 22
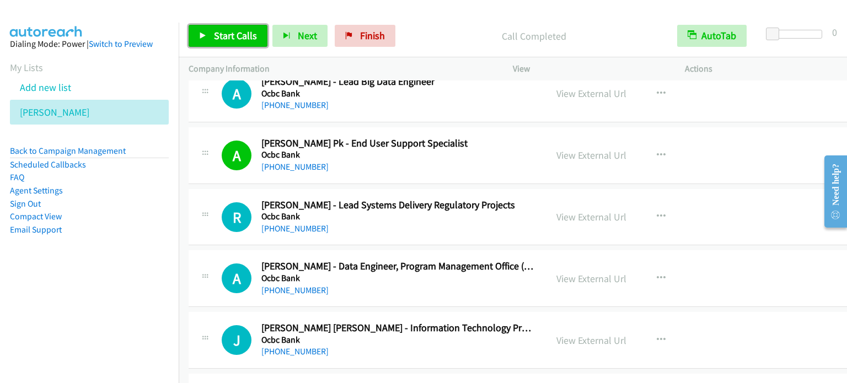
click at [237, 32] on span "Start Calls" at bounding box center [235, 35] width 43 height 13
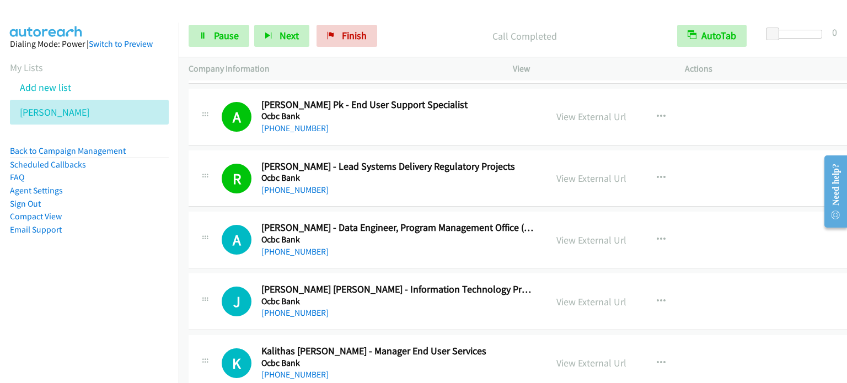
scroll to position [10465, 0]
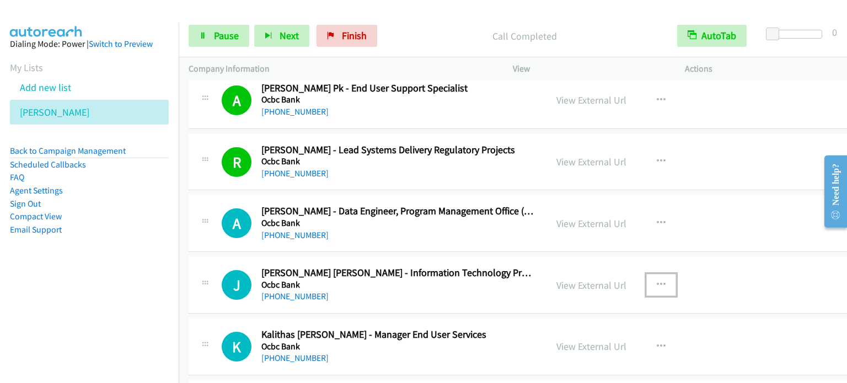
click at [646, 274] on button "button" at bounding box center [661, 285] width 30 height 22
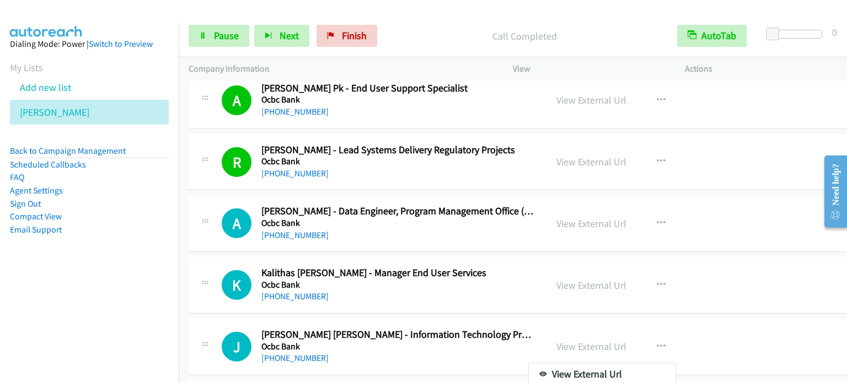
click at [645, 267] on div at bounding box center [423, 191] width 847 height 383
click at [657, 281] on icon "button" at bounding box center [661, 285] width 9 height 9
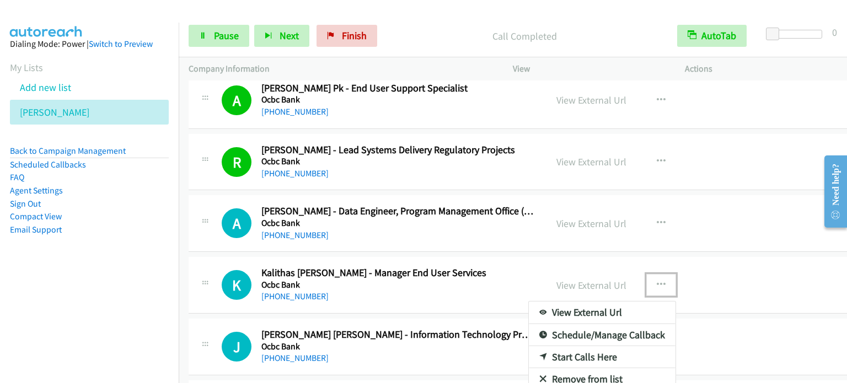
click at [582, 346] on link "Start Calls Here" at bounding box center [602, 357] width 147 height 22
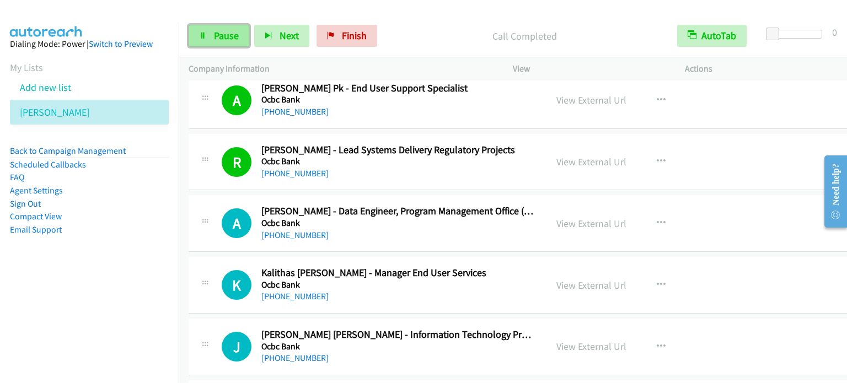
click at [205, 37] on icon at bounding box center [203, 37] width 8 height 8
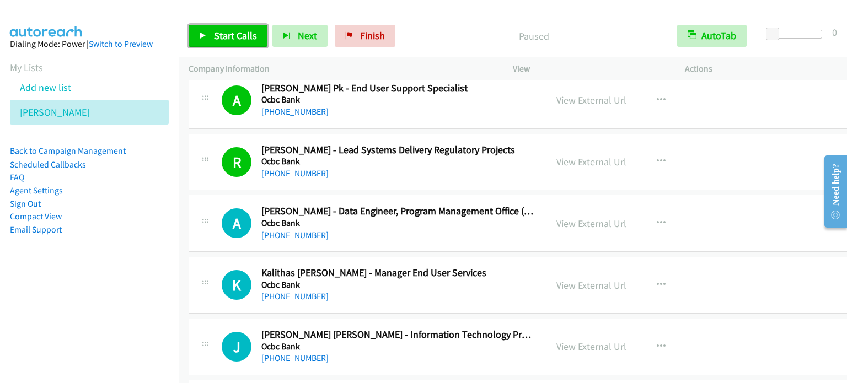
click at [228, 30] on span "Start Calls" at bounding box center [235, 35] width 43 height 13
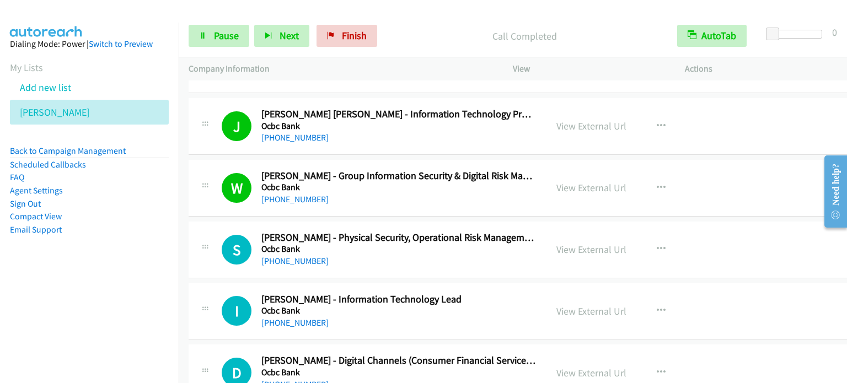
scroll to position [10740, 0]
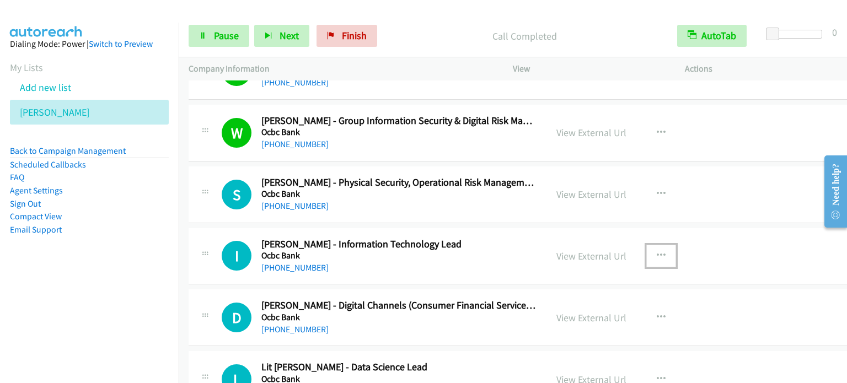
click at [657, 251] on icon "button" at bounding box center [661, 255] width 9 height 9
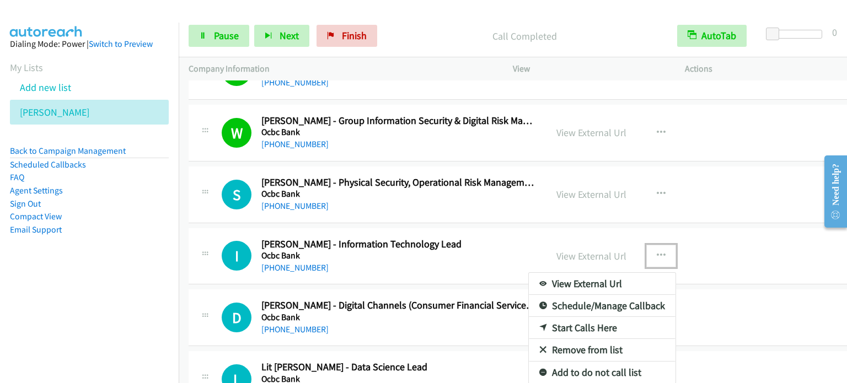
click at [562, 317] on link "Start Calls Here" at bounding box center [602, 328] width 147 height 22
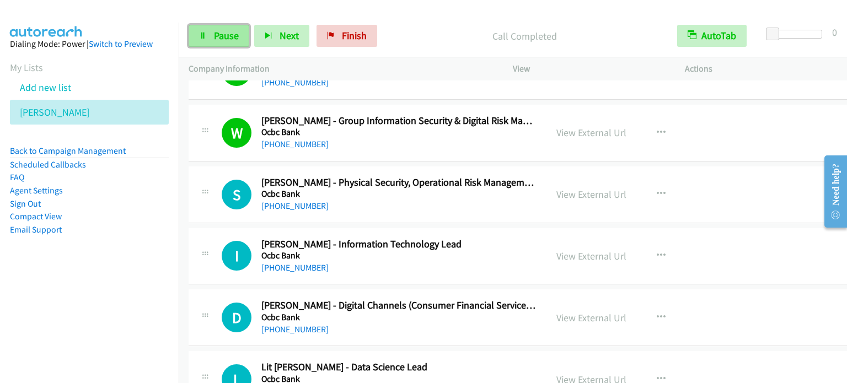
click at [211, 30] on link "Pause" at bounding box center [219, 36] width 61 height 22
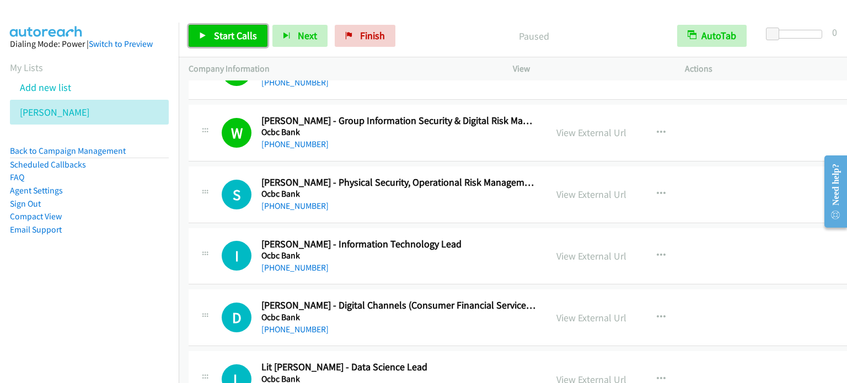
click at [213, 28] on link "Start Calls" at bounding box center [228, 36] width 79 height 22
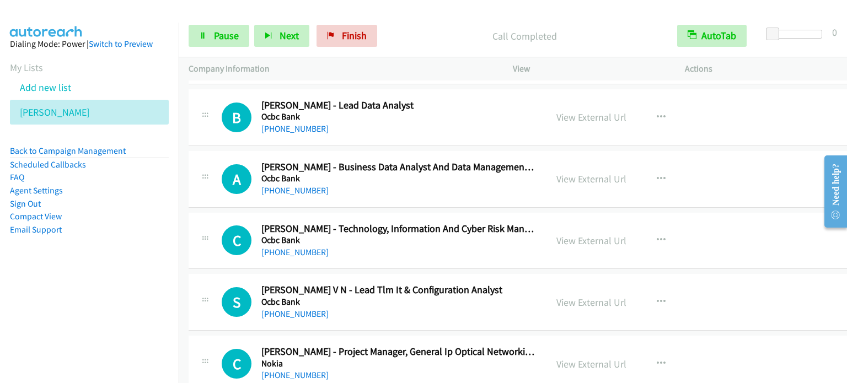
scroll to position [11071, 0]
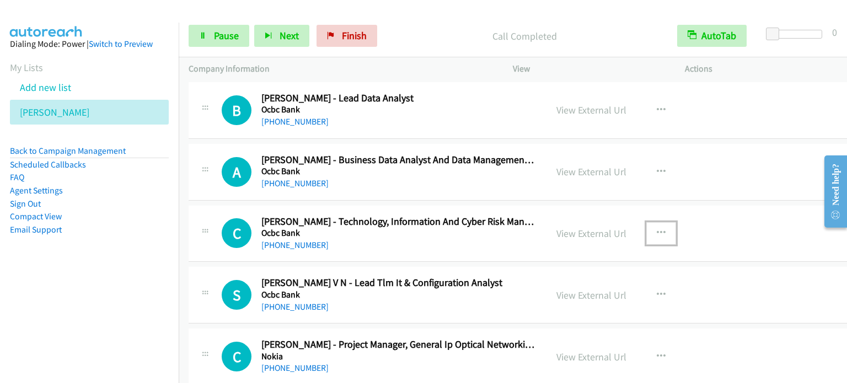
click at [657, 229] on icon "button" at bounding box center [661, 233] width 9 height 9
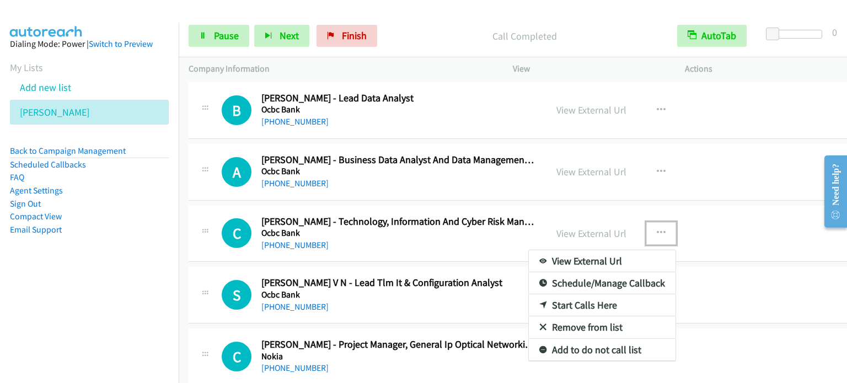
click at [582, 294] on link "Start Calls Here" at bounding box center [602, 305] width 147 height 22
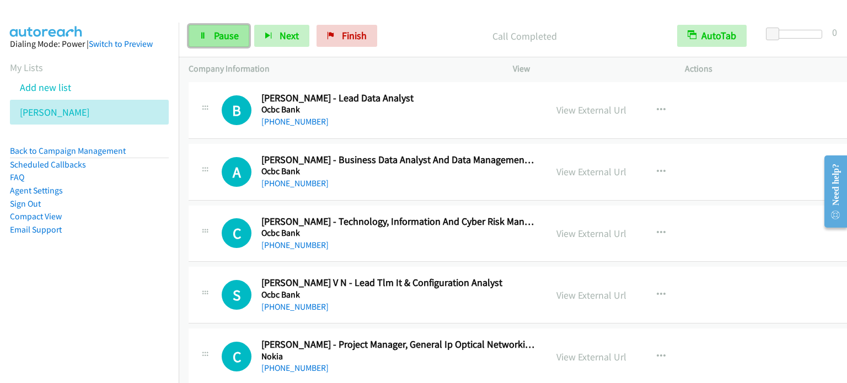
click at [207, 29] on link "Pause" at bounding box center [219, 36] width 61 height 22
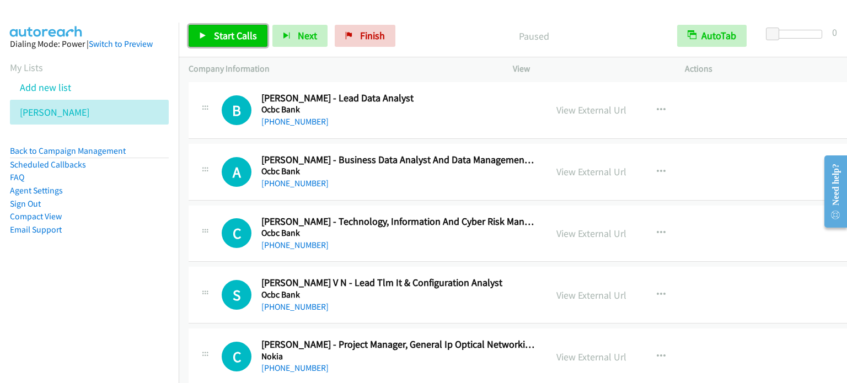
click at [212, 28] on link "Start Calls" at bounding box center [228, 36] width 79 height 22
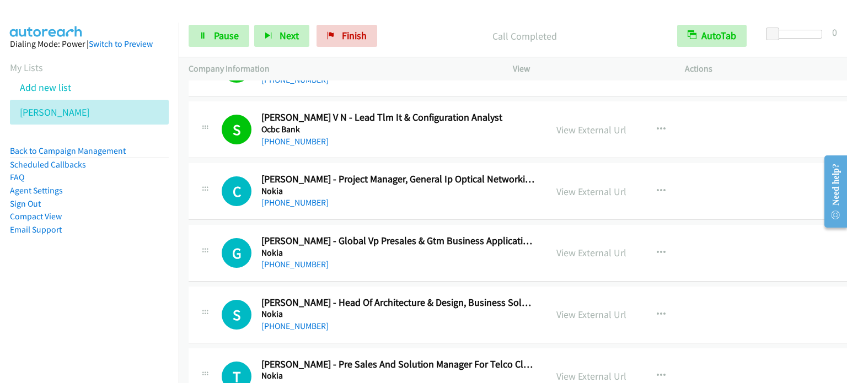
scroll to position [11292, 0]
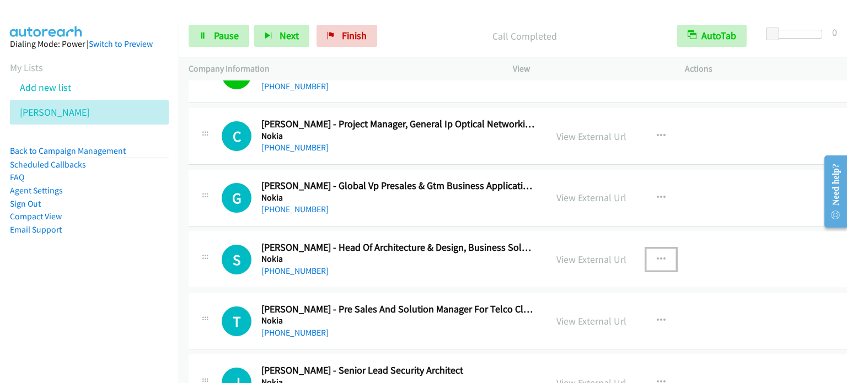
click at [657, 255] on icon "button" at bounding box center [661, 259] width 9 height 9
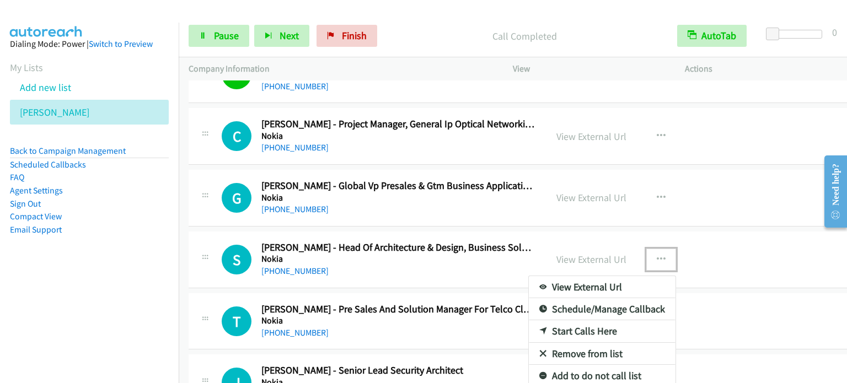
click at [571, 320] on link "Start Calls Here" at bounding box center [602, 331] width 147 height 22
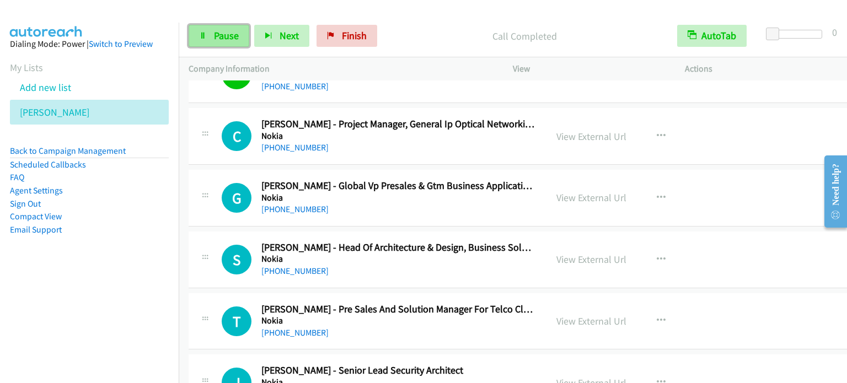
click at [234, 41] on link "Pause" at bounding box center [219, 36] width 61 height 22
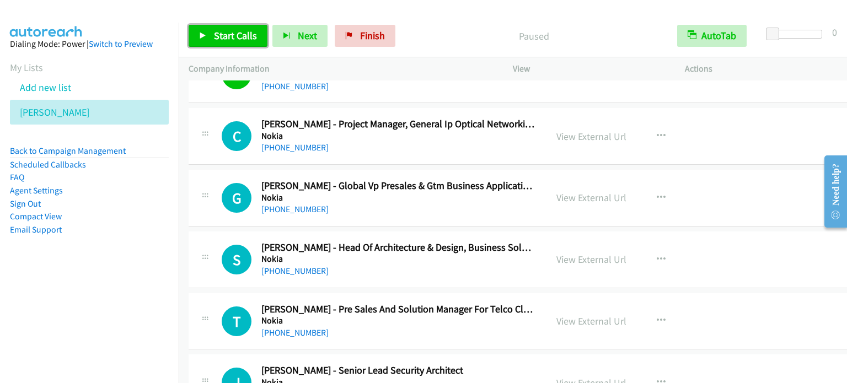
click at [234, 42] on link "Start Calls" at bounding box center [228, 36] width 79 height 22
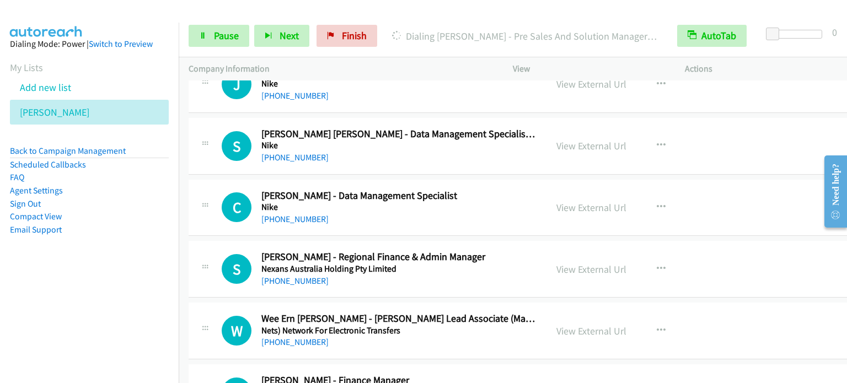
scroll to position [11788, 0]
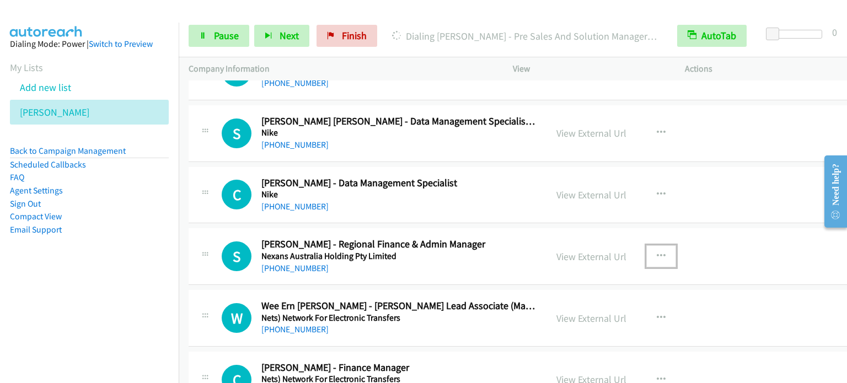
click at [657, 252] on icon "button" at bounding box center [661, 256] width 9 height 9
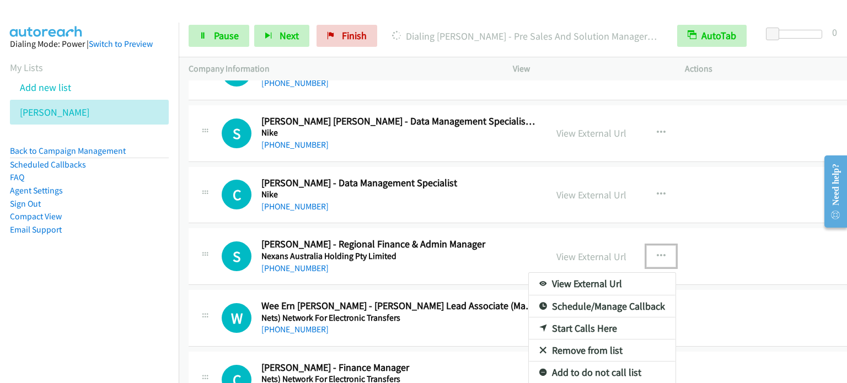
drag, startPoint x: 813, startPoint y: 141, endPoint x: 711, endPoint y: 296, distance: 185.5
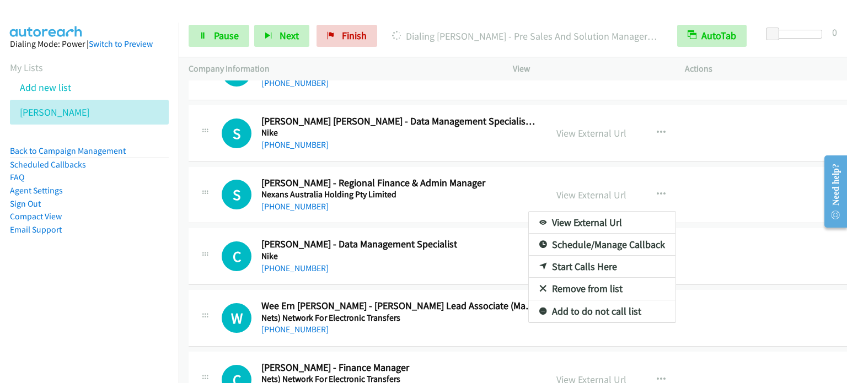
click at [181, 208] on div at bounding box center [423, 191] width 847 height 383
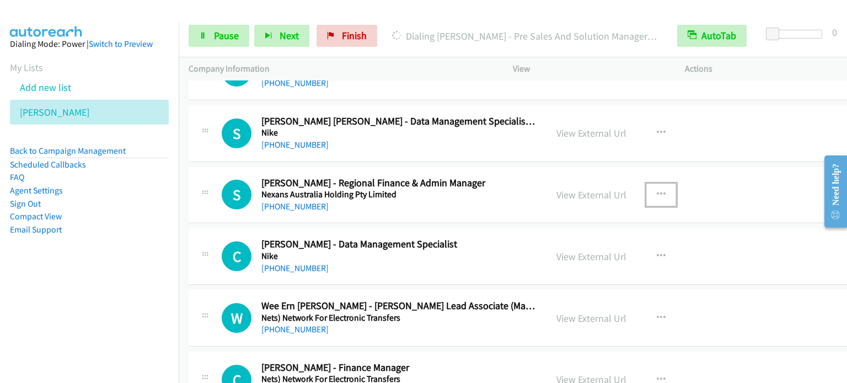
click at [657, 190] on icon "button" at bounding box center [661, 194] width 9 height 9
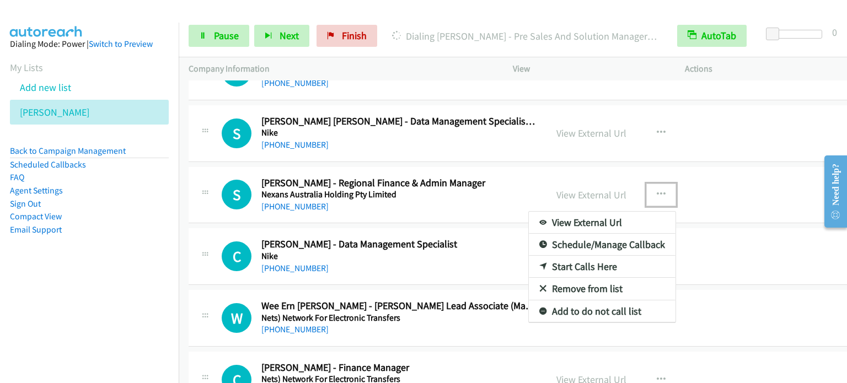
click at [589, 256] on link "Start Calls Here" at bounding box center [602, 267] width 147 height 22
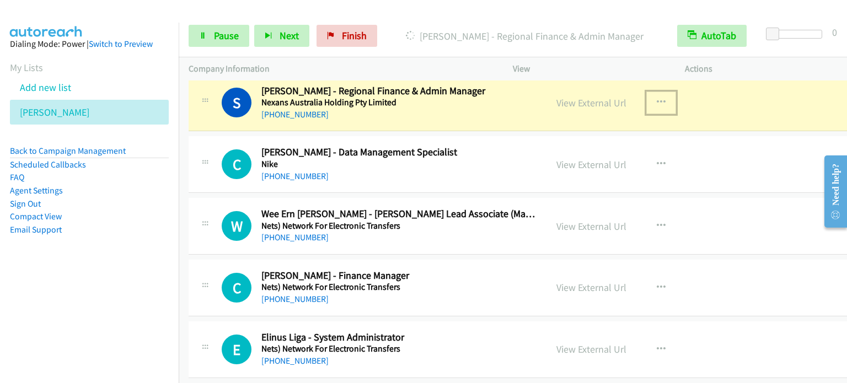
scroll to position [11953, 0]
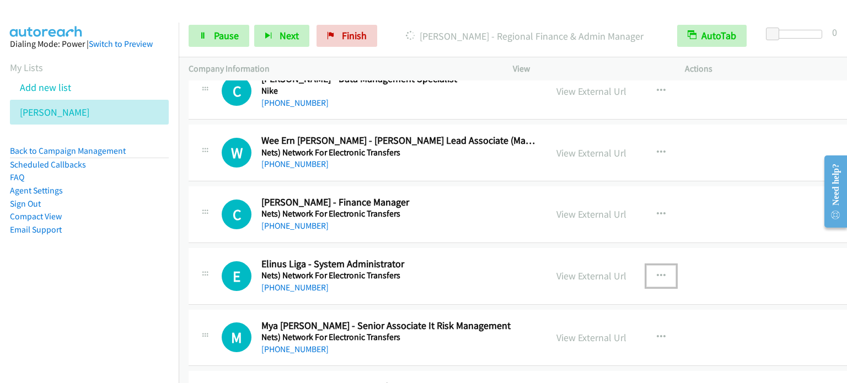
click at [657, 272] on icon "button" at bounding box center [661, 276] width 9 height 9
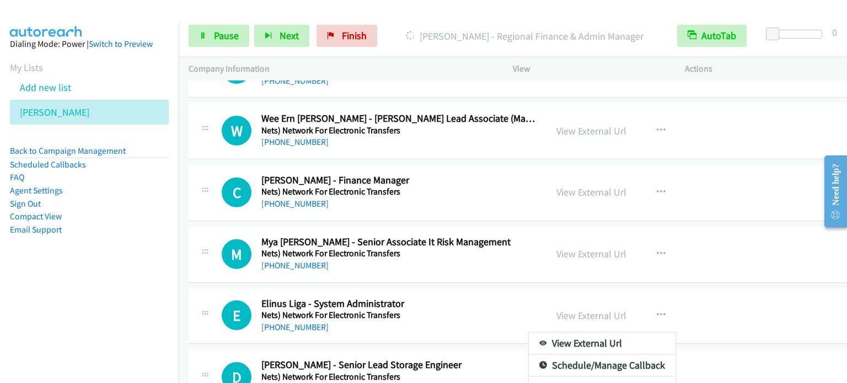
scroll to position [11998, 0]
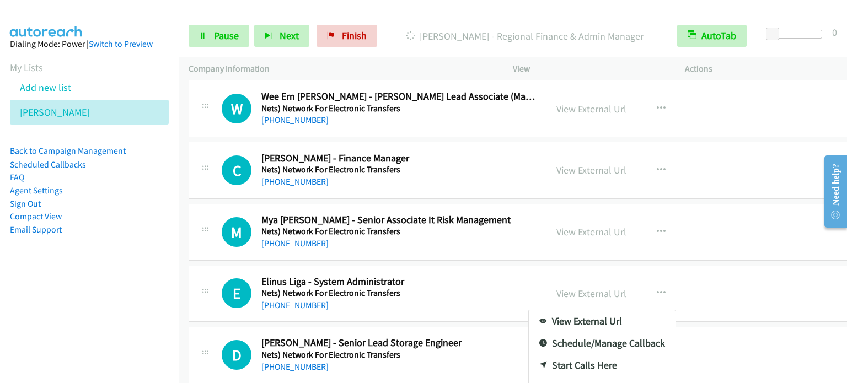
click at [589, 355] on link "Start Calls Here" at bounding box center [602, 366] width 147 height 22
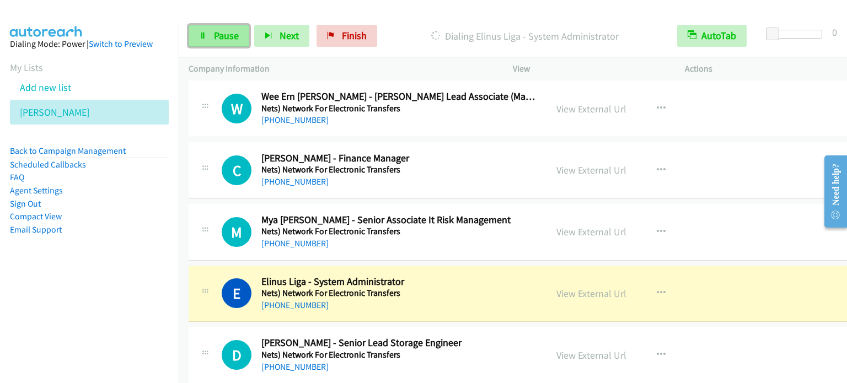
click at [214, 29] on span "Pause" at bounding box center [226, 35] width 25 height 13
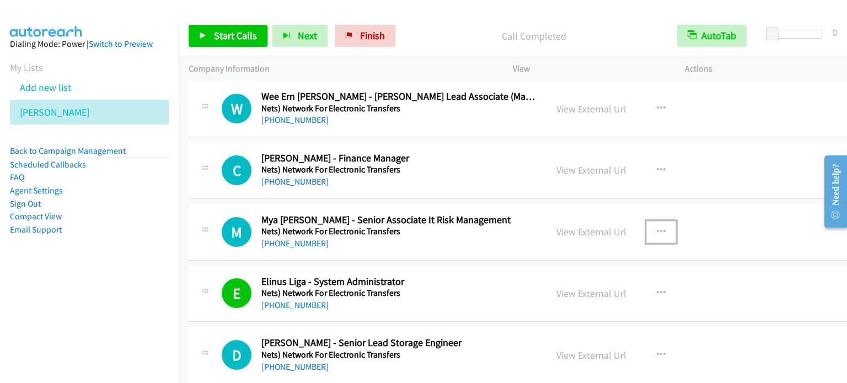
click at [657, 228] on icon "button" at bounding box center [661, 232] width 9 height 9
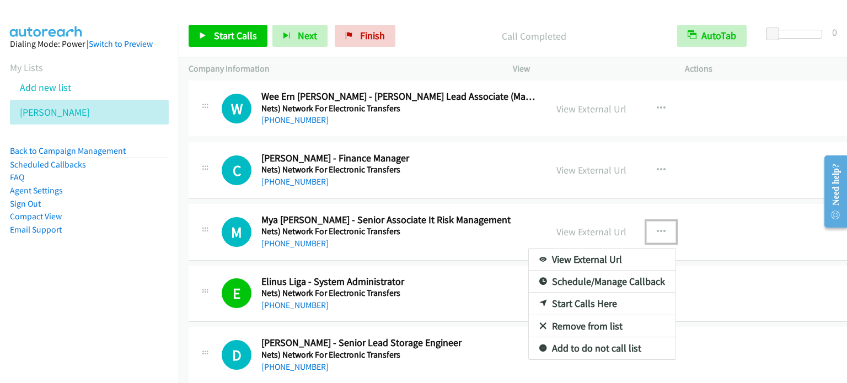
click at [594, 211] on div at bounding box center [423, 191] width 847 height 383
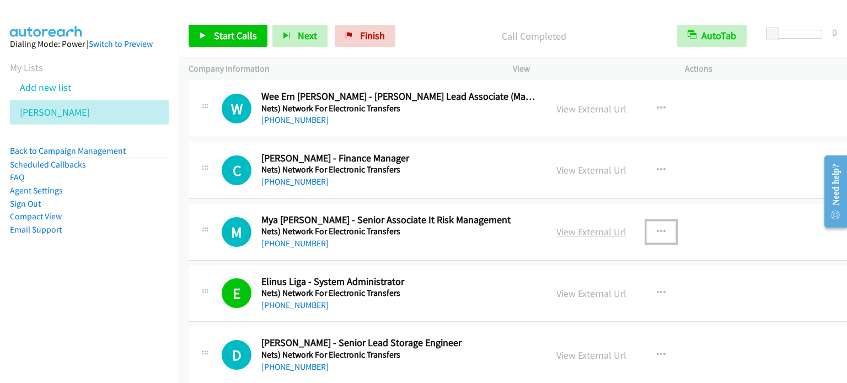
click at [594, 226] on link "View External Url" at bounding box center [591, 232] width 70 height 13
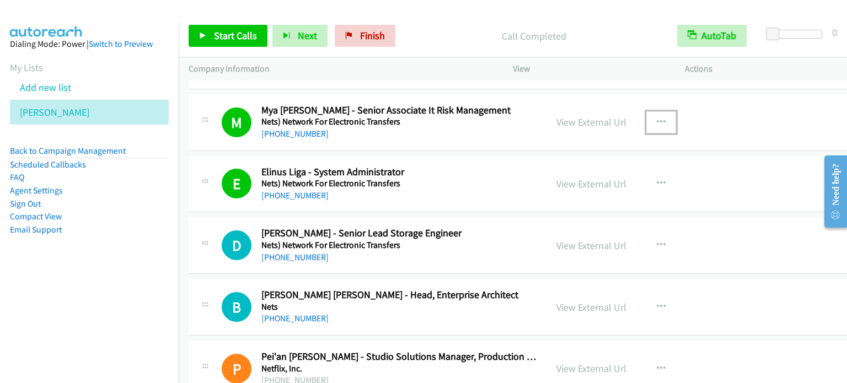
scroll to position [12108, 0]
